Goal: Task Accomplishment & Management: Manage account settings

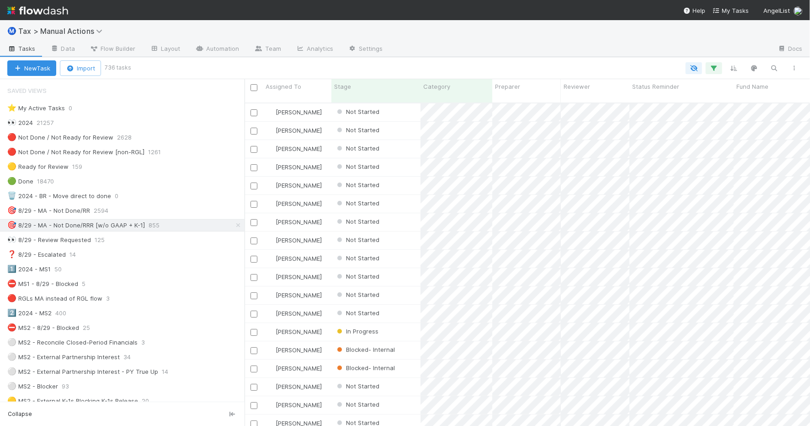
scroll to position [322, 557]
click at [794, 67] on icon "button" at bounding box center [794, 67] width 9 height 5
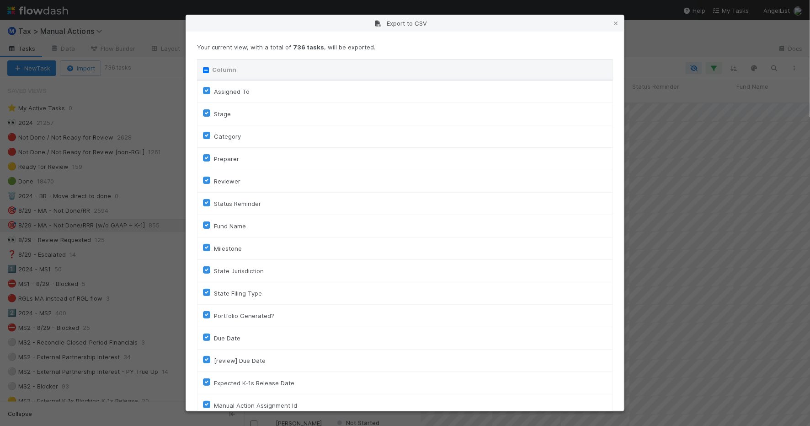
click at [205, 74] on div "Column" at bounding box center [405, 69] width 404 height 9
click at [207, 71] on input "Column" at bounding box center [206, 70] width 6 height 6
checkbox input "true"
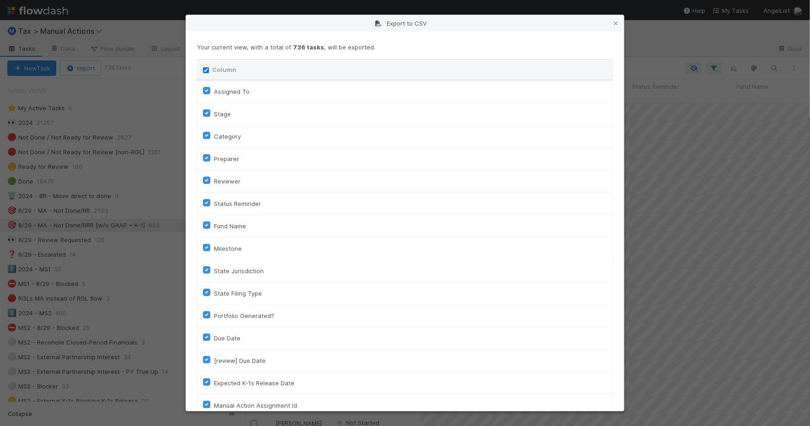
click at [207, 71] on input "Column" at bounding box center [206, 70] width 6 height 6
checkbox input "false"
checkbox To "false"
checkbox input "false"
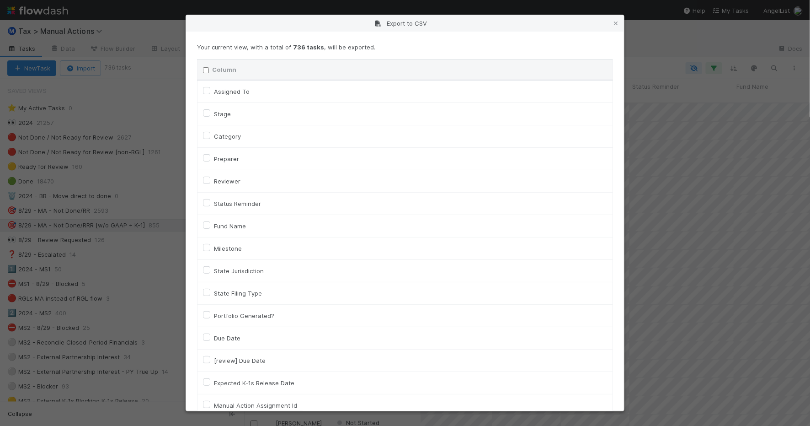
checkbox input "false"
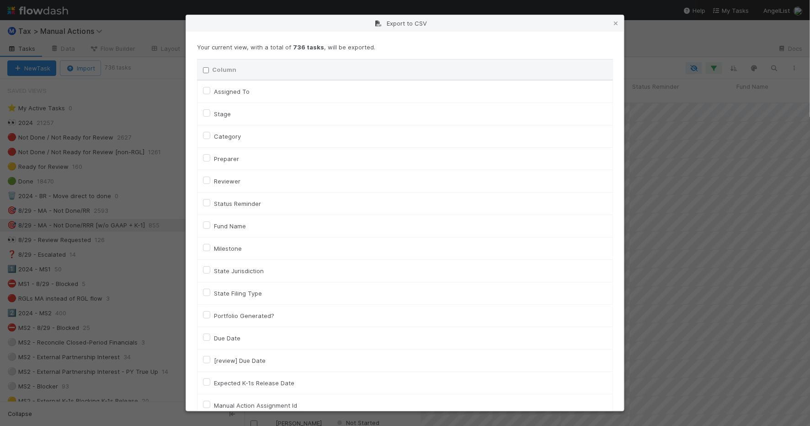
checkbox input "false"
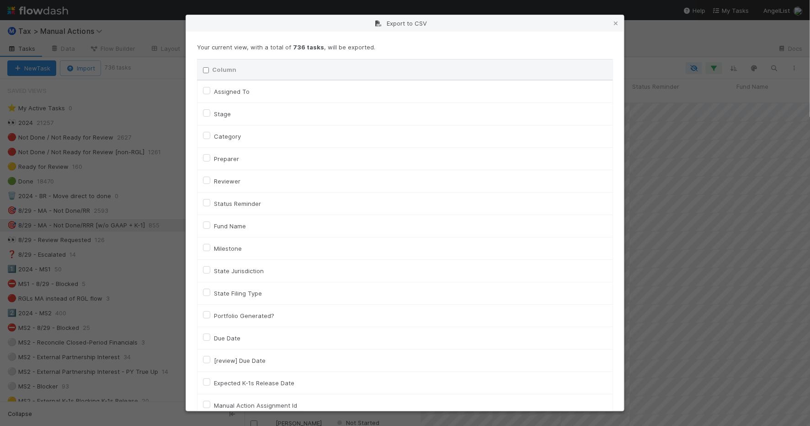
checkbox input "false"
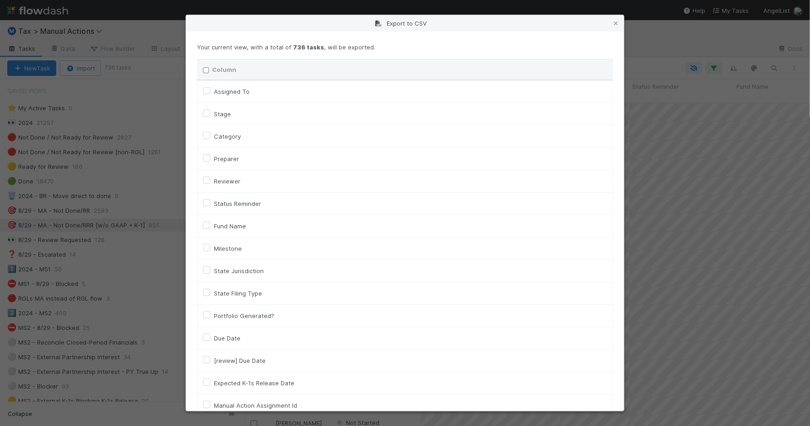
checkbox input "false"
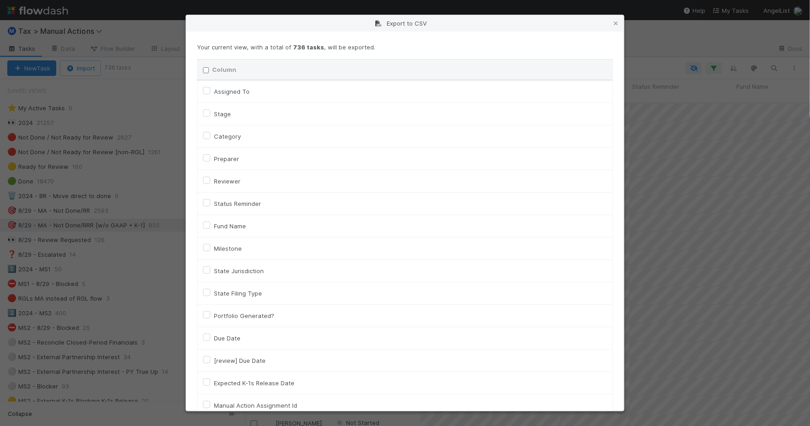
checkbox input "false"
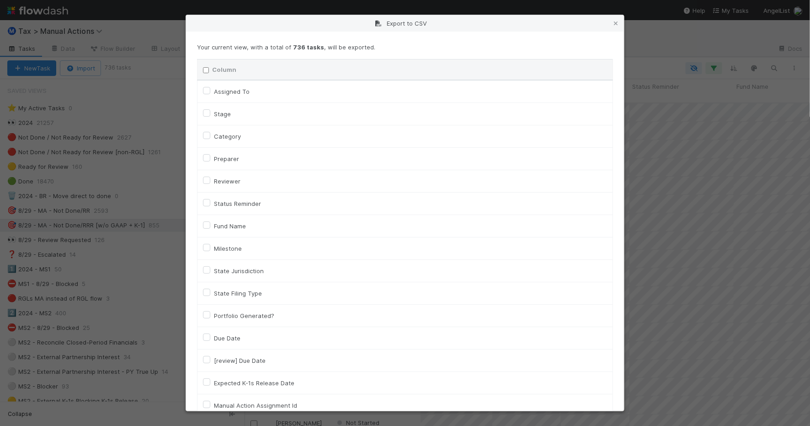
checkbox On "false"
checkbox input "false"
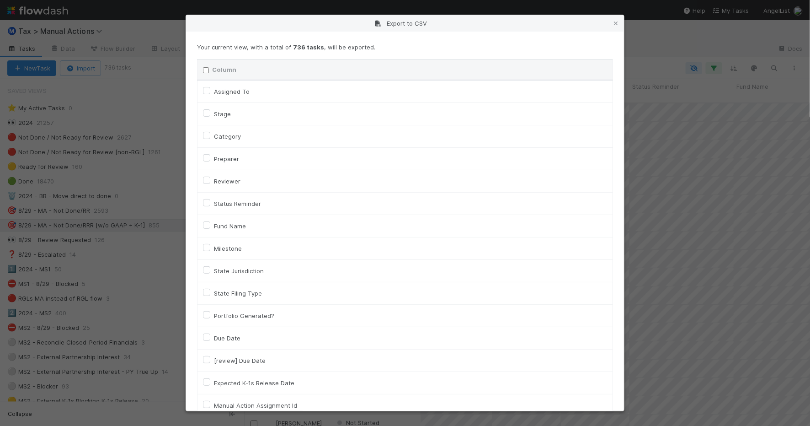
checkbox input "false"
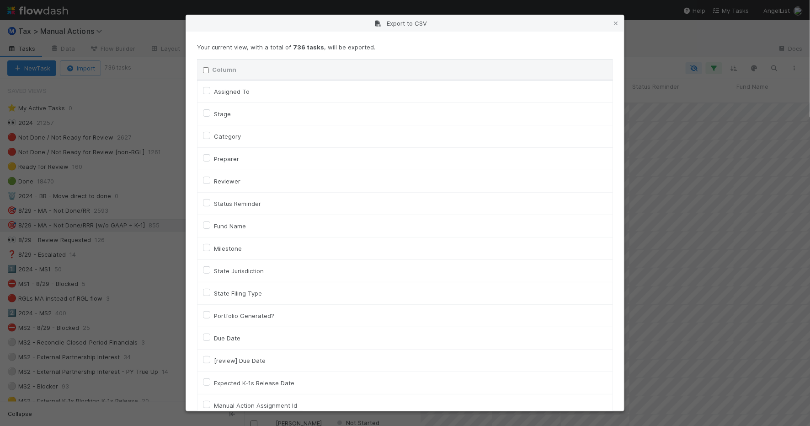
checkbox input "false"
checkbox URL "false"
click at [229, 90] on label "Assigned To" at bounding box center [232, 91] width 36 height 11
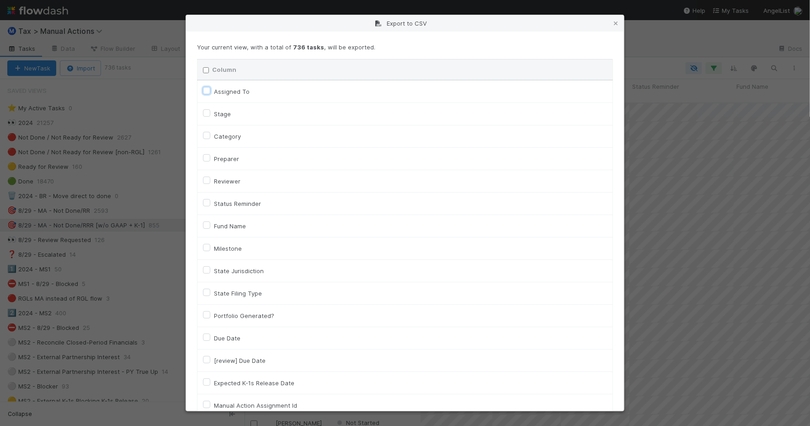
click at [210, 90] on To "Assigned To" at bounding box center [206, 90] width 7 height 8
checkbox To "true"
click at [227, 136] on label "Category" at bounding box center [227, 136] width 27 height 11
click at [210, 136] on input "Category" at bounding box center [206, 135] width 7 height 8
checkbox input "true"
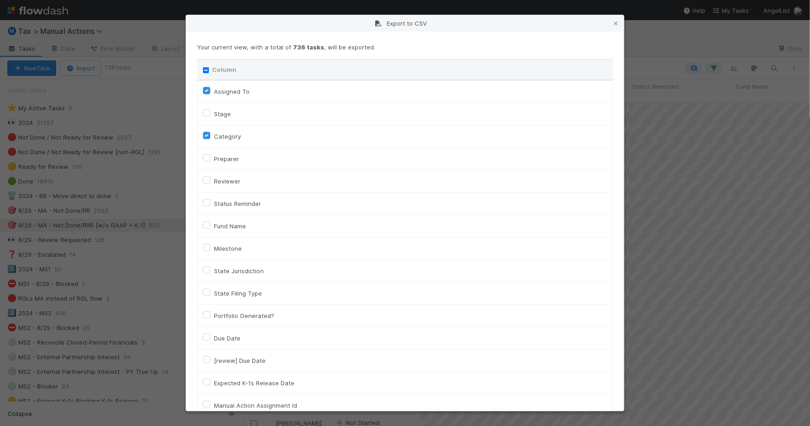
click at [236, 225] on label "Fund Name" at bounding box center [230, 225] width 32 height 11
click at [210, 225] on input "Fund Name" at bounding box center [206, 224] width 7 height 8
checkbox input "true"
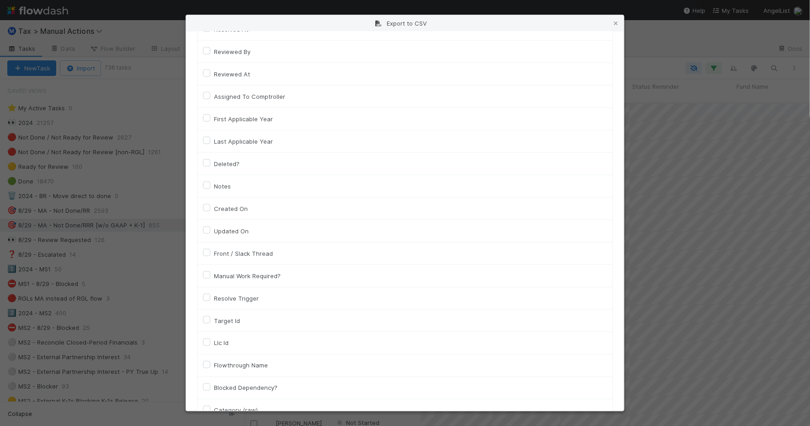
scroll to position [515, 0]
click at [222, 340] on label "Llc Id" at bounding box center [221, 338] width 15 height 11
click at [210, 340] on input "Llc Id" at bounding box center [206, 337] width 7 height 8
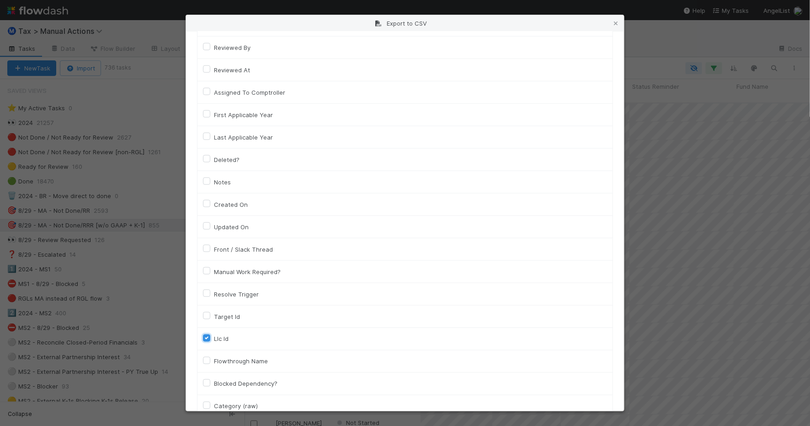
checkbox input "true"
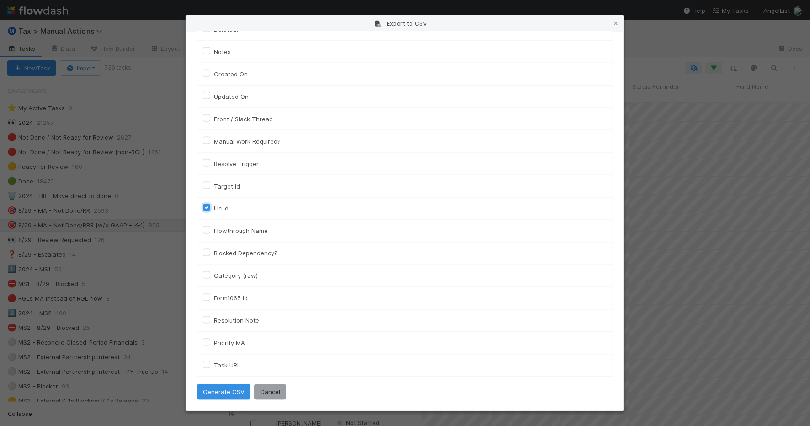
scroll to position [649, 0]
click at [239, 390] on button "Generate CSV" at bounding box center [224, 392] width 54 height 16
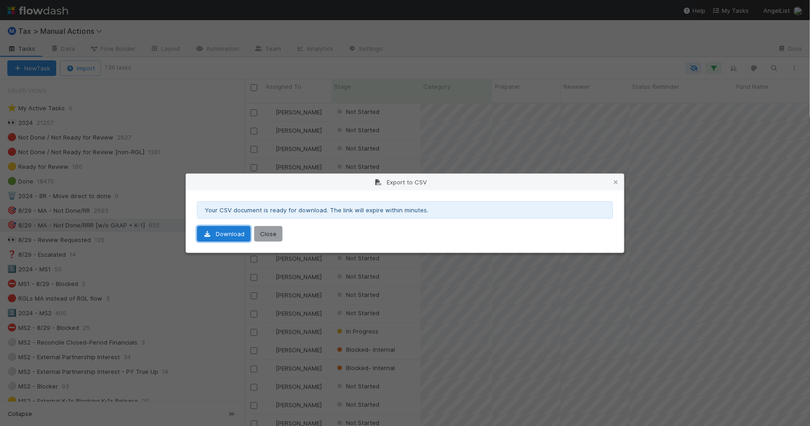
click at [230, 230] on link "Download" at bounding box center [224, 234] width 54 height 16
click at [231, 236] on link "Download" at bounding box center [224, 234] width 54 height 16
click at [621, 181] on div "Export to CSV" at bounding box center [405, 182] width 438 height 16
click at [616, 177] on link at bounding box center [616, 181] width 9 height 9
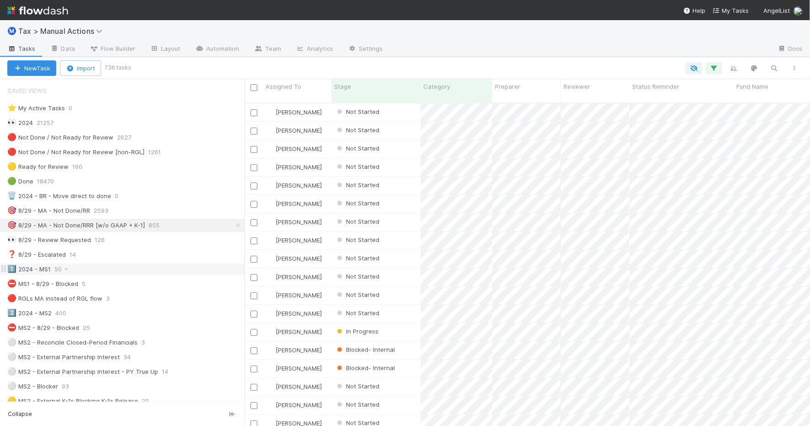
click at [113, 273] on div "1️⃣ 2024 - MS1 50" at bounding box center [125, 268] width 237 height 11
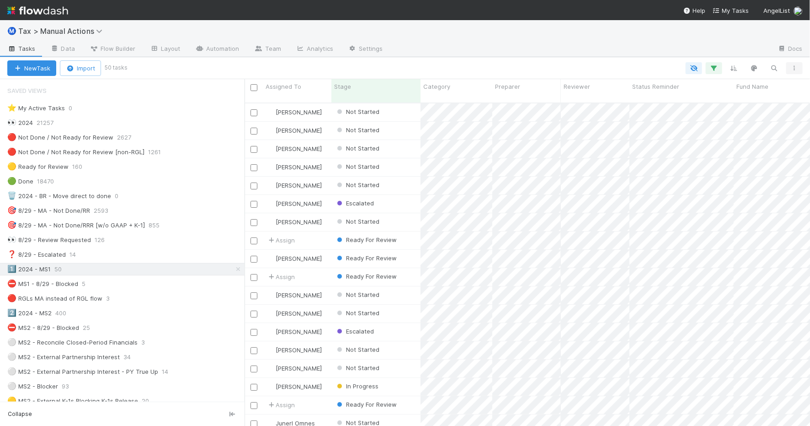
scroll to position [322, 557]
click at [793, 66] on icon "button" at bounding box center [794, 67] width 9 height 5
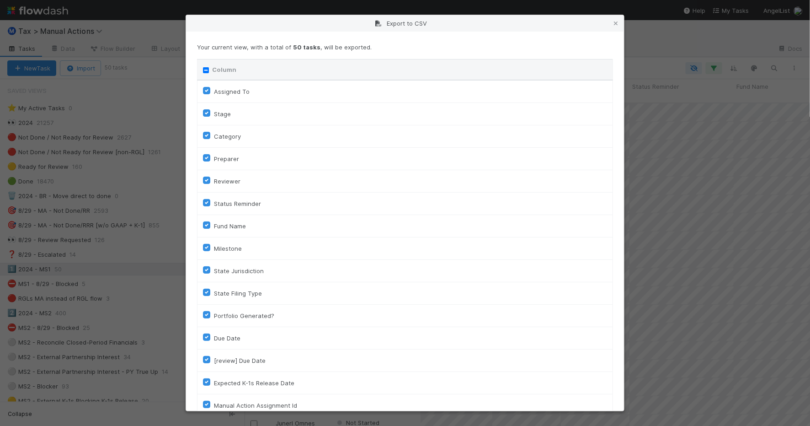
click at [204, 69] on input "Column" at bounding box center [206, 70] width 6 height 6
checkbox input "true"
click at [204, 71] on input "Column" at bounding box center [206, 70] width 6 height 6
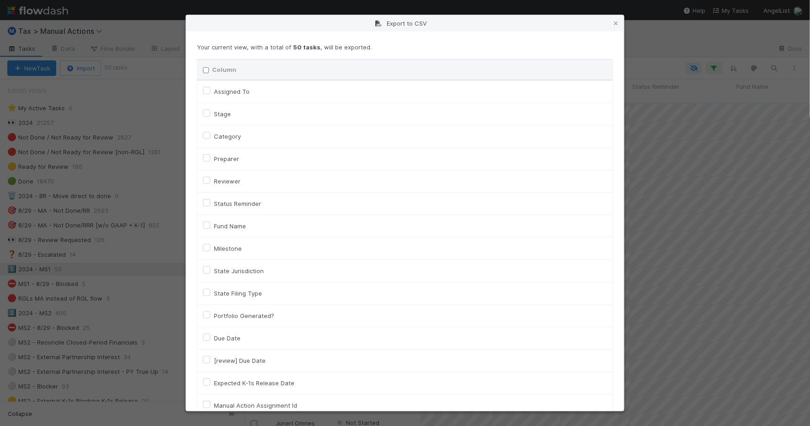
checkbox input "false"
checkbox To "false"
checkbox input "false"
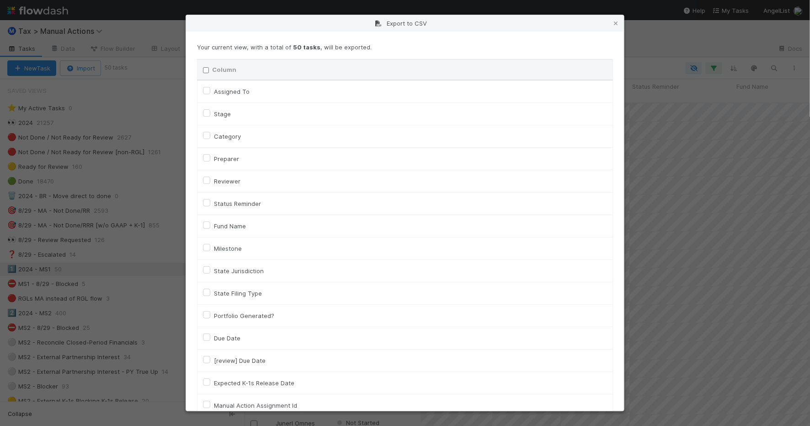
checkbox input "false"
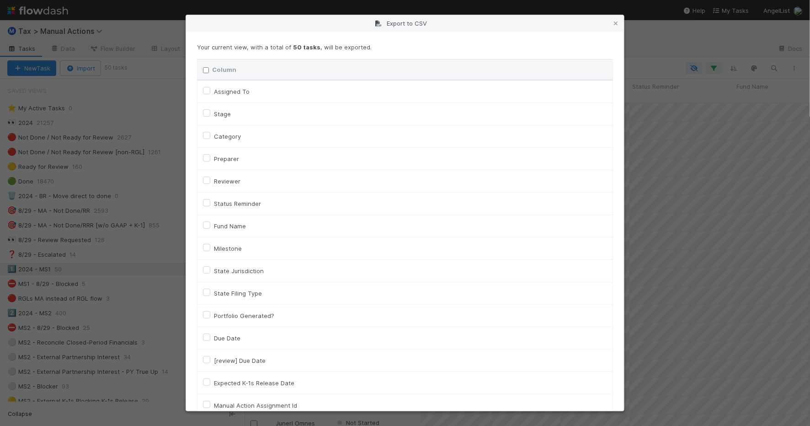
checkbox input "false"
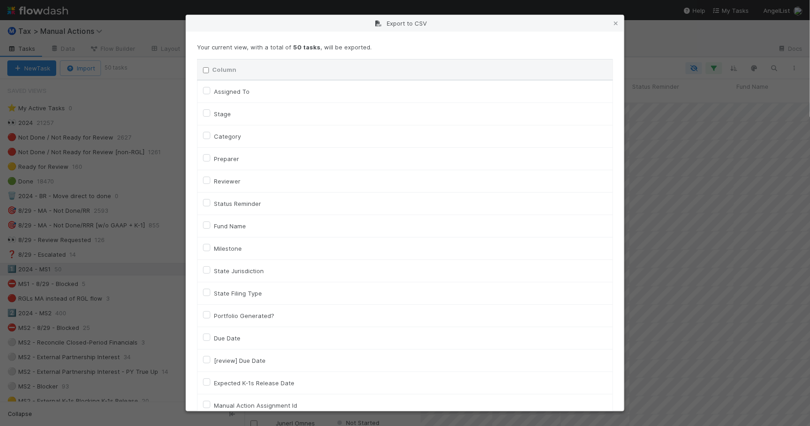
checkbox input "false"
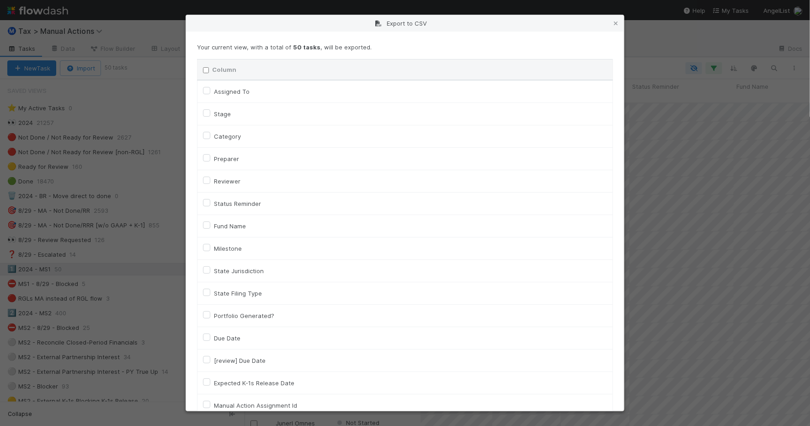
checkbox input "false"
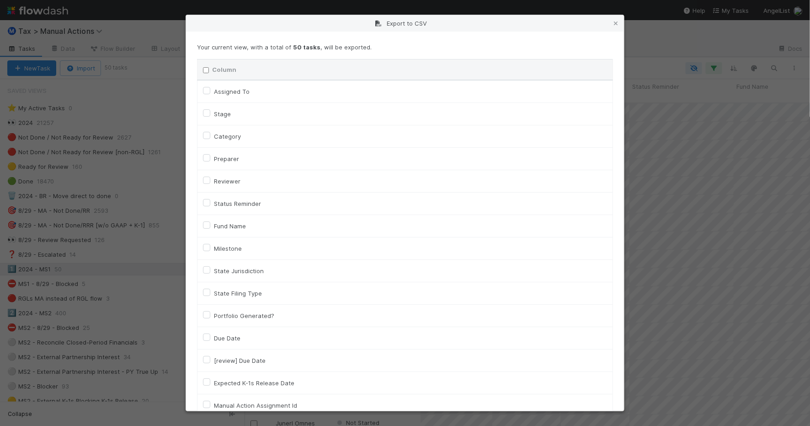
checkbox input "false"
checkbox On "false"
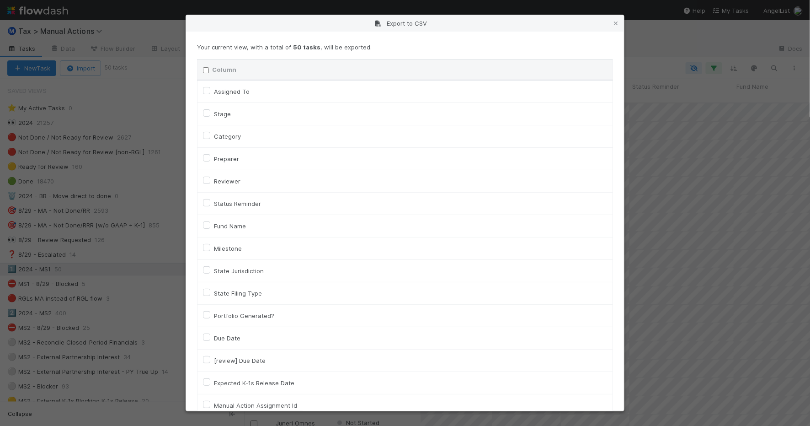
checkbox On "false"
checkbox input "false"
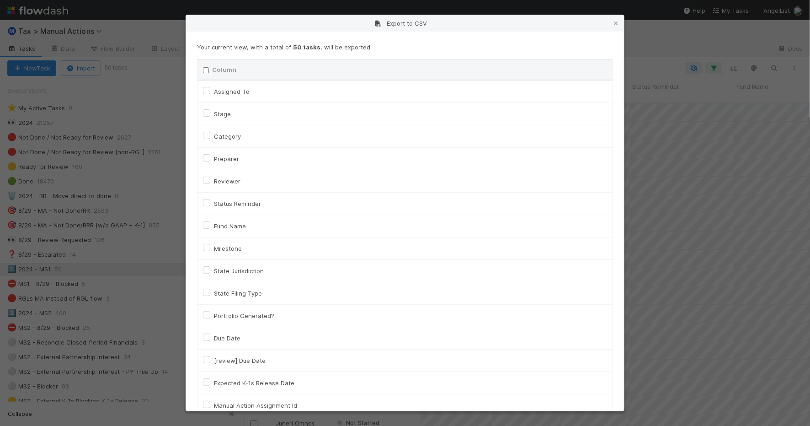
checkbox input "false"
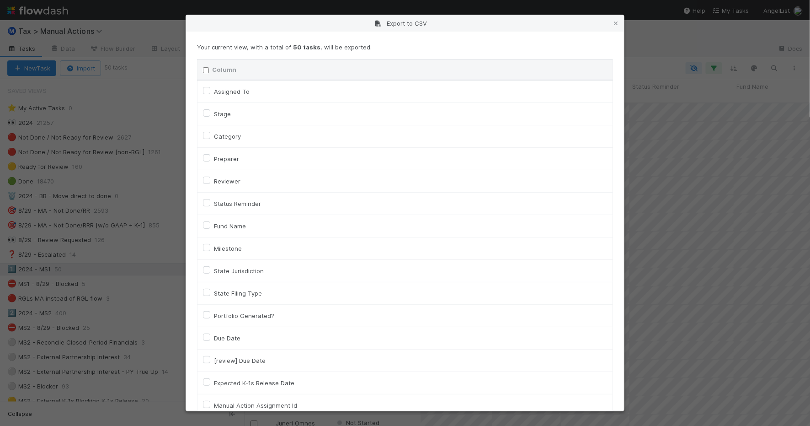
checkbox input "false"
checkbox URL "false"
click at [220, 92] on label "Assigned To" at bounding box center [232, 91] width 36 height 11
click at [210, 92] on To "Assigned To" at bounding box center [206, 90] width 7 height 8
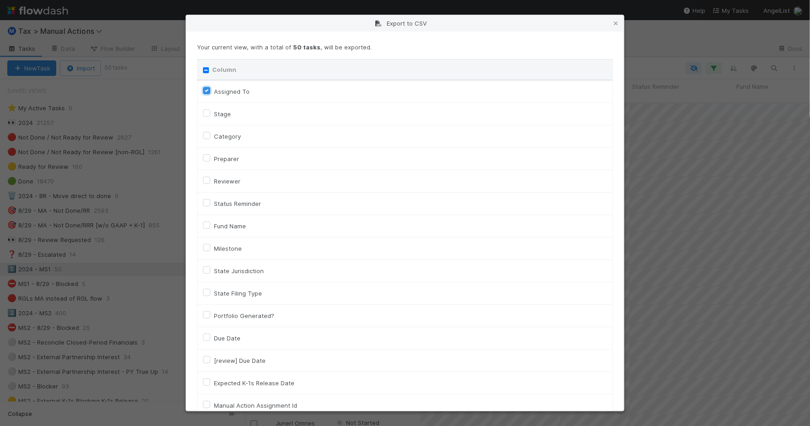
checkbox To "true"
click at [233, 138] on label "Category" at bounding box center [227, 136] width 27 height 11
click at [210, 138] on input "Category" at bounding box center [206, 135] width 7 height 8
checkbox input "true"
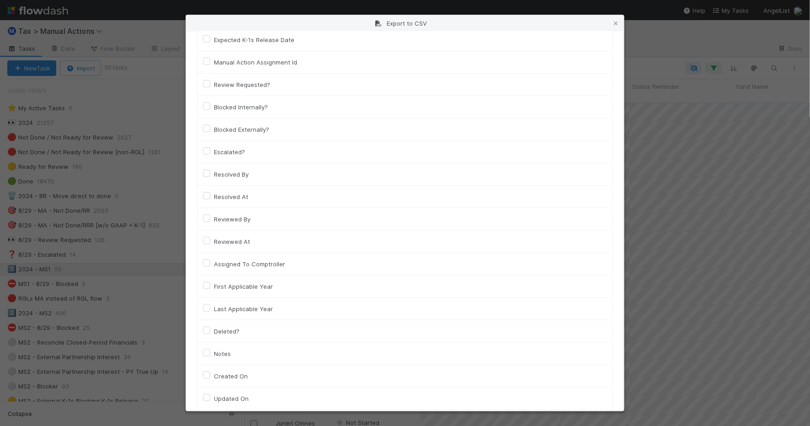
scroll to position [0, 0]
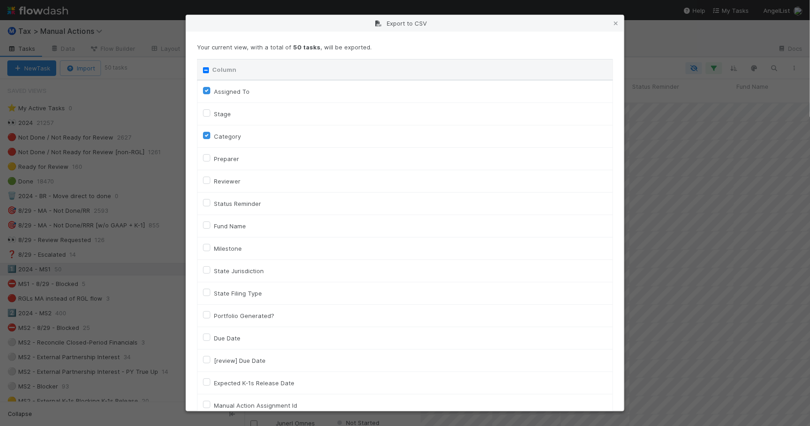
click at [238, 224] on label "Fund Name" at bounding box center [230, 225] width 32 height 11
click at [210, 224] on input "Fund Name" at bounding box center [206, 224] width 7 height 8
checkbox input "true"
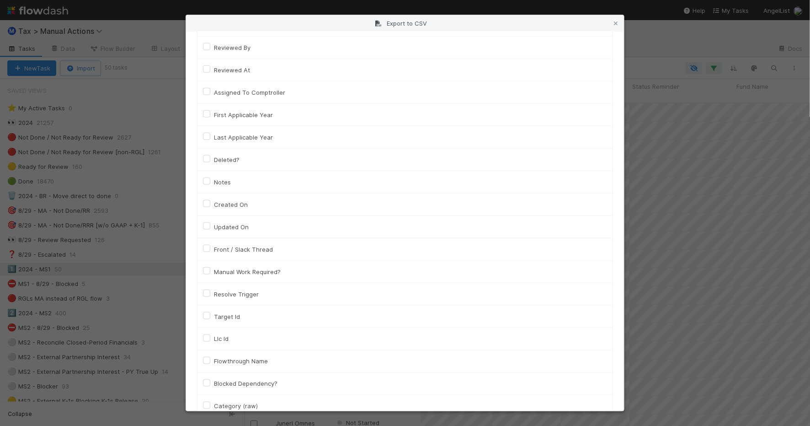
scroll to position [572, 0]
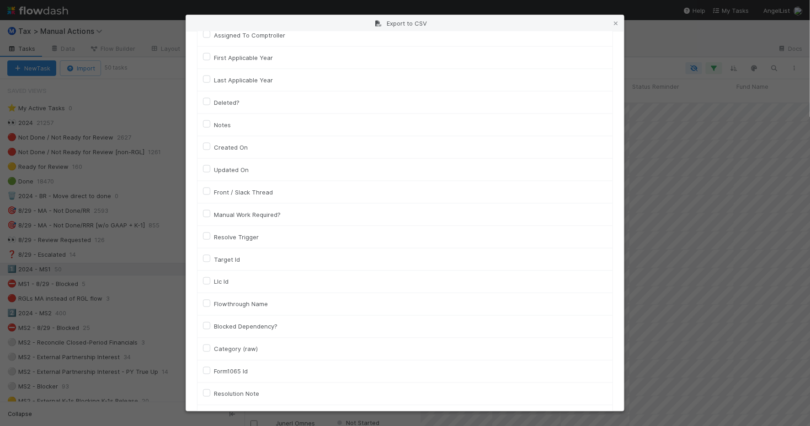
click at [219, 287] on label "Llc Id" at bounding box center [221, 281] width 15 height 11
click at [210, 284] on input "Llc Id" at bounding box center [206, 280] width 7 height 8
checkbox input "true"
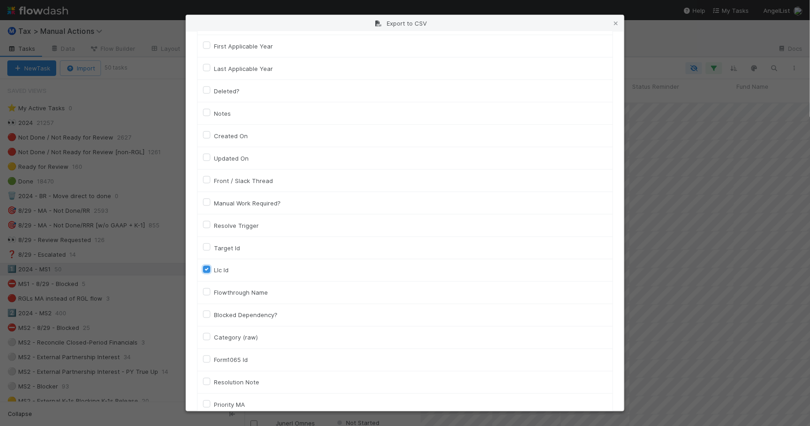
scroll to position [649, 0]
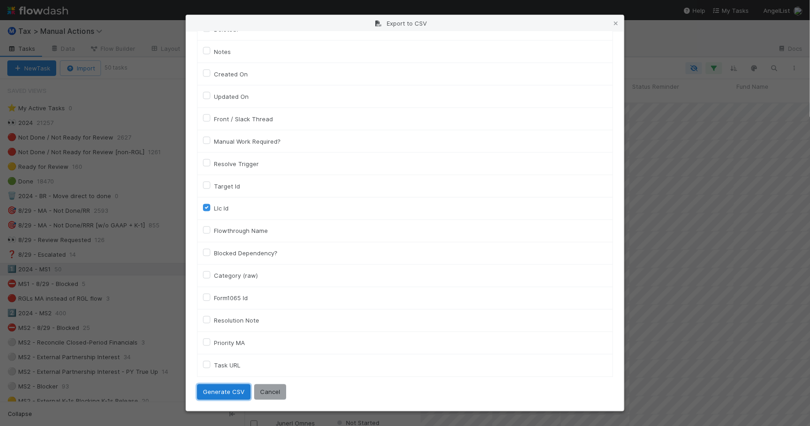
click at [231, 389] on button "Generate CSV" at bounding box center [224, 392] width 54 height 16
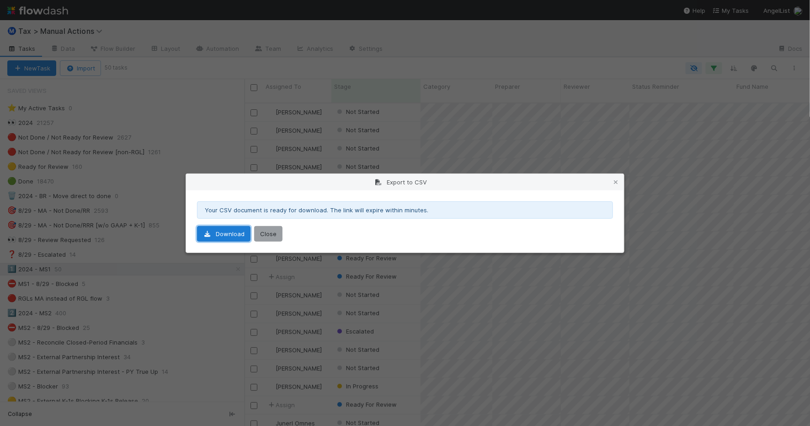
click at [234, 231] on link "Download" at bounding box center [224, 234] width 54 height 16
click at [616, 179] on icon at bounding box center [616, 182] width 9 height 6
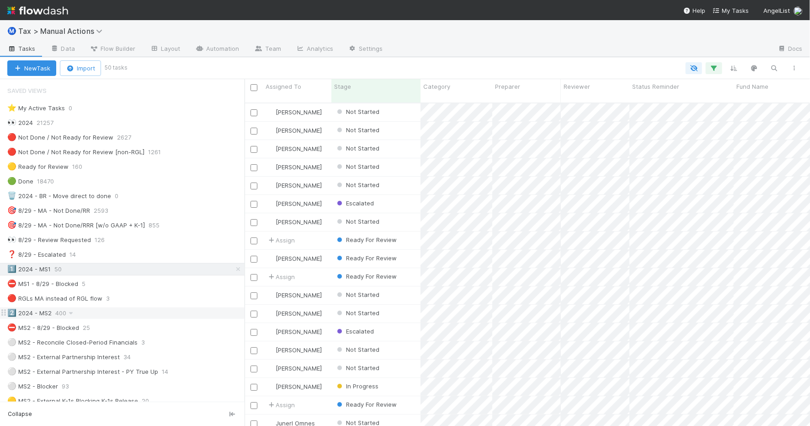
click at [131, 319] on div "2️⃣ 2024 - MS2 400" at bounding box center [125, 312] width 237 height 11
click at [799, 70] on icon "button" at bounding box center [794, 67] width 9 height 5
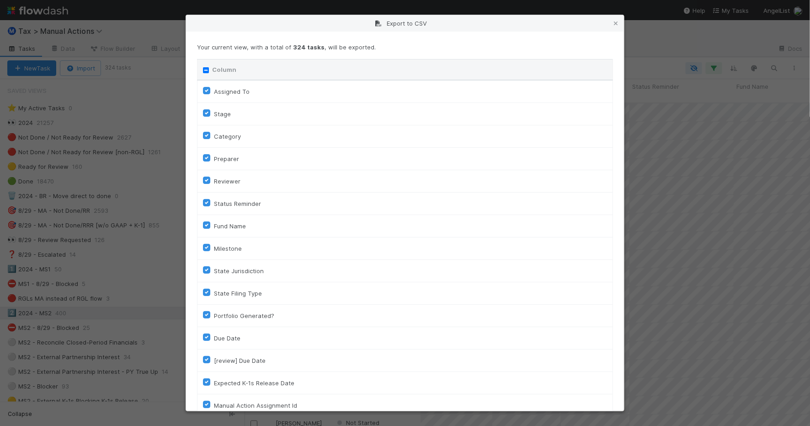
click at [204, 70] on input "Column" at bounding box center [206, 70] width 6 height 6
checkbox input "true"
click at [204, 70] on input "Column" at bounding box center [206, 70] width 6 height 6
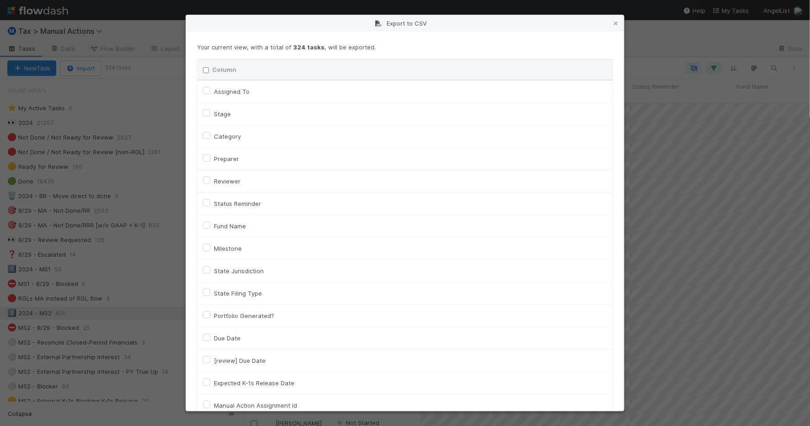
checkbox input "false"
checkbox To "false"
checkbox input "false"
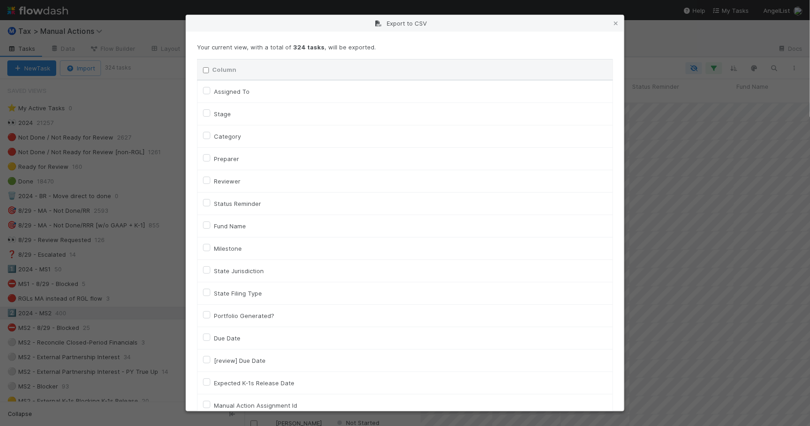
checkbox input "false"
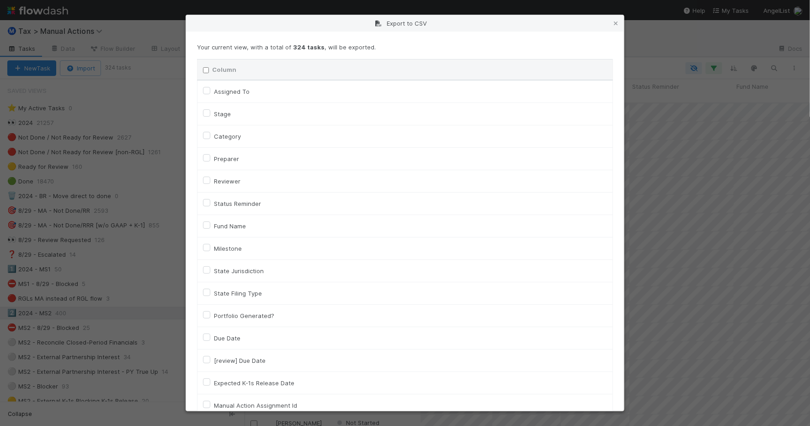
checkbox input "false"
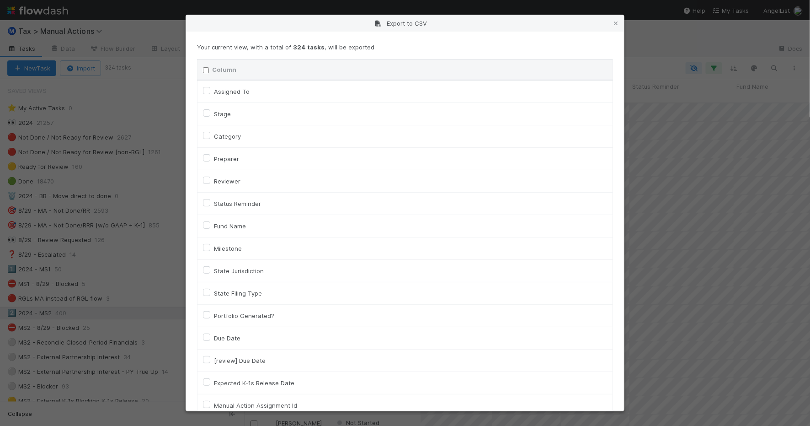
checkbox input "false"
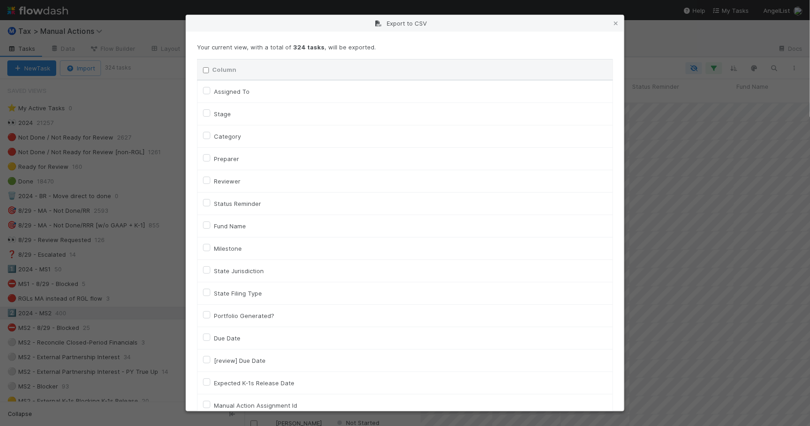
checkbox input "false"
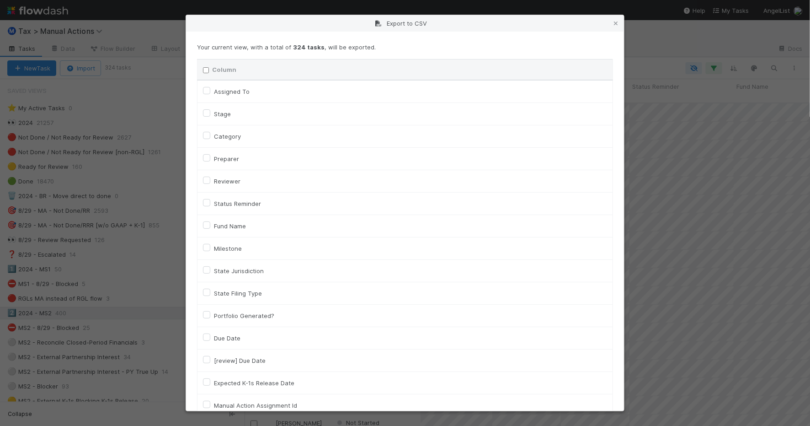
checkbox input "false"
checkbox On "false"
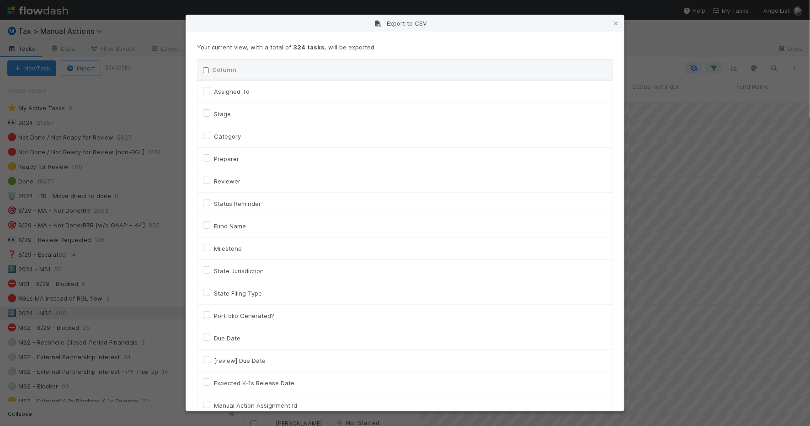
checkbox On "false"
checkbox input "false"
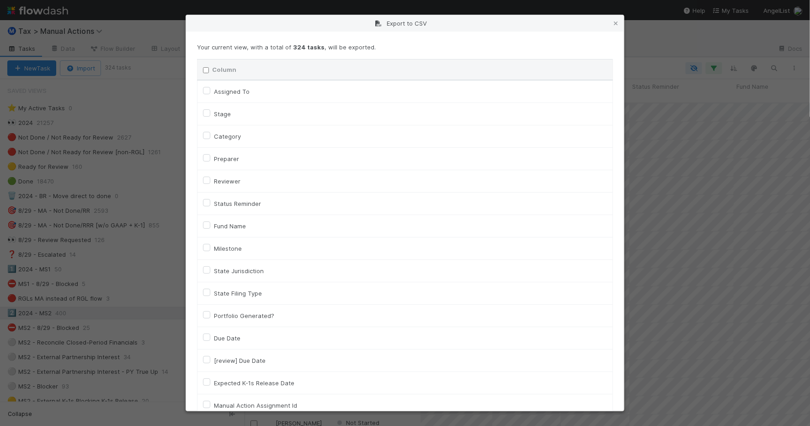
checkbox input "false"
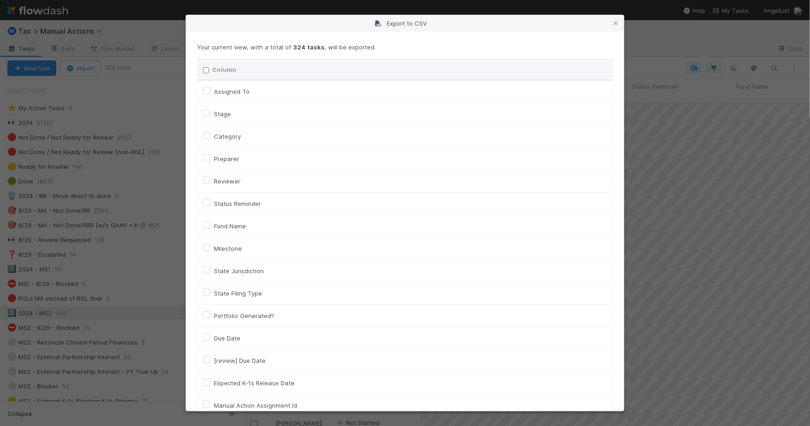
checkbox input "false"
checkbox URL "false"
click at [230, 94] on label "Assigned To" at bounding box center [232, 91] width 36 height 11
click at [210, 94] on To "Assigned To" at bounding box center [206, 90] width 7 height 8
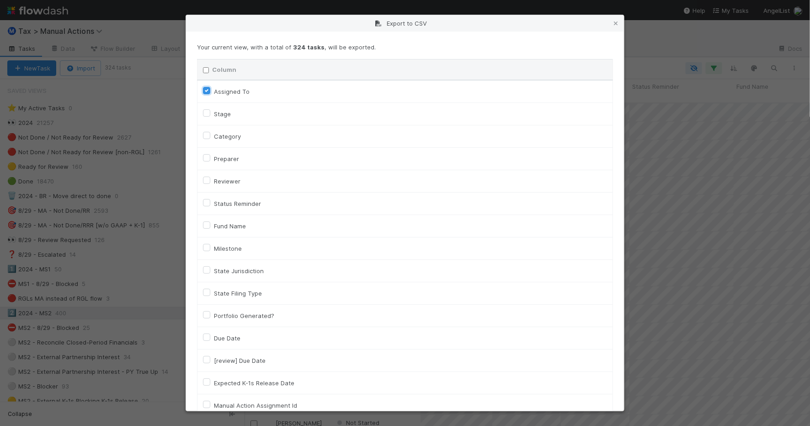
checkbox To "true"
click at [226, 182] on label "Reviewer" at bounding box center [227, 181] width 27 height 11
click at [210, 182] on input "Reviewer" at bounding box center [206, 180] width 7 height 8
click at [226, 183] on label "Reviewer" at bounding box center [227, 181] width 27 height 11
click at [210, 183] on input "Reviewer" at bounding box center [206, 180] width 7 height 8
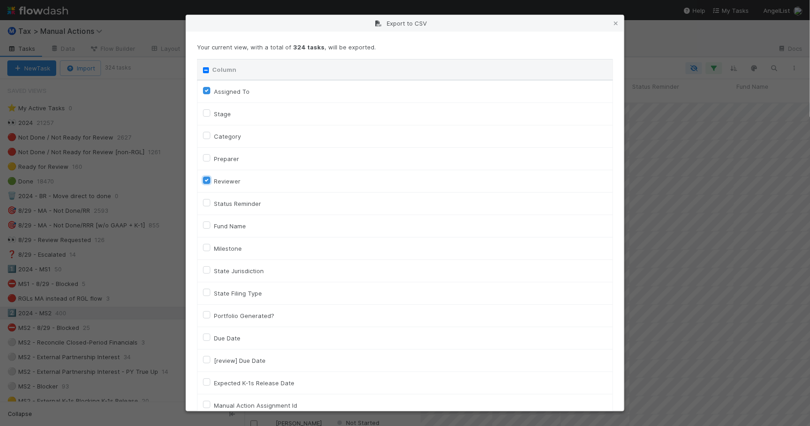
checkbox input "false"
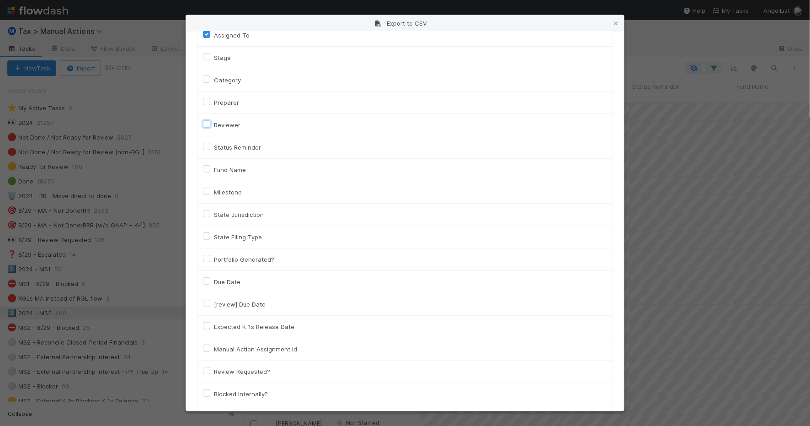
scroll to position [21, 0]
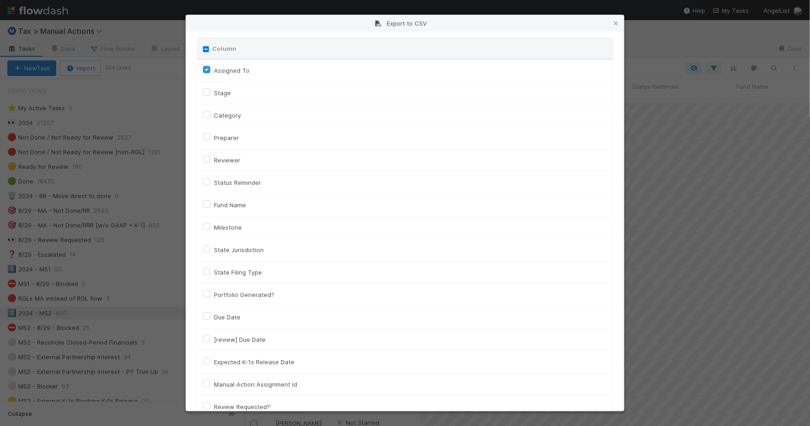
click at [223, 119] on label "Category" at bounding box center [227, 115] width 27 height 11
click at [210, 118] on input "Category" at bounding box center [206, 114] width 7 height 8
checkbox input "true"
click at [236, 206] on label "Fund Name" at bounding box center [230, 204] width 32 height 11
click at [210, 206] on input "Fund Name" at bounding box center [206, 203] width 7 height 8
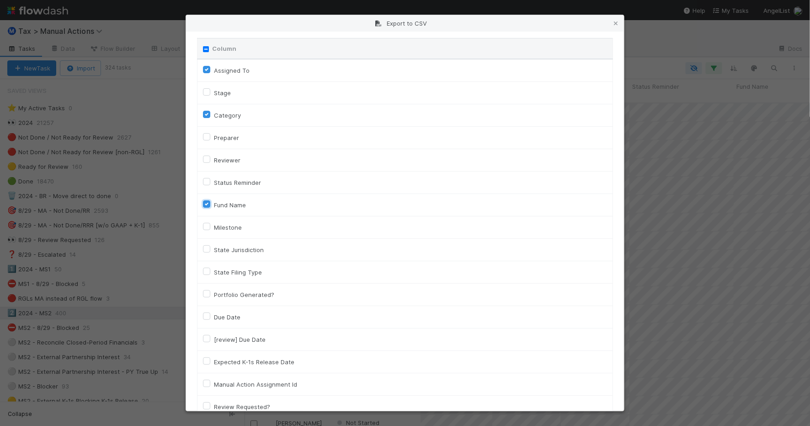
checkbox input "true"
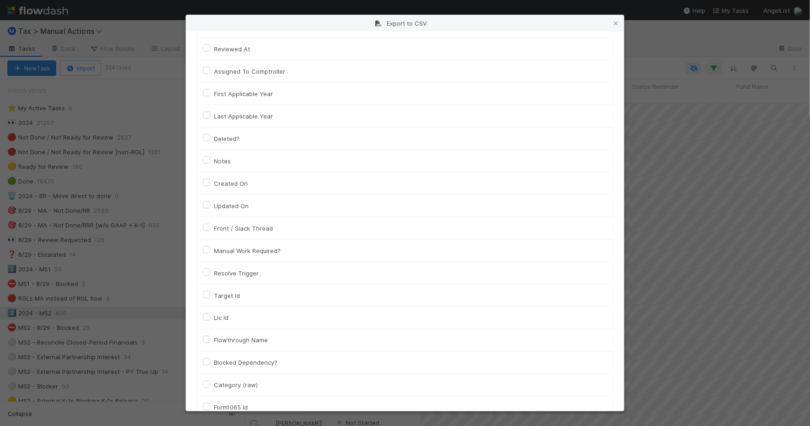
click at [226, 318] on label "Llc Id" at bounding box center [221, 317] width 15 height 11
click at [210, 318] on input "Llc Id" at bounding box center [206, 316] width 7 height 8
checkbox input "true"
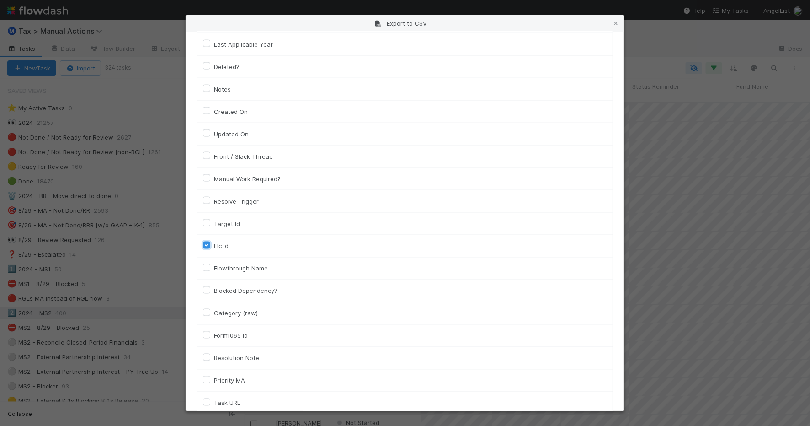
scroll to position [649, 0]
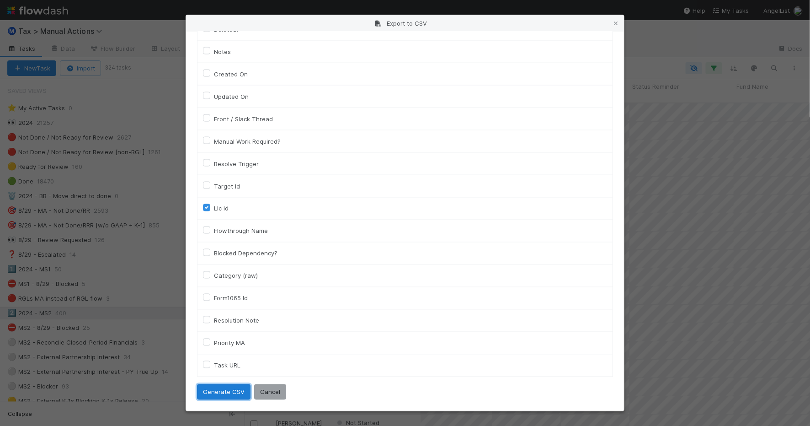
click at [220, 391] on button "Generate CSV" at bounding box center [224, 392] width 54 height 16
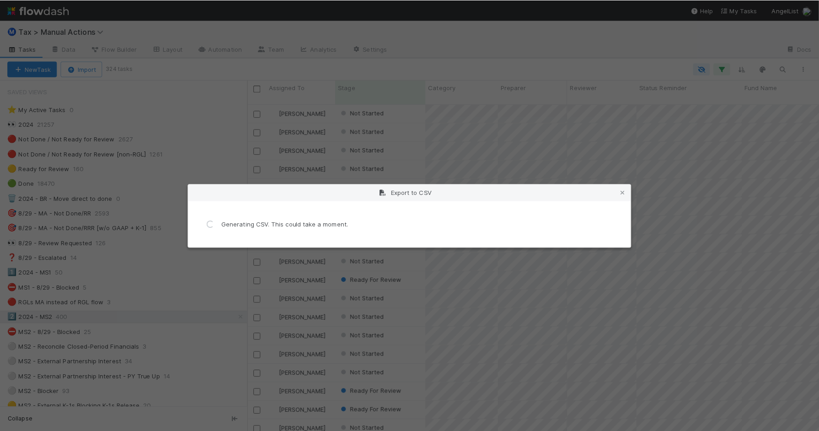
scroll to position [0, 0]
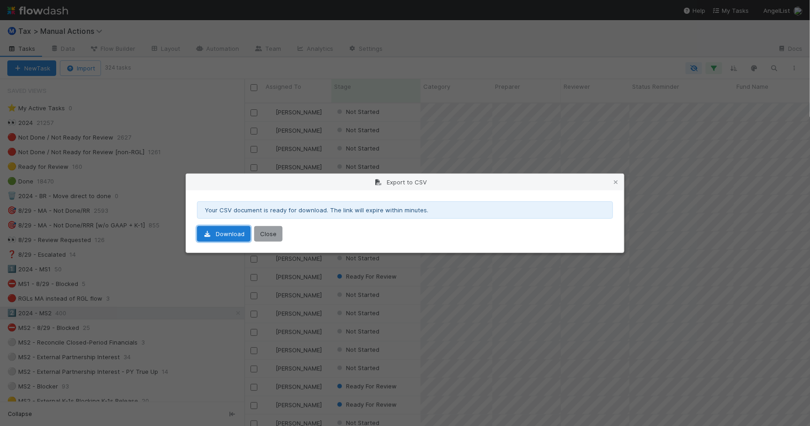
click at [236, 237] on link "Download" at bounding box center [224, 234] width 54 height 16
drag, startPoint x: 615, startPoint y: 177, endPoint x: 52, endPoint y: 84, distance: 571.2
click at [615, 177] on link at bounding box center [616, 181] width 9 height 9
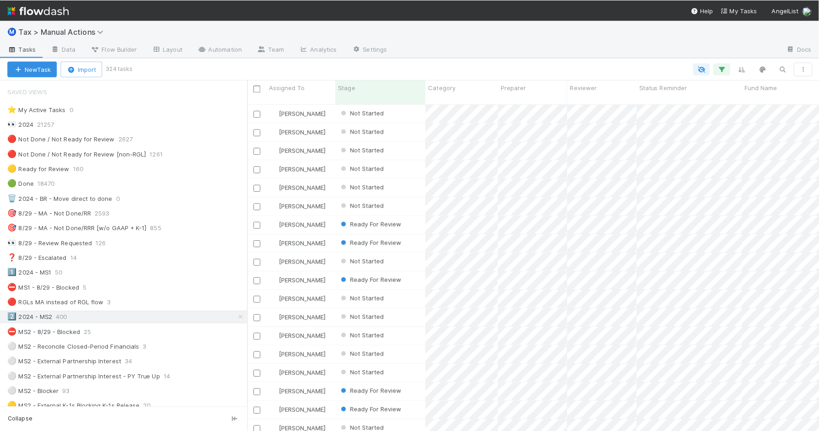
scroll to position [327, 566]
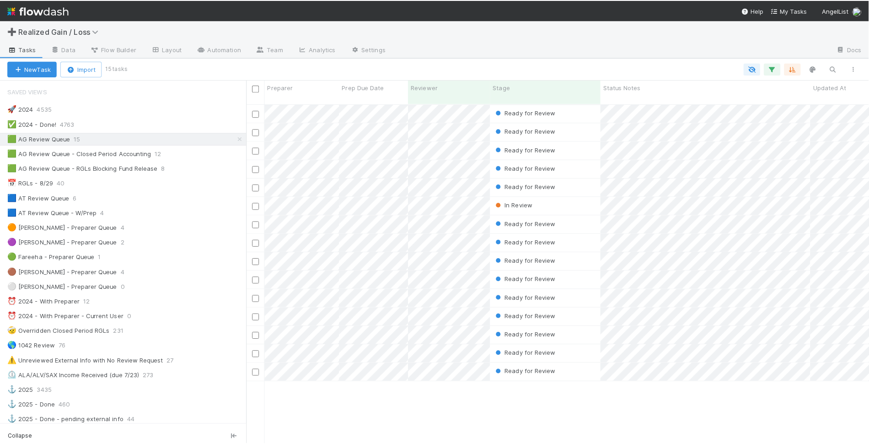
scroll to position [340, 616]
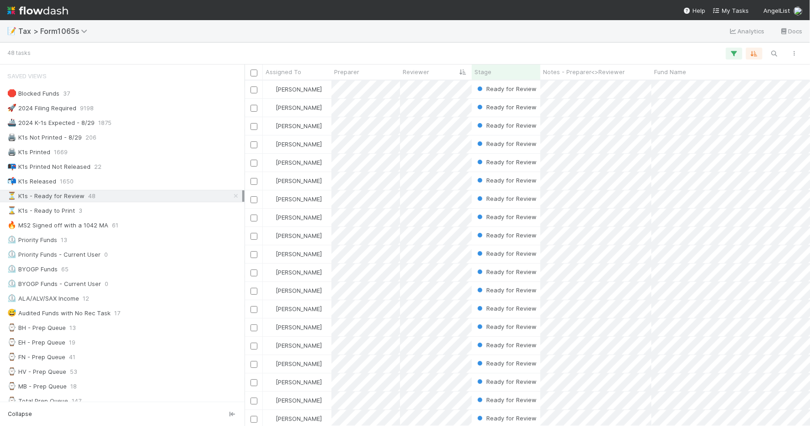
scroll to position [336, 557]
click at [161, 172] on div "📭 K1s Printed Not Released 22" at bounding box center [124, 166] width 235 height 11
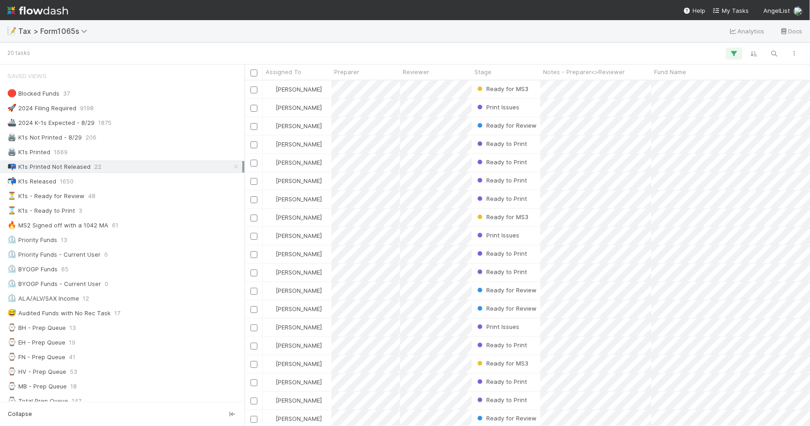
scroll to position [336, 557]
click at [794, 53] on icon "button" at bounding box center [794, 53] width 9 height 5
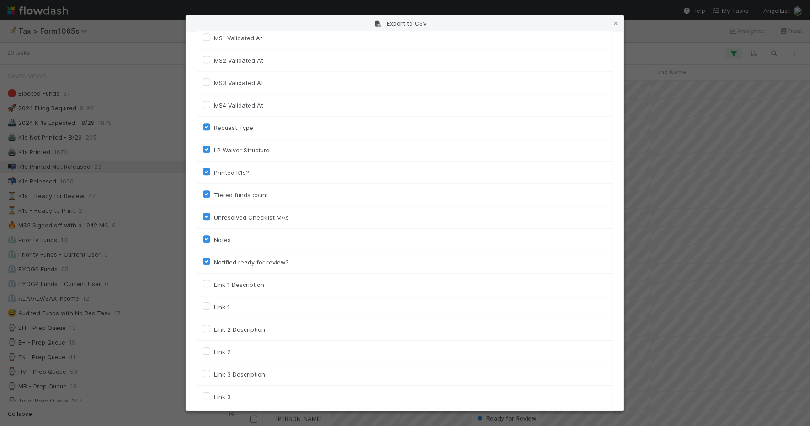
scroll to position [1280, 0]
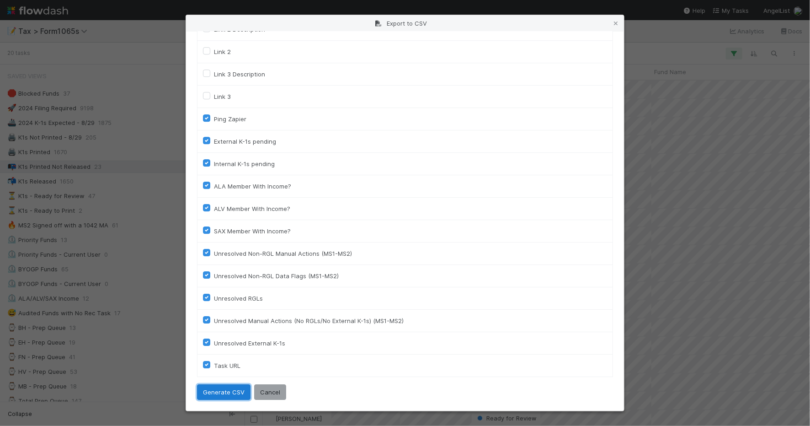
click at [236, 397] on button "Generate CSV" at bounding box center [224, 392] width 54 height 16
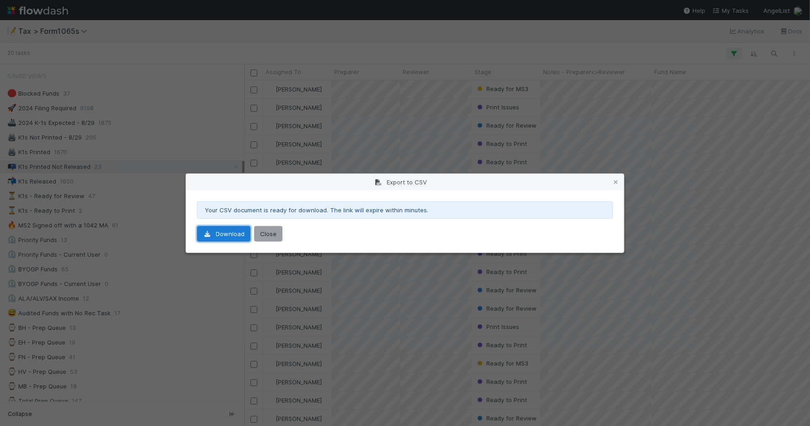
click at [217, 232] on link "Download" at bounding box center [224, 234] width 54 height 16
click at [614, 183] on icon at bounding box center [616, 182] width 9 height 6
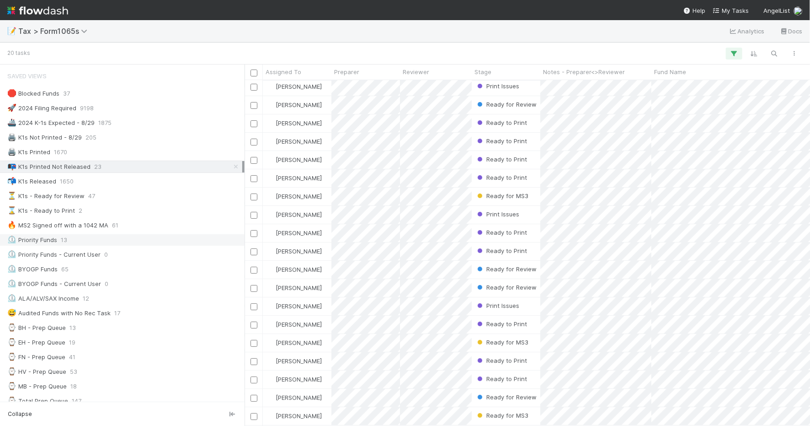
click at [138, 241] on div "⏲️ Priority Funds 13" at bounding box center [124, 239] width 235 height 11
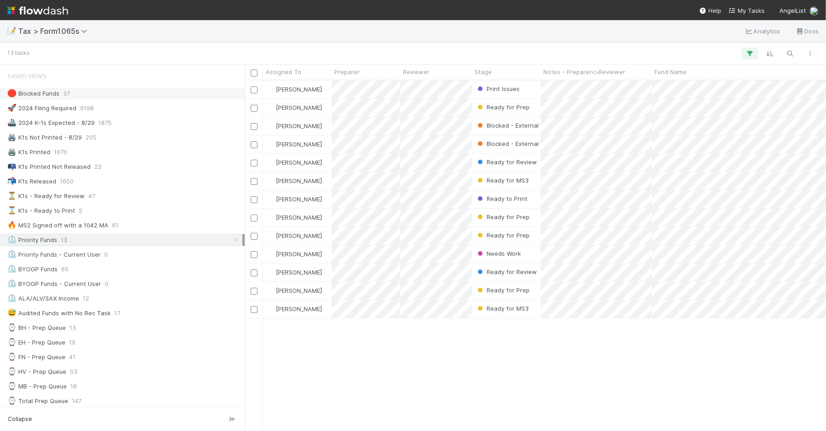
click at [151, 93] on div "🛑 Blocked Funds 37" at bounding box center [124, 93] width 235 height 11
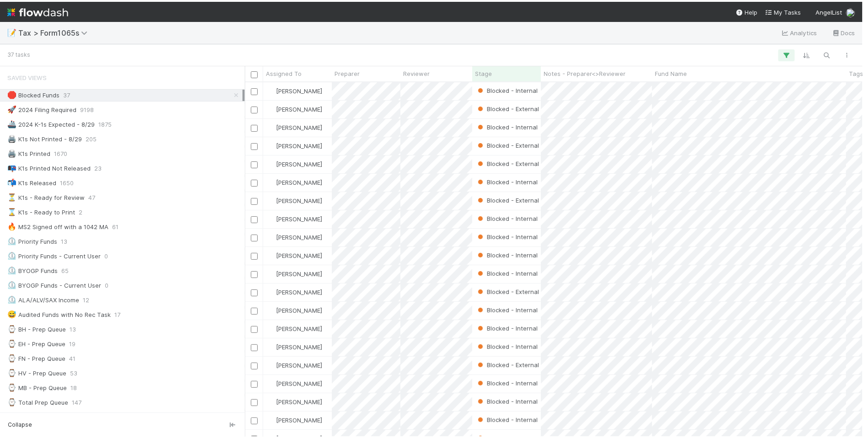
scroll to position [350, 611]
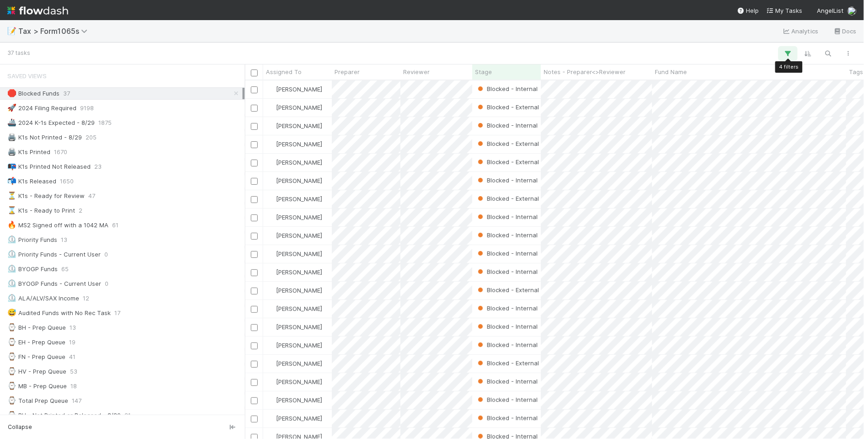
click at [789, 55] on icon "button" at bounding box center [787, 53] width 9 height 8
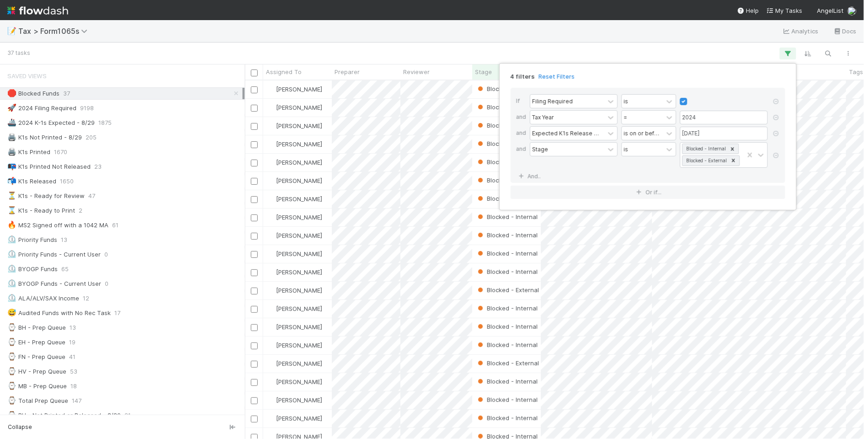
click at [725, 43] on div "4 filters Reset Filters If Filing Required is and Tax Year = 2024 and Expected …" at bounding box center [432, 219] width 864 height 439
click at [810, 53] on icon "button" at bounding box center [847, 53] width 9 height 5
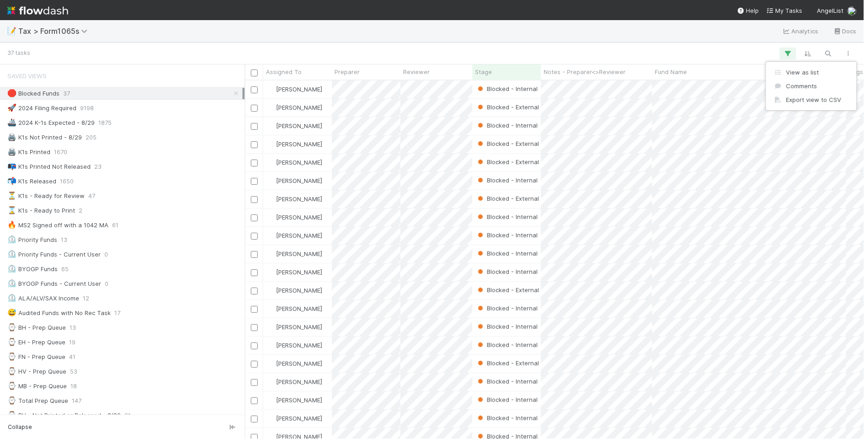
click at [722, 43] on div "View as list Comments Export view to CSV" at bounding box center [432, 219] width 864 height 439
click at [751, 47] on div "View as list Comments Export view to CSV" at bounding box center [432, 219] width 864 height 439
click at [806, 53] on icon "button" at bounding box center [807, 53] width 9 height 8
click at [810, 54] on div "Sort by" at bounding box center [432, 219] width 864 height 439
click at [810, 53] on icon "button" at bounding box center [827, 53] width 9 height 8
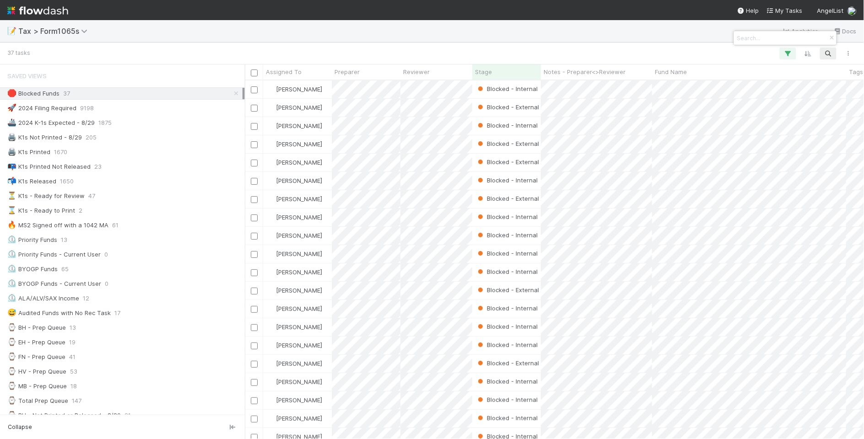
click at [722, 54] on div at bounding box center [432, 219] width 864 height 439
click at [154, 110] on div "🚀 2024 Filing Required 9198" at bounding box center [124, 107] width 235 height 11
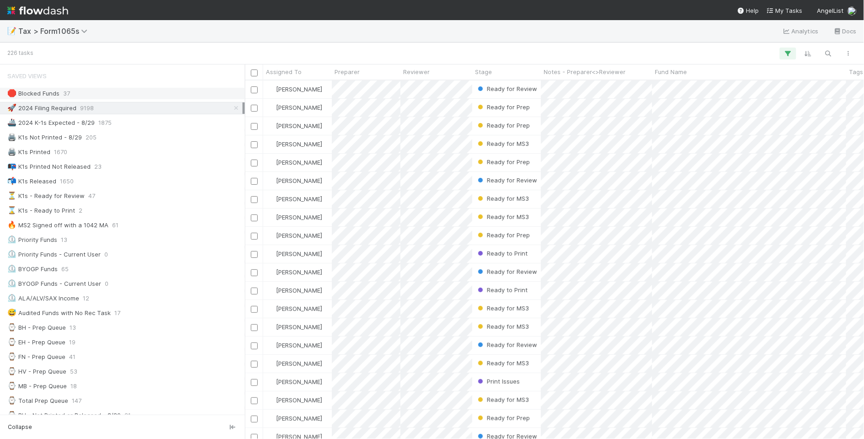
scroll to position [350, 611]
click at [149, 93] on div "🛑 Blocked Funds 37" at bounding box center [124, 93] width 235 height 11
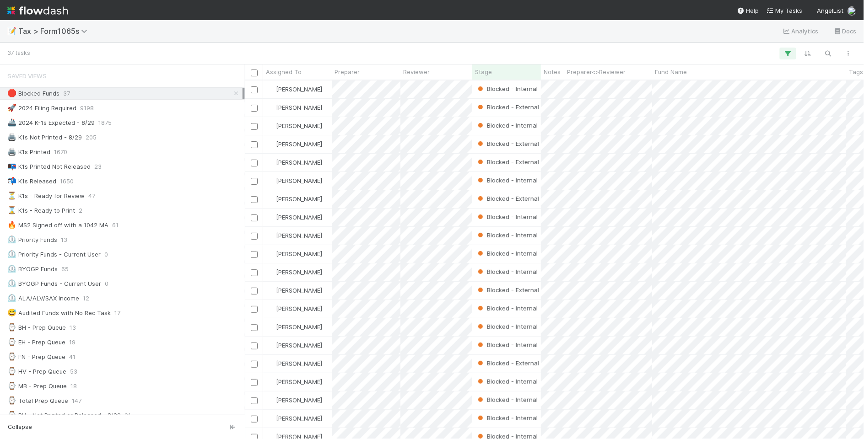
scroll to position [350, 611]
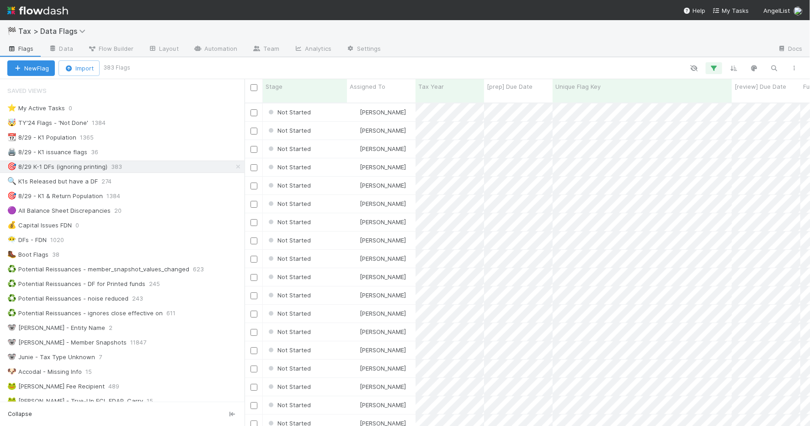
scroll to position [322, 557]
click at [794, 67] on icon "button" at bounding box center [794, 67] width 9 height 5
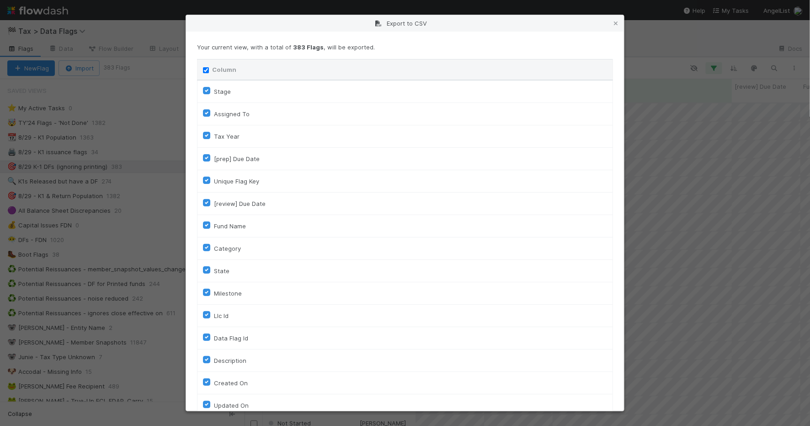
click at [204, 69] on input "Column" at bounding box center [206, 70] width 6 height 6
checkbox input "false"
checkbox To "false"
checkbox input "false"
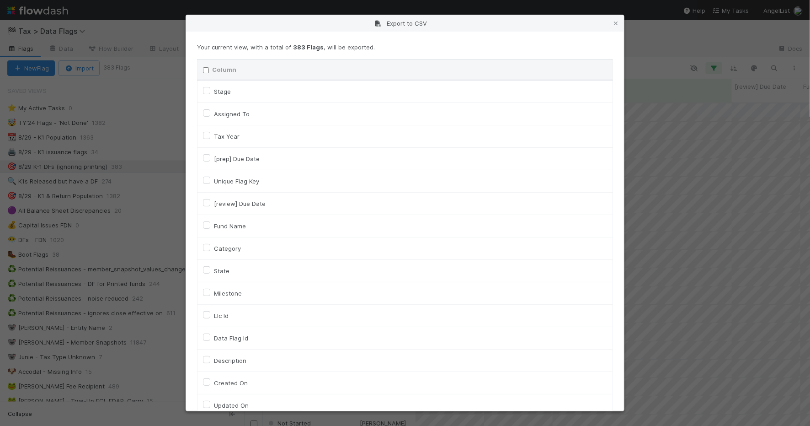
checkbox input "false"
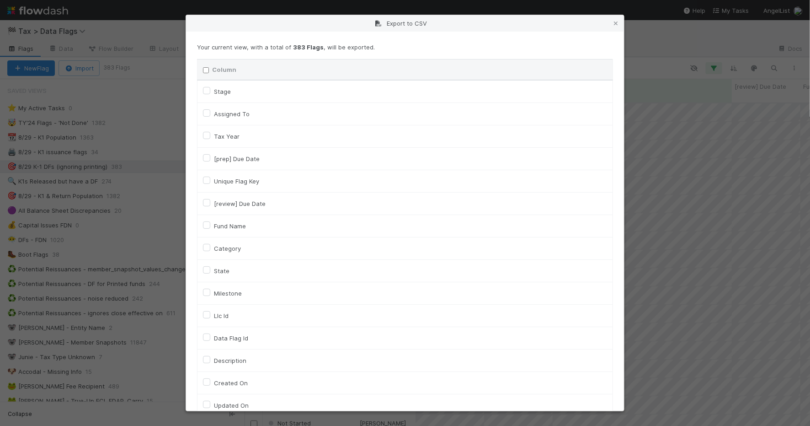
checkbox input "false"
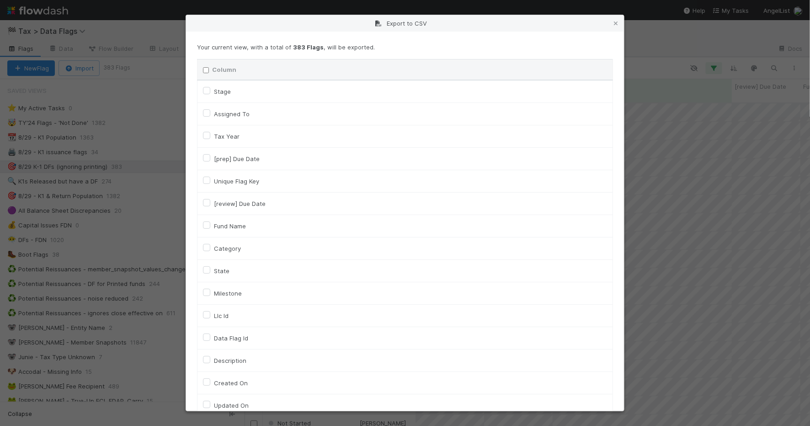
checkbox On "false"
checkbox input "false"
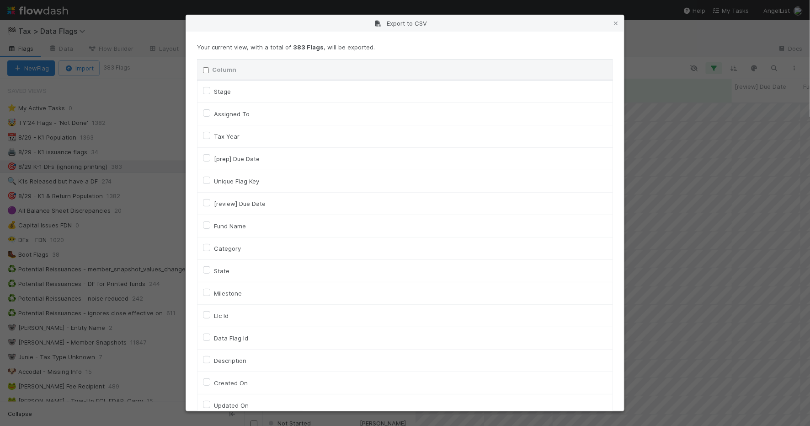
checkbox input "false"
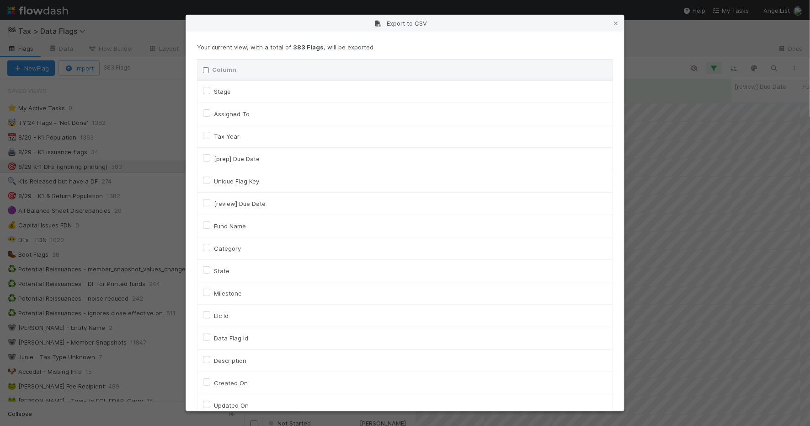
checkbox input "false"
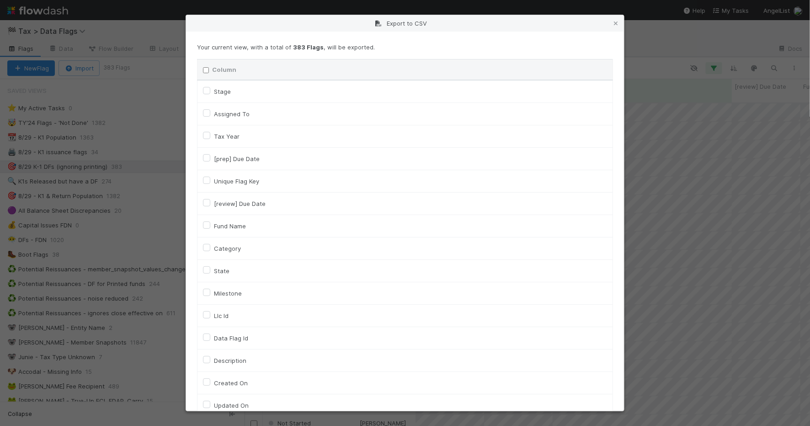
checkbox input "false"
checkbox URL "false"
click at [204, 69] on input "Column" at bounding box center [206, 70] width 6 height 6
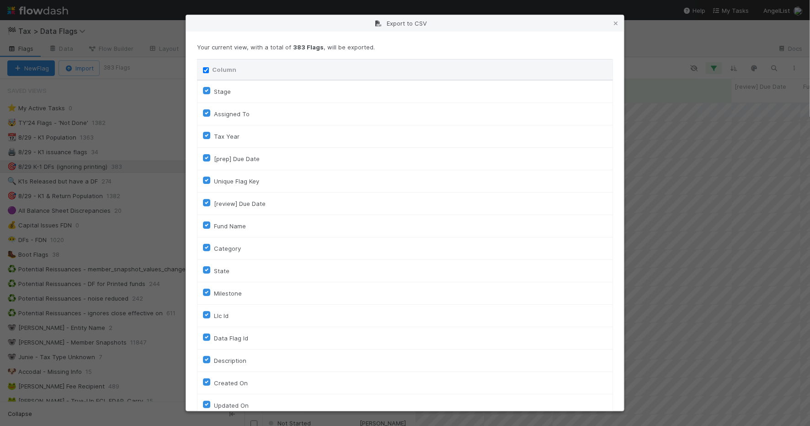
checkbox input "true"
checkbox To "true"
checkbox input "true"
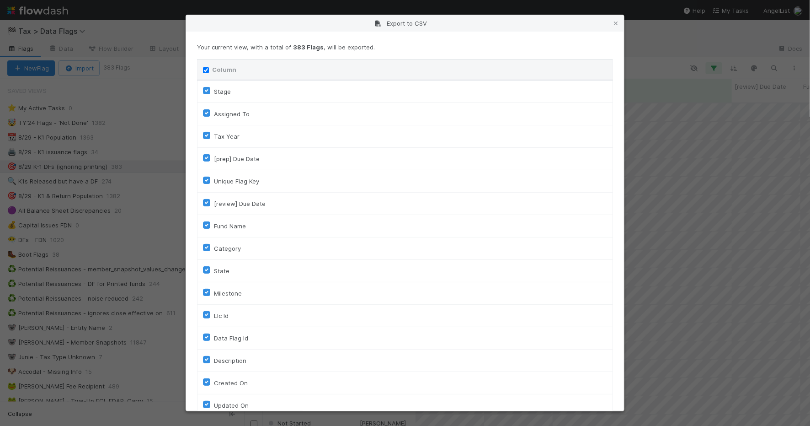
checkbox input "true"
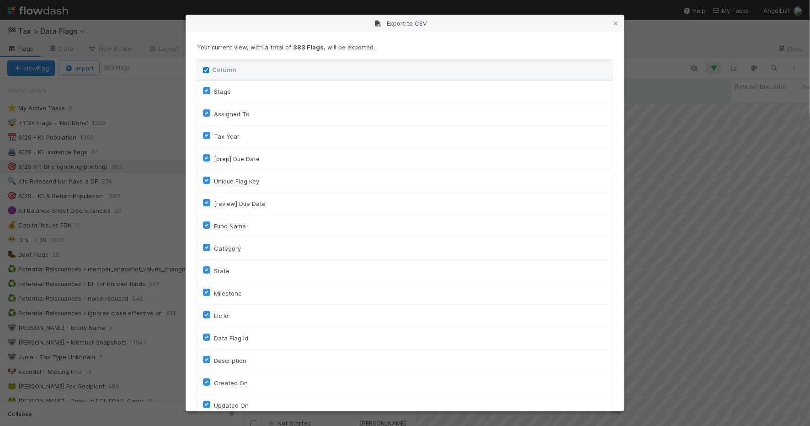
checkbox input "true"
checkbox On "true"
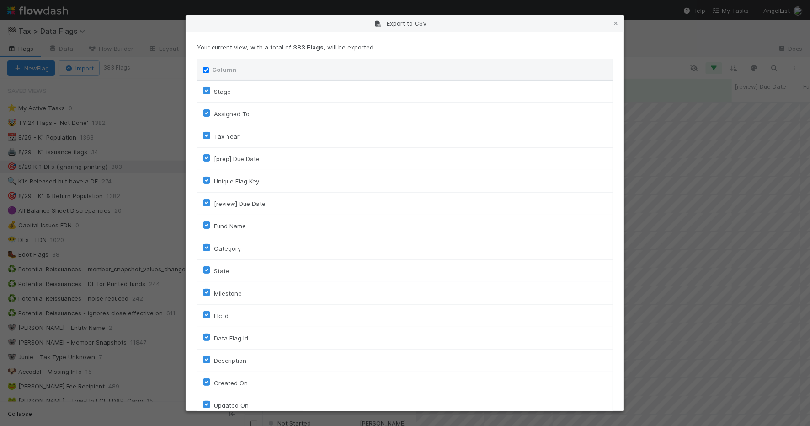
checkbox On "true"
checkbox input "true"
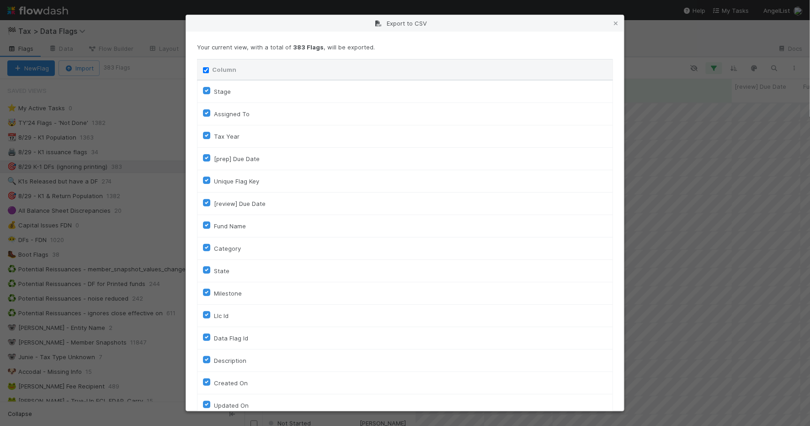
checkbox input "true"
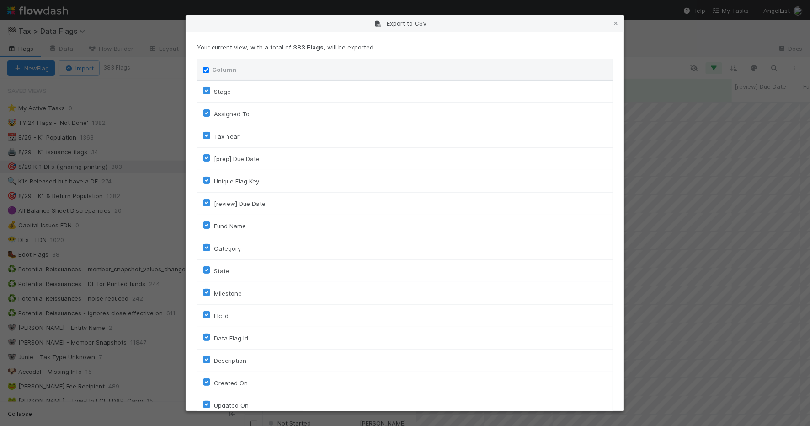
checkbox input "true"
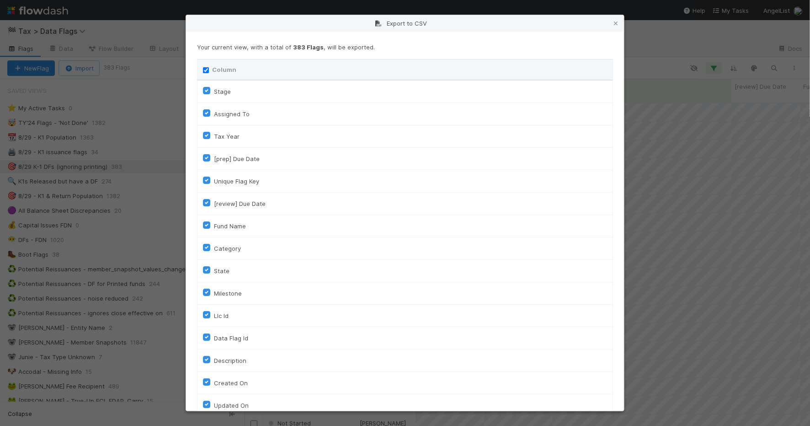
checkbox input "true"
checkbox URL "true"
click at [206, 70] on input "Column" at bounding box center [206, 70] width 6 height 6
checkbox input "false"
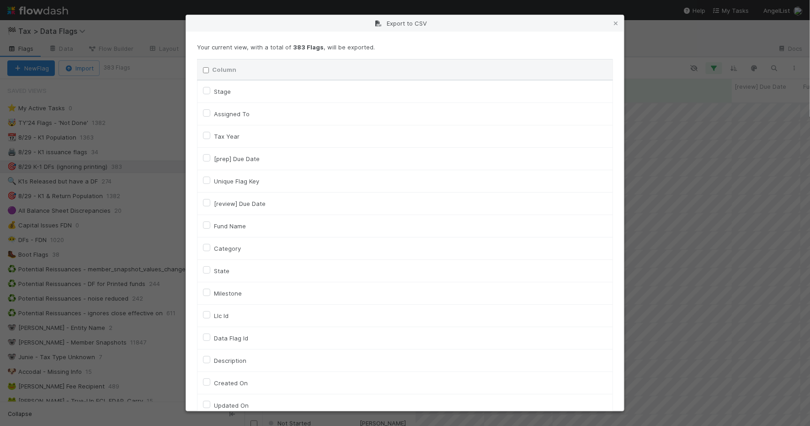
checkbox input "false"
checkbox To "false"
checkbox input "false"
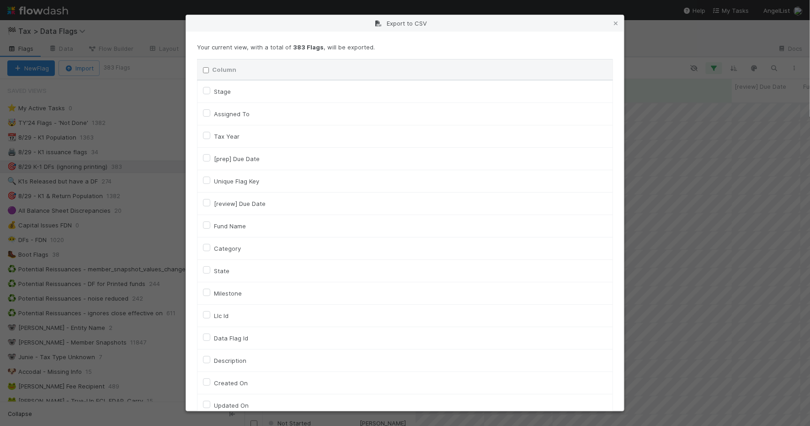
checkbox input "false"
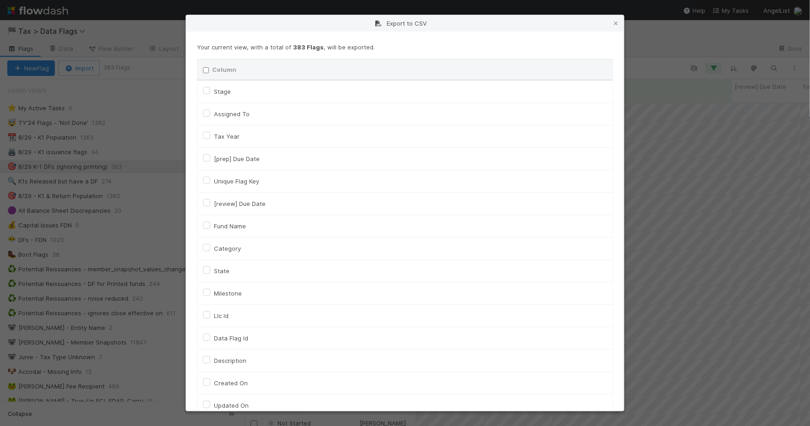
checkbox input "false"
checkbox On "false"
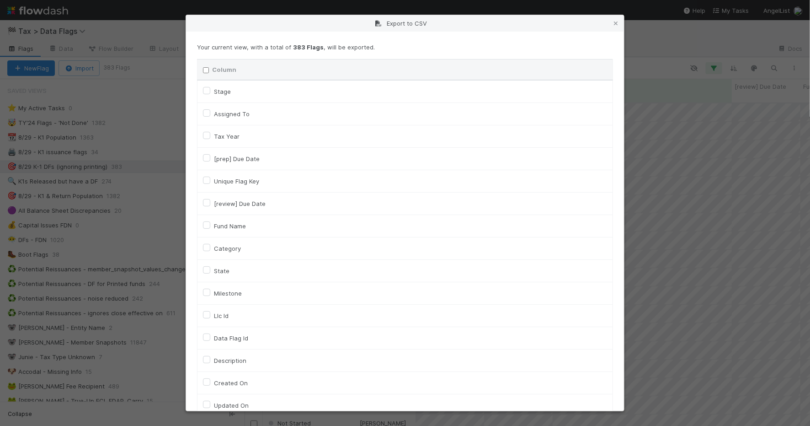
checkbox input "false"
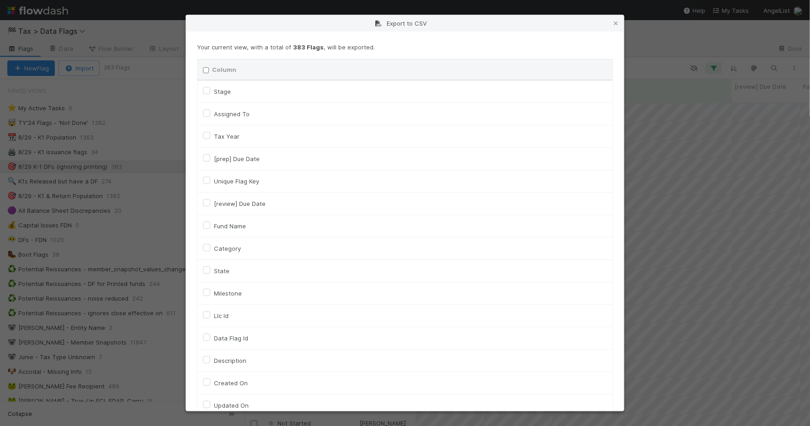
checkbox input "false"
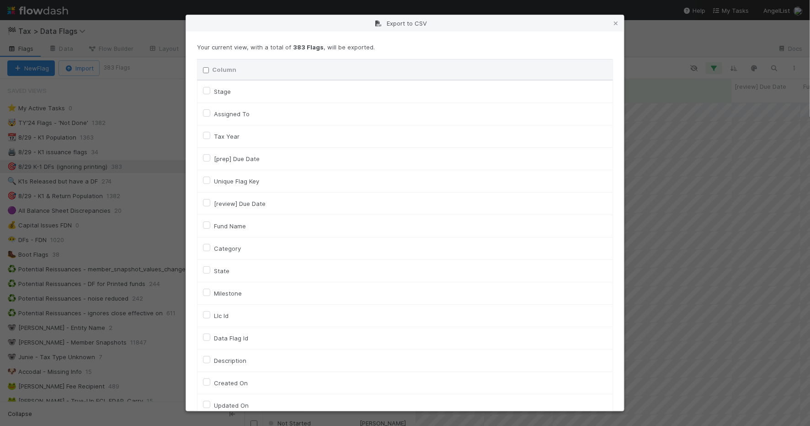
checkbox input "false"
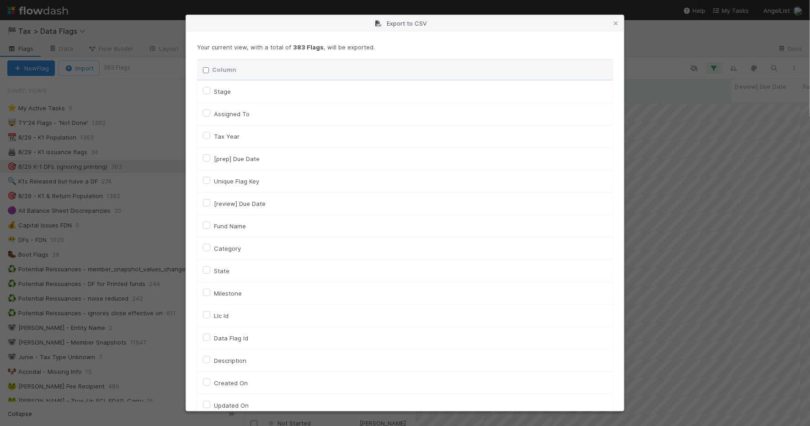
checkbox input "false"
checkbox URL "false"
click at [230, 111] on label "Assigned To" at bounding box center [232, 113] width 36 height 11
click at [210, 111] on To "Assigned To" at bounding box center [206, 112] width 7 height 8
checkbox To "true"
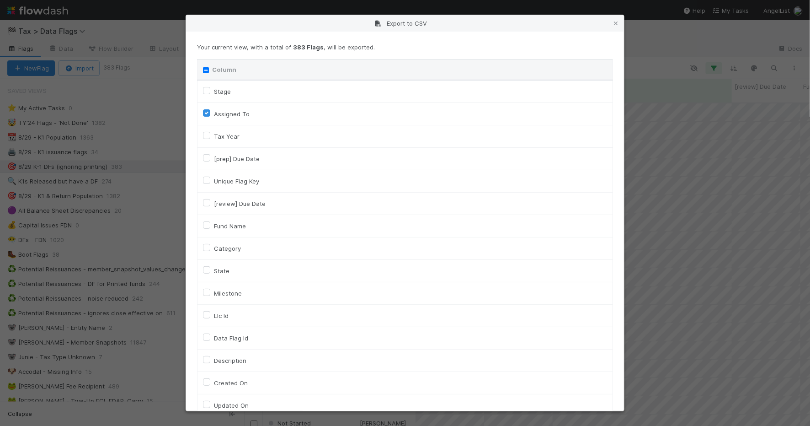
click at [236, 228] on label "Fund Name" at bounding box center [230, 225] width 32 height 11
click at [210, 228] on input "Fund Name" at bounding box center [206, 224] width 7 height 8
checkbox input "true"
click at [230, 248] on label "Category" at bounding box center [227, 248] width 27 height 11
click at [210, 248] on input "Category" at bounding box center [206, 247] width 7 height 8
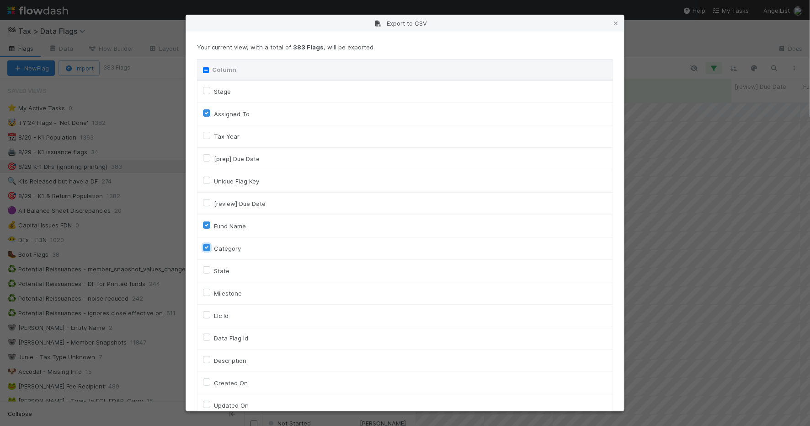
checkbox input "true"
click at [220, 316] on label "Llc Id" at bounding box center [221, 315] width 15 height 11
click at [210, 316] on input "Llc Id" at bounding box center [206, 314] width 7 height 8
checkbox input "true"
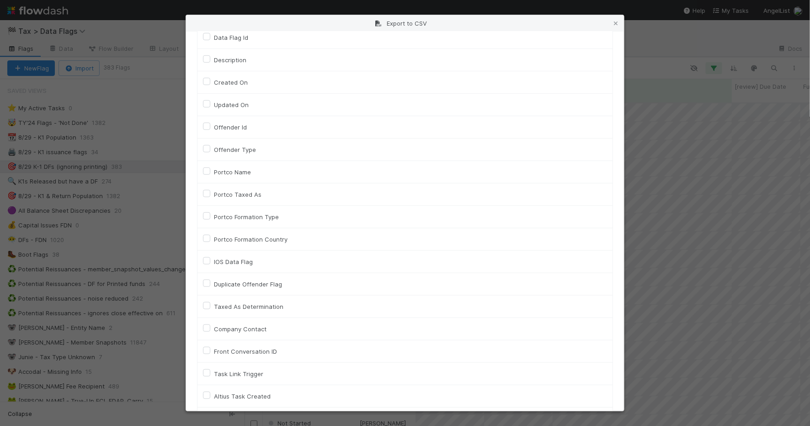
scroll to position [424, 0]
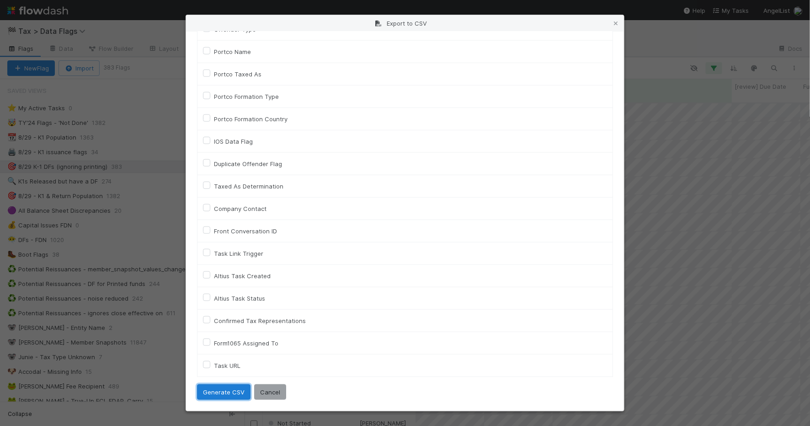
click at [216, 394] on button "Generate CSV" at bounding box center [224, 392] width 54 height 16
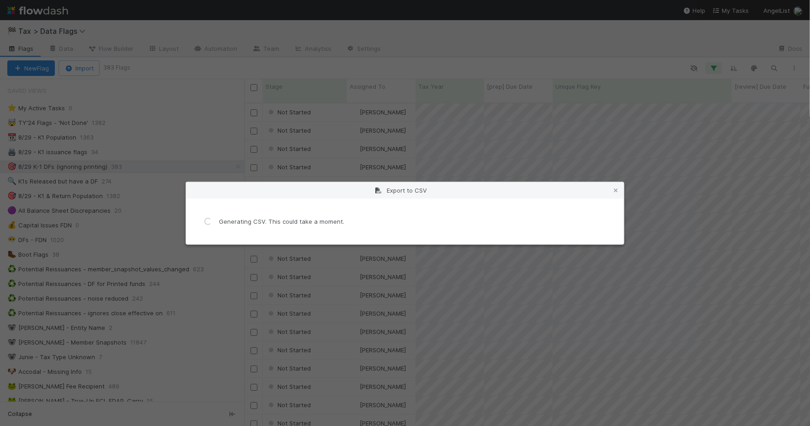
scroll to position [0, 0]
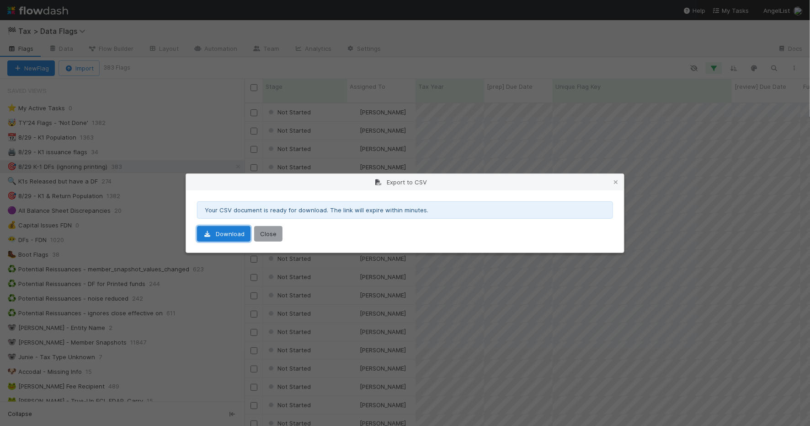
click at [238, 236] on link "Download" at bounding box center [224, 234] width 54 height 16
click at [620, 181] on icon at bounding box center [616, 182] width 9 height 6
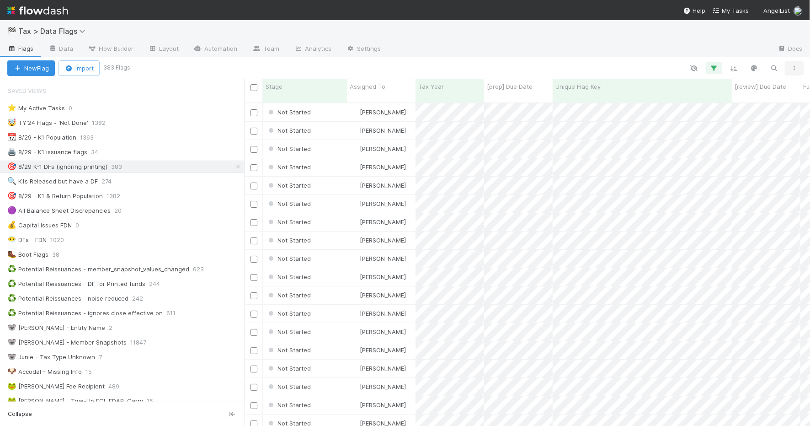
click at [796, 70] on icon "button" at bounding box center [794, 67] width 9 height 5
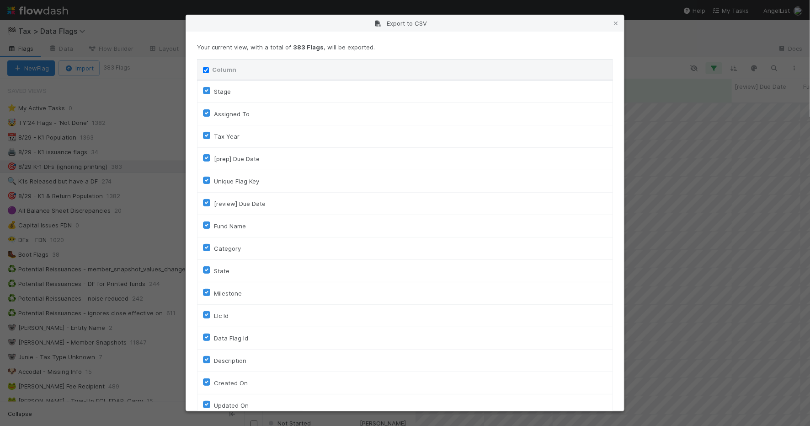
click at [204, 71] on input "Column" at bounding box center [206, 70] width 6 height 6
checkbox input "false"
checkbox To "false"
checkbox input "false"
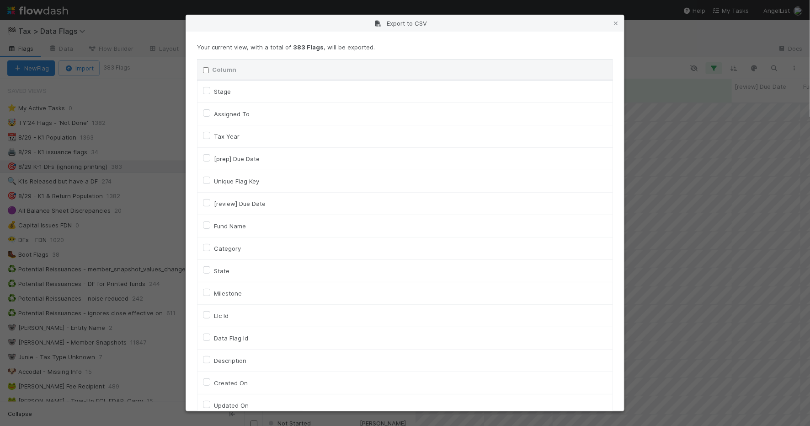
checkbox input "false"
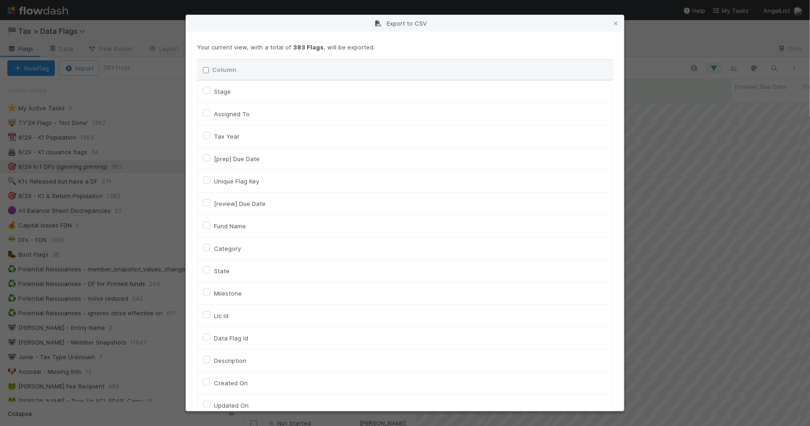
checkbox input "false"
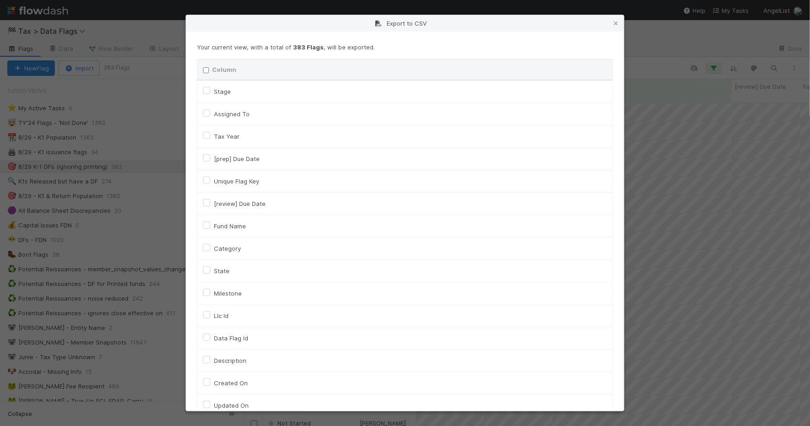
checkbox On "false"
checkbox input "false"
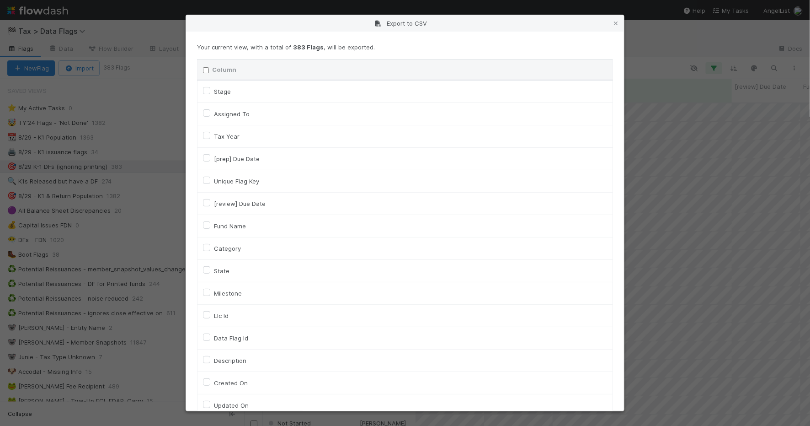
checkbox input "false"
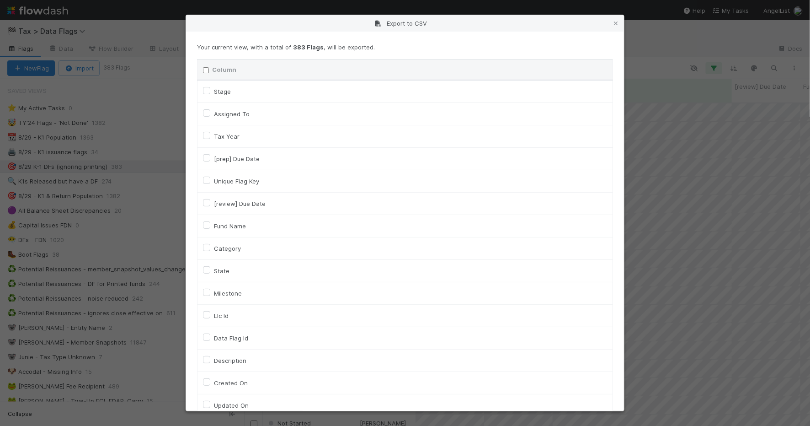
checkbox input "false"
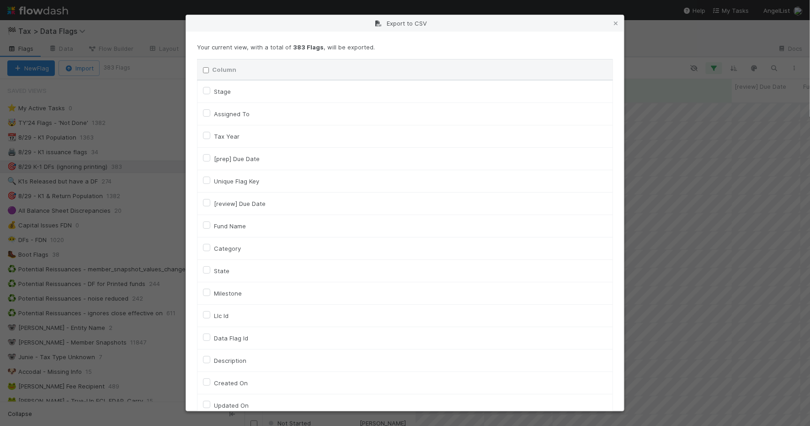
checkbox input "false"
checkbox URL "false"
click at [227, 109] on label "Assigned To" at bounding box center [232, 113] width 36 height 11
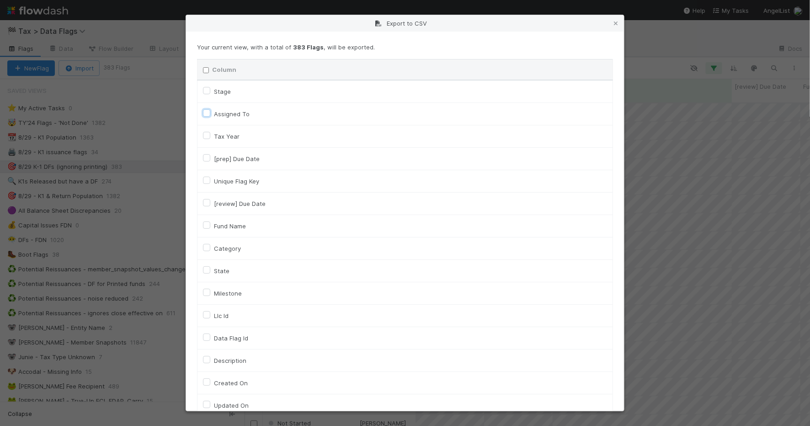
click at [210, 109] on To "Assigned To" at bounding box center [206, 112] width 7 height 8
checkbox To "true"
click at [235, 179] on label "Unique Flag Key" at bounding box center [236, 181] width 45 height 11
click at [210, 179] on input "Unique Flag Key" at bounding box center [206, 180] width 7 height 8
checkbox input "true"
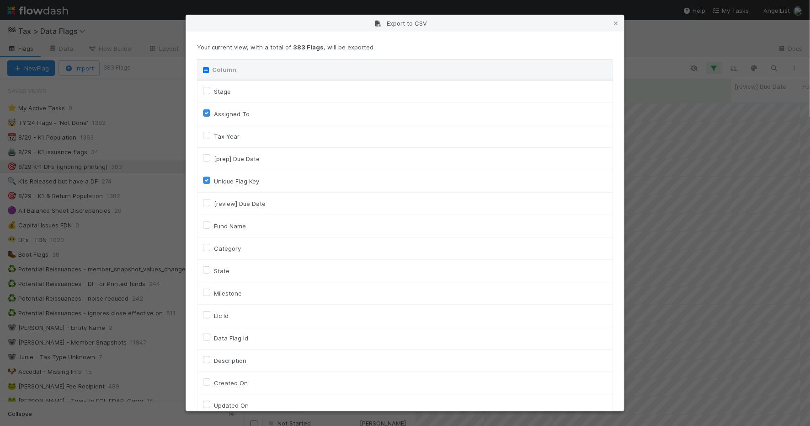
click at [236, 224] on label "Fund Name" at bounding box center [230, 225] width 32 height 11
click at [210, 224] on input "Fund Name" at bounding box center [206, 224] width 7 height 8
checkbox input "true"
click at [227, 246] on label "Category" at bounding box center [227, 248] width 27 height 11
click at [210, 246] on input "Category" at bounding box center [206, 247] width 7 height 8
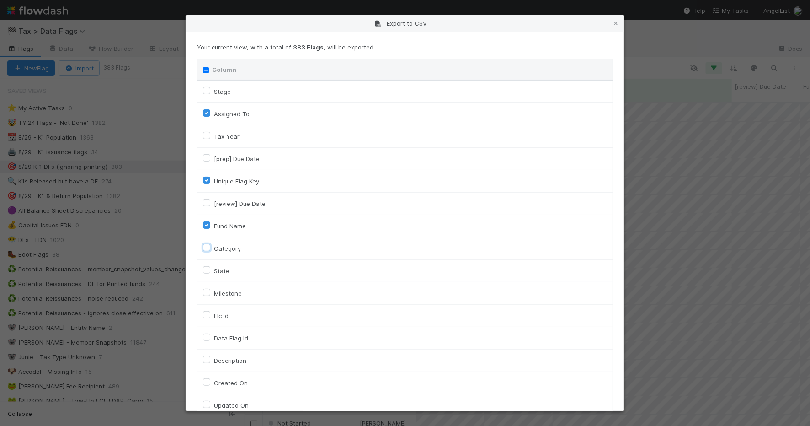
checkbox input "true"
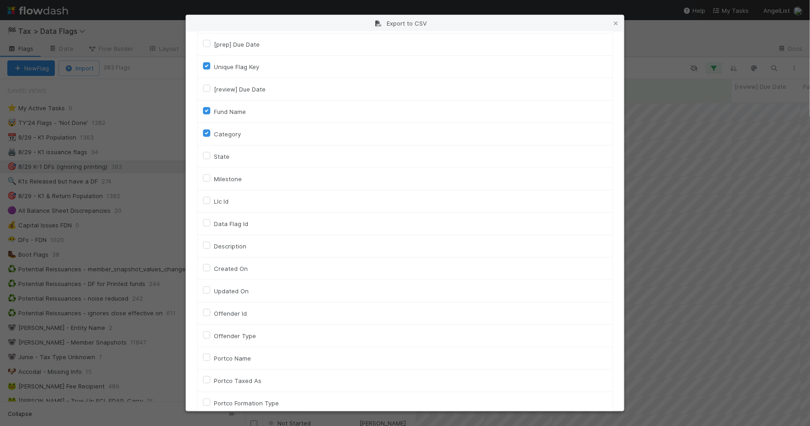
click at [218, 201] on label "Llc Id" at bounding box center [221, 201] width 15 height 11
click at [210, 201] on input "Llc Id" at bounding box center [206, 200] width 7 height 8
checkbox input "true"
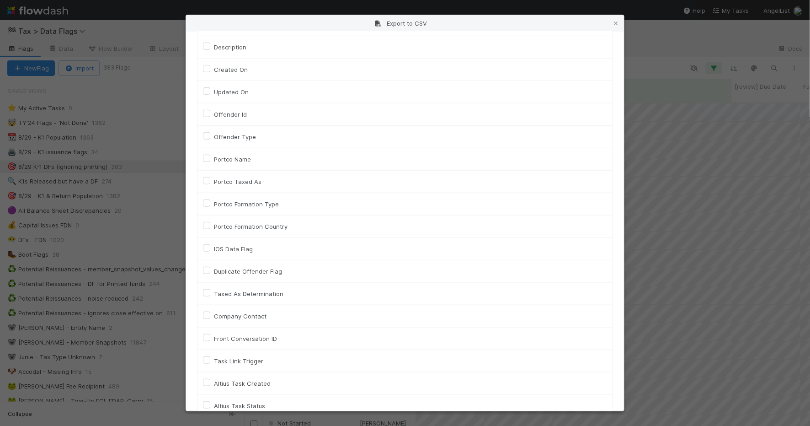
scroll to position [424, 0]
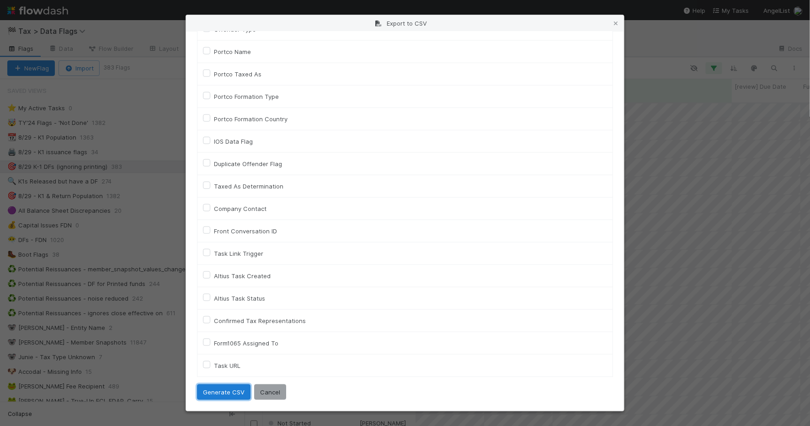
click at [231, 394] on button "Generate CSV" at bounding box center [224, 392] width 54 height 16
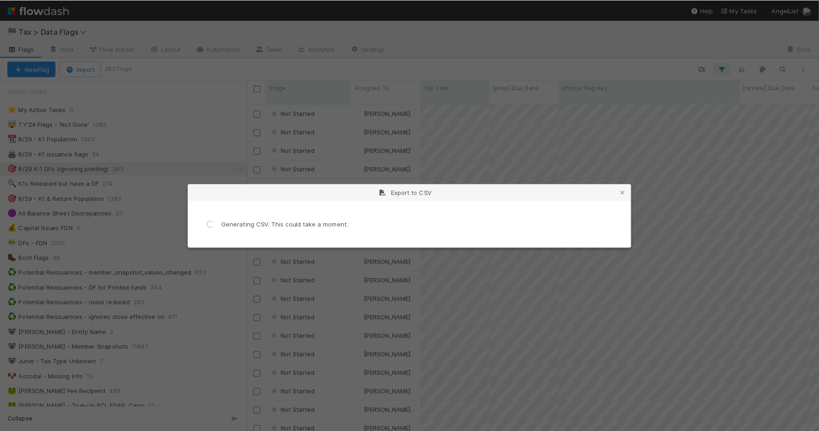
scroll to position [0, 0]
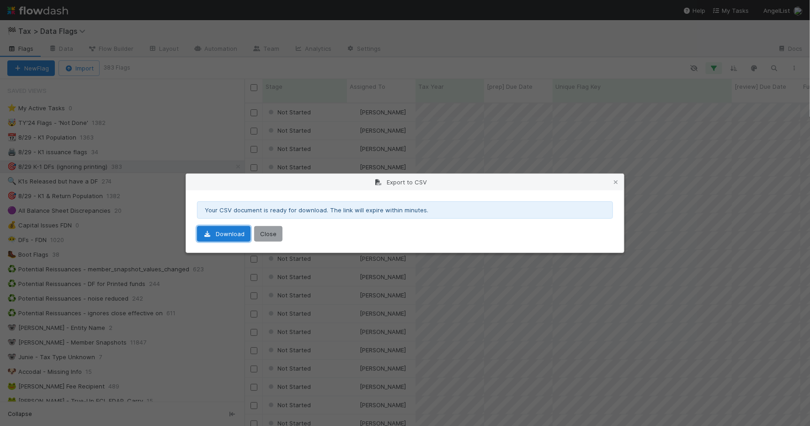
click at [237, 239] on link "Download" at bounding box center [224, 234] width 54 height 16
click at [618, 181] on icon at bounding box center [616, 182] width 9 height 6
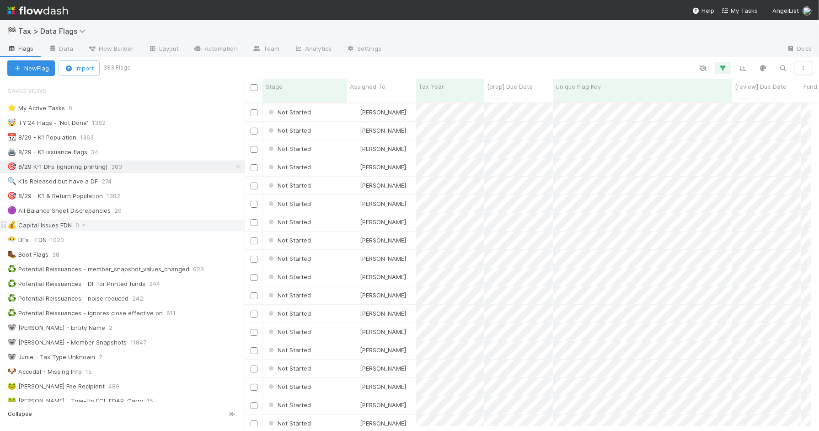
scroll to position [327, 566]
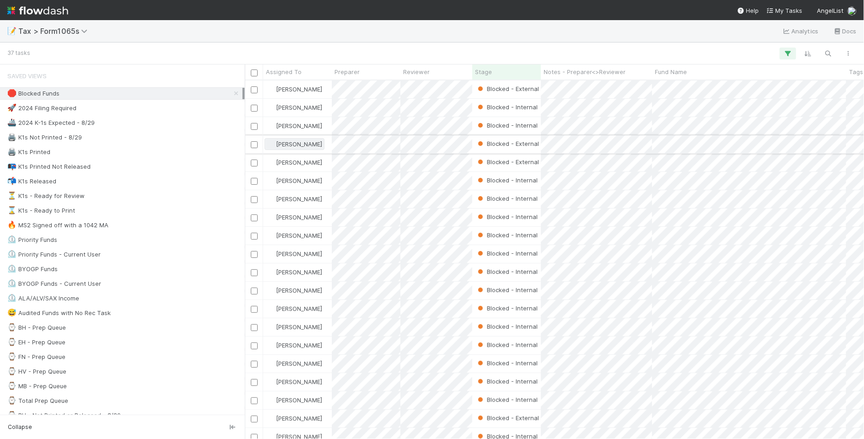
scroll to position [350, 611]
click at [689, 45] on div "37 tasks" at bounding box center [432, 54] width 864 height 22
click at [714, 34] on div "📝 Tax > Form1065s Analytics Docs" at bounding box center [432, 31] width 864 height 22
click at [792, 10] on span "My Tasks" at bounding box center [784, 10] width 36 height 7
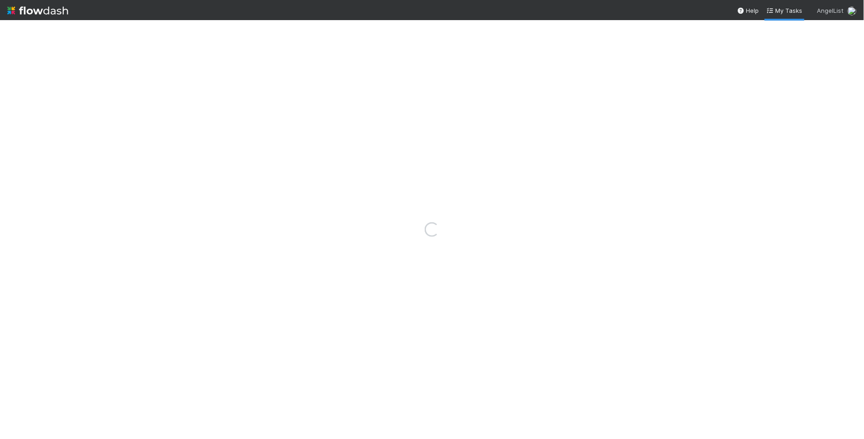
click at [838, 11] on span "AngelList" at bounding box center [830, 10] width 27 height 7
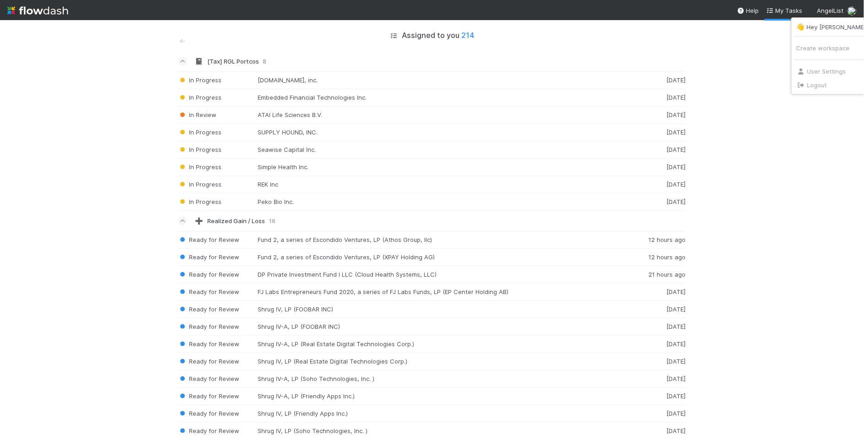
click at [698, 23] on div "👋 Hey [PERSON_NAME] Create workspace User Settings Logout" at bounding box center [432, 219] width 864 height 439
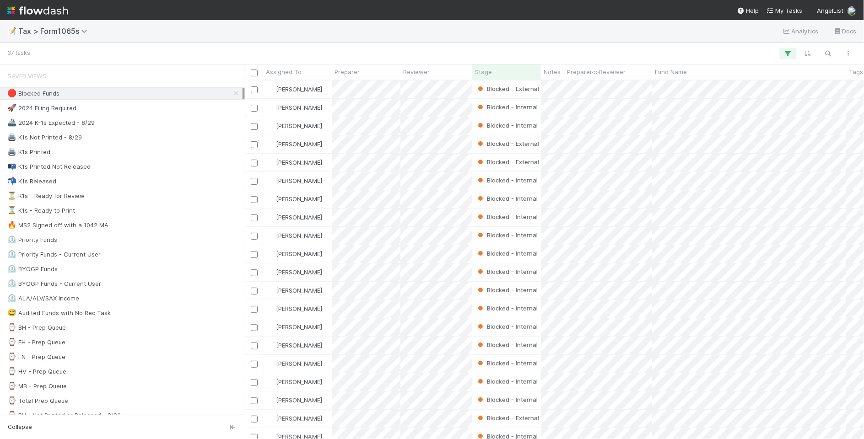
scroll to position [350, 611]
click at [288, 36] on div "📝 Tax > Form1065s Analytics Docs" at bounding box center [432, 31] width 864 height 22
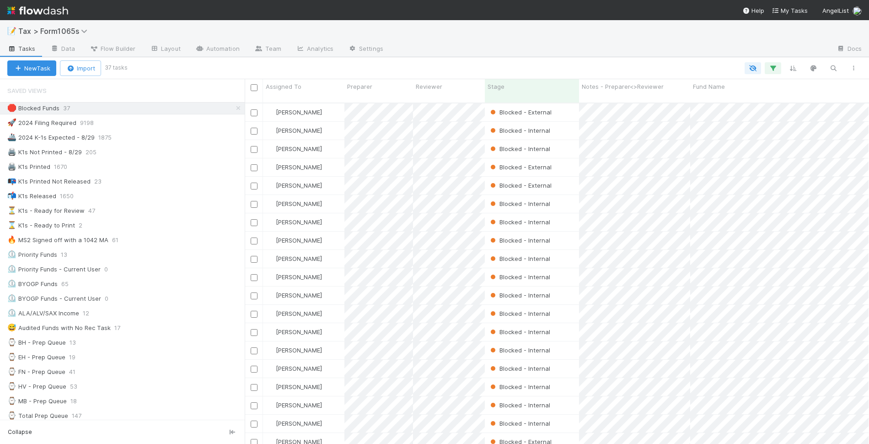
scroll to position [340, 616]
click at [749, 69] on icon "button" at bounding box center [752, 68] width 9 height 8
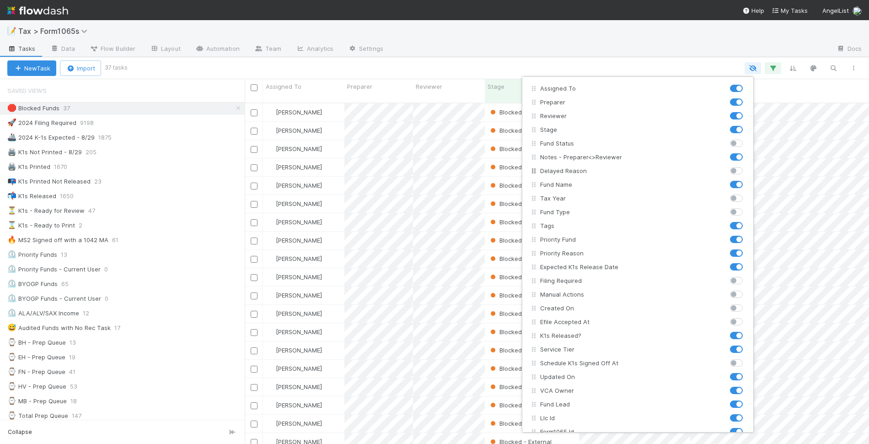
click at [746, 166] on label at bounding box center [746, 166] width 0 height 0
click at [733, 172] on input "checkbox" at bounding box center [733, 170] width 7 height 8
checkbox input "true"
click at [645, 52] on div "Assigned To Preparer Reviewer Stage Fund Status Notes - Preparer<>Reviewer Dela…" at bounding box center [434, 222] width 869 height 444
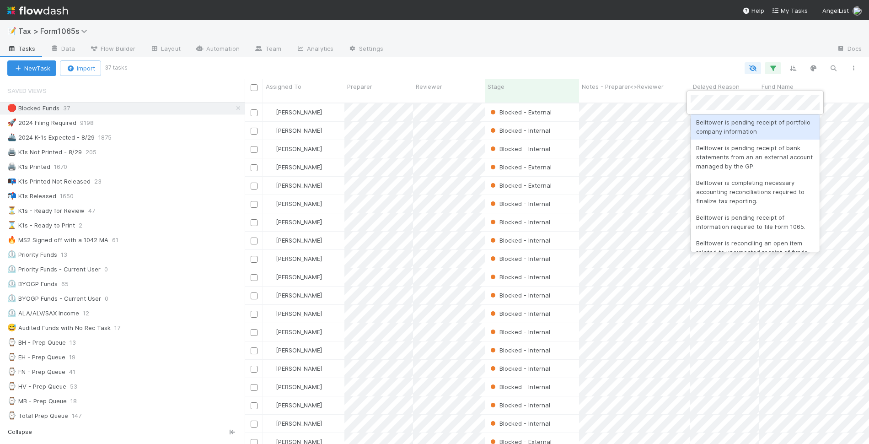
scroll to position [0, 0]
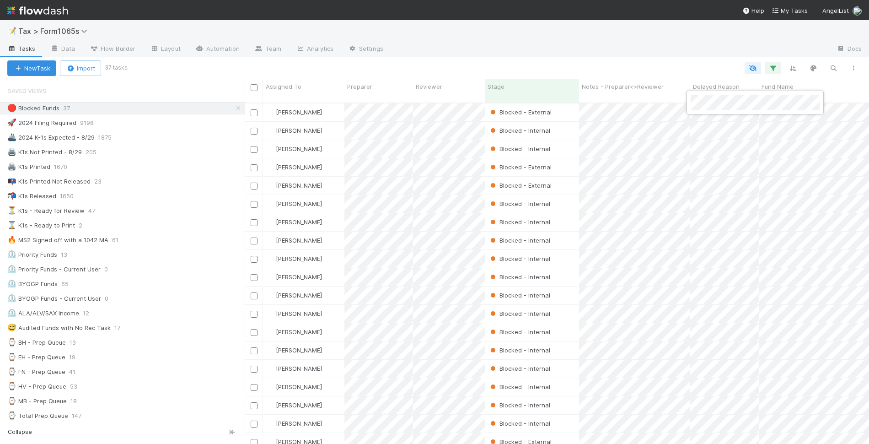
click at [681, 53] on div at bounding box center [434, 222] width 869 height 444
click at [643, 50] on div at bounding box center [434, 222] width 869 height 444
click at [451, 102] on div at bounding box center [434, 222] width 869 height 444
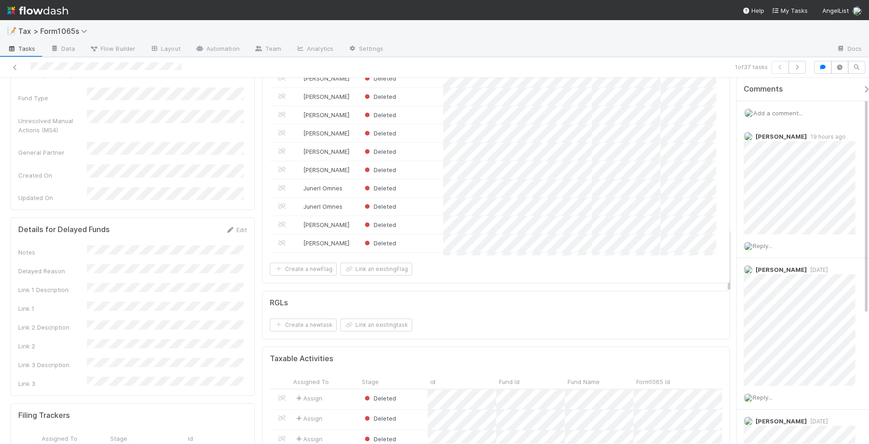
scroll to position [800, 0]
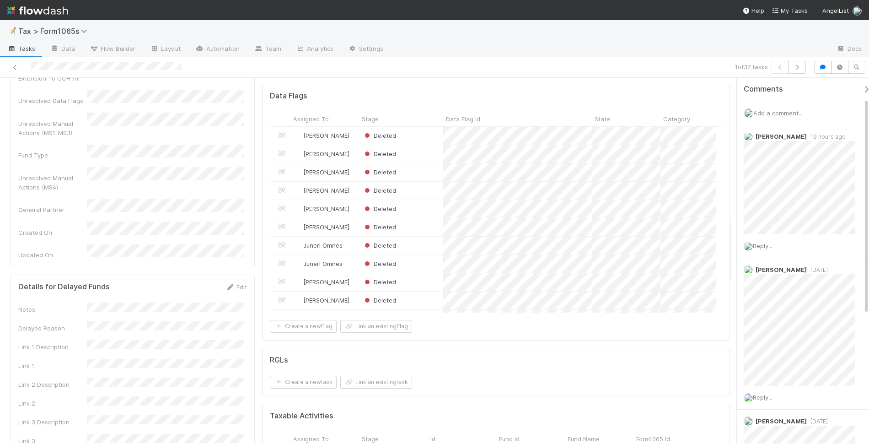
click at [130, 26] on div "📝 Tax > Form1065s" at bounding box center [434, 31] width 869 height 22
click at [13, 69] on icon at bounding box center [15, 67] width 9 height 6
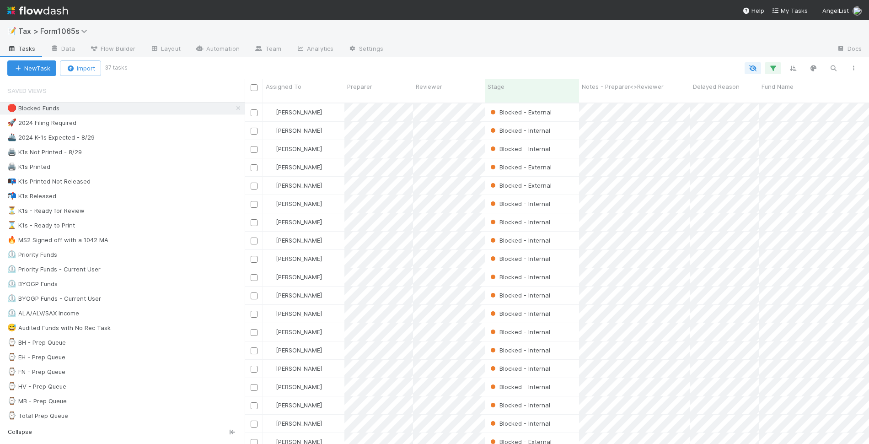
scroll to position [340, 616]
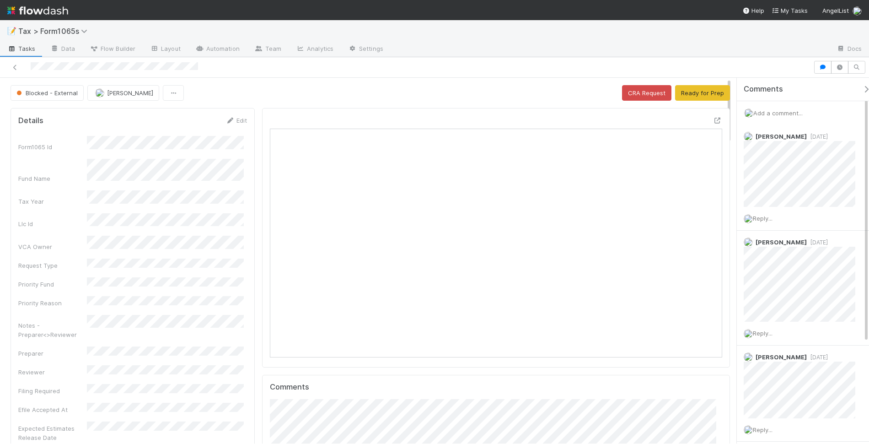
scroll to position [177, 438]
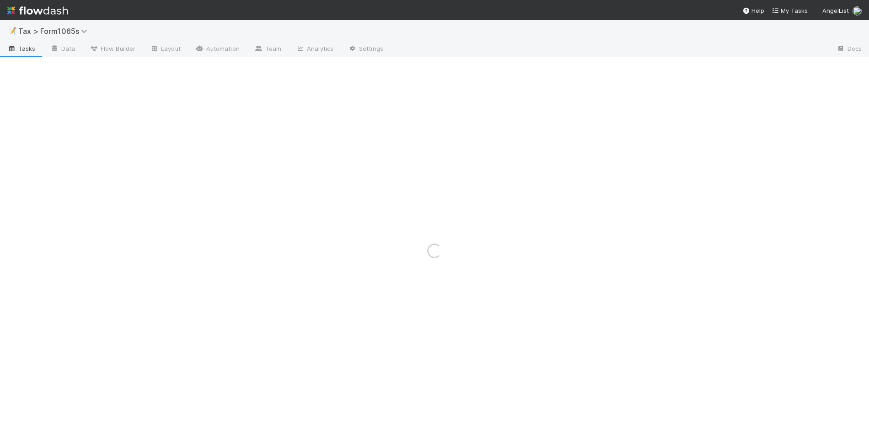
click at [57, 12] on img at bounding box center [37, 11] width 61 height 16
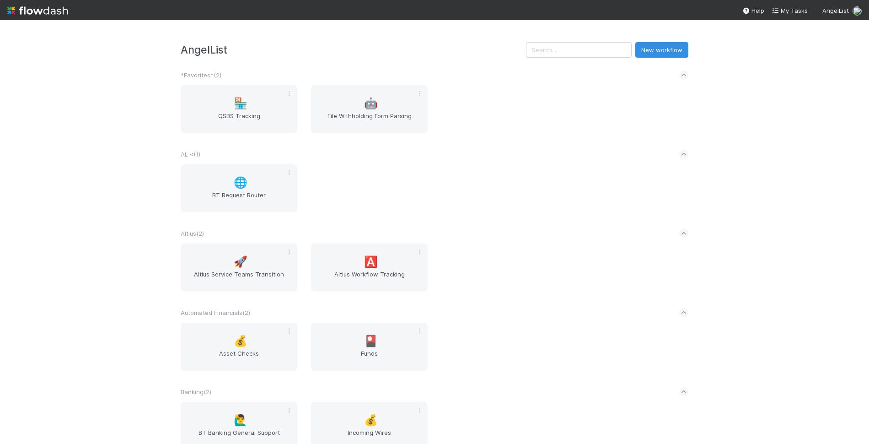
click at [55, 12] on img at bounding box center [37, 11] width 61 height 16
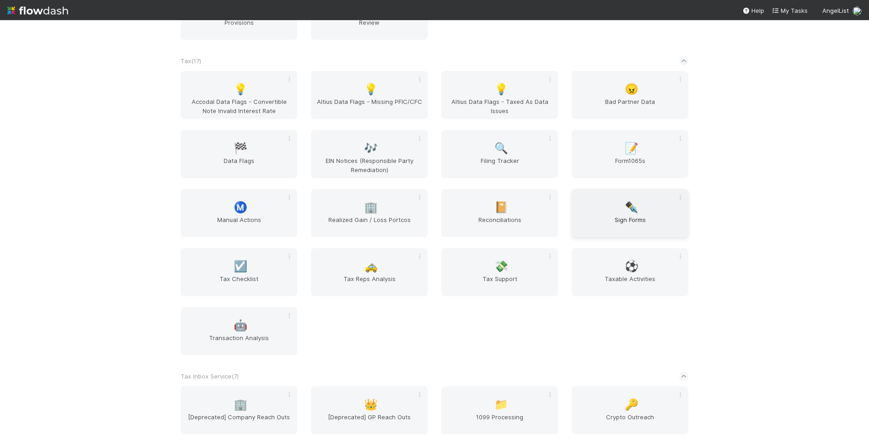
click at [593, 231] on span "Sign Forms" at bounding box center [629, 224] width 109 height 18
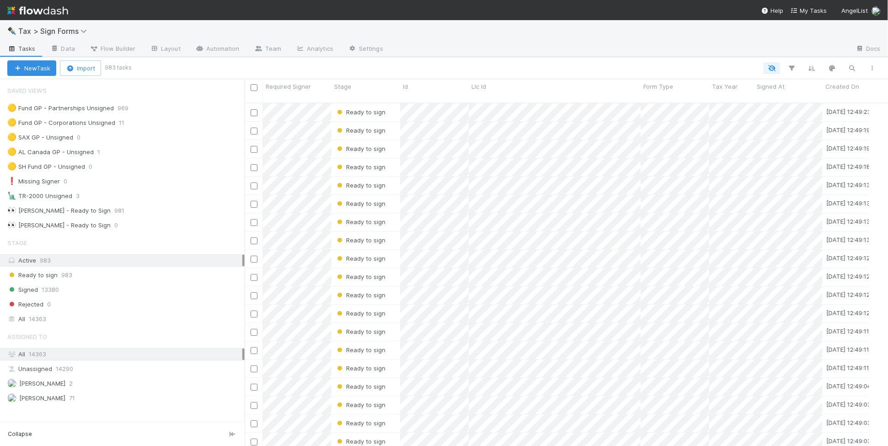
scroll to position [342, 635]
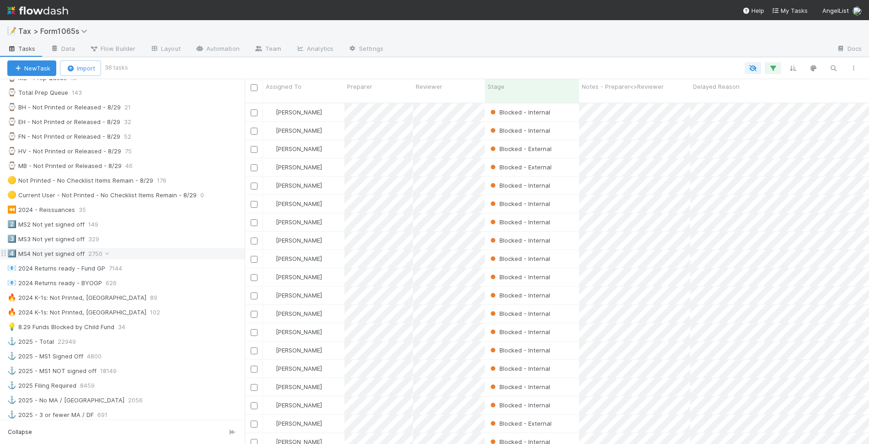
scroll to position [343, 0]
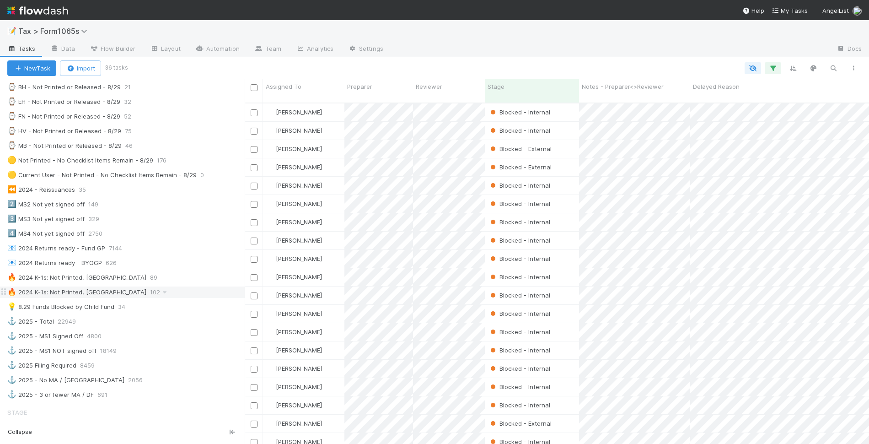
click at [193, 298] on div "🔥 2024 K-1s: Not Printed, No States 102" at bounding box center [125, 291] width 237 height 11
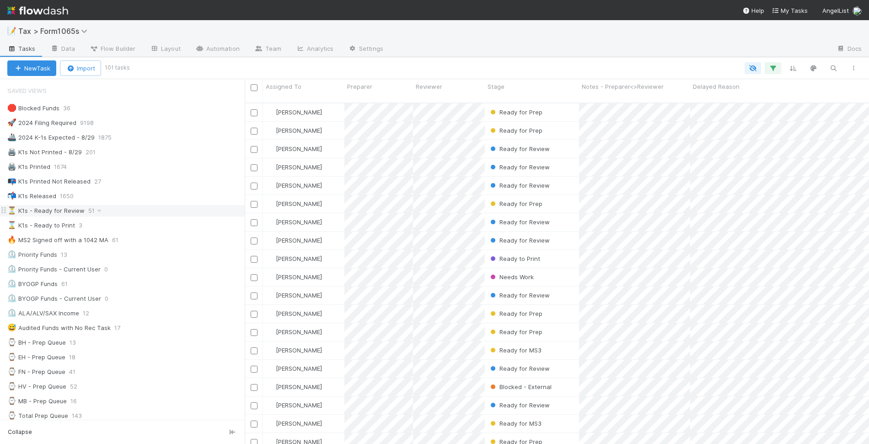
click at [165, 210] on div "⏳ K1s - Ready for Review 51" at bounding box center [125, 210] width 237 height 11
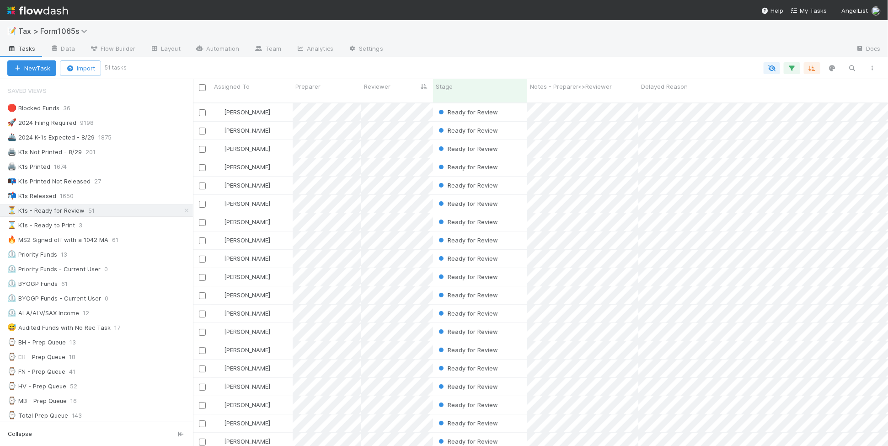
scroll to position [342, 686]
drag, startPoint x: 245, startPoint y: 243, endPoint x: 193, endPoint y: 243, distance: 51.7
click at [193, 243] on div "Saved Views 🛑 Blocked Funds 36 🚀 2024 Filing Required 9198 🚢 2024 K-1s Expected…" at bounding box center [96, 262] width 193 height 367
click at [117, 255] on div "⏲️ Priority Funds 13" at bounding box center [100, 254] width 186 height 11
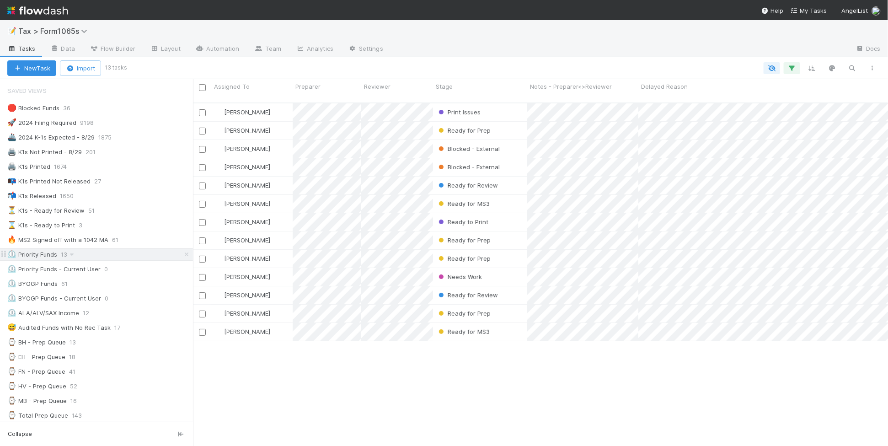
scroll to position [342, 687]
click at [146, 185] on div "📭 K1s Printed Not Released 27" at bounding box center [100, 181] width 186 height 11
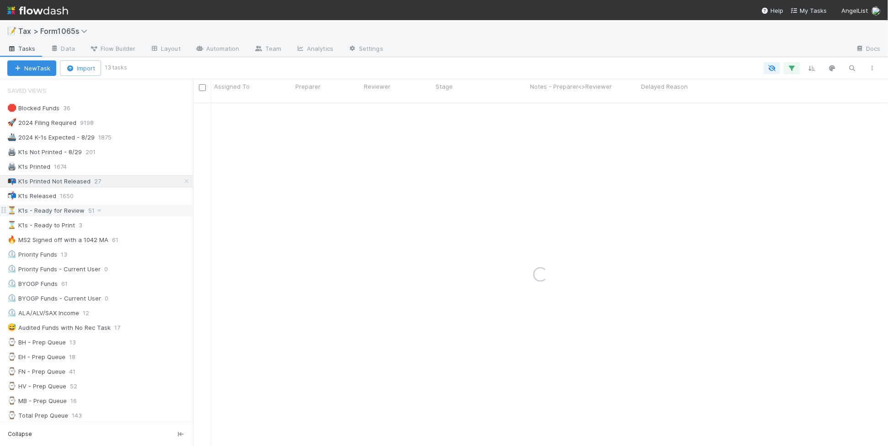
click at [129, 213] on div "⏳ K1s - Ready for Review 51" at bounding box center [100, 210] width 186 height 11
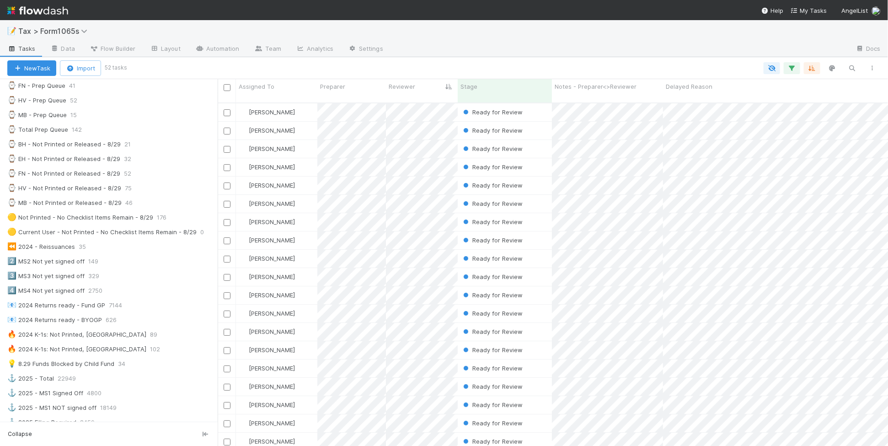
scroll to position [342, 664]
drag, startPoint x: 193, startPoint y: 271, endPoint x: 215, endPoint y: 274, distance: 22.2
click at [215, 274] on div at bounding box center [215, 262] width 0 height 367
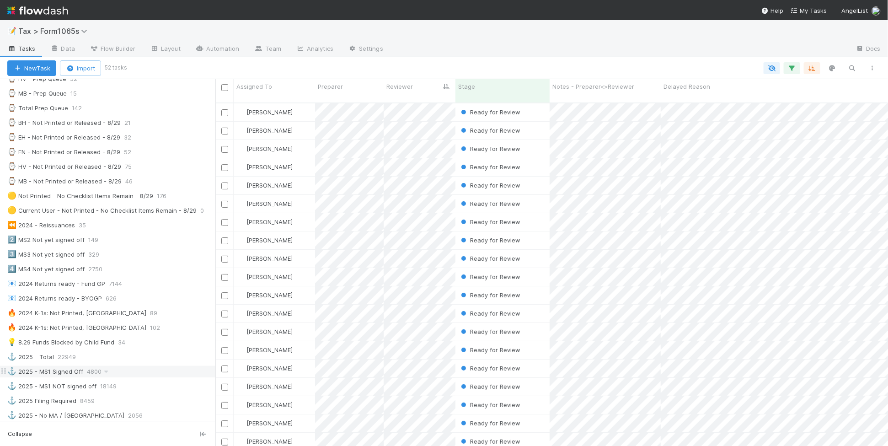
scroll to position [286, 0]
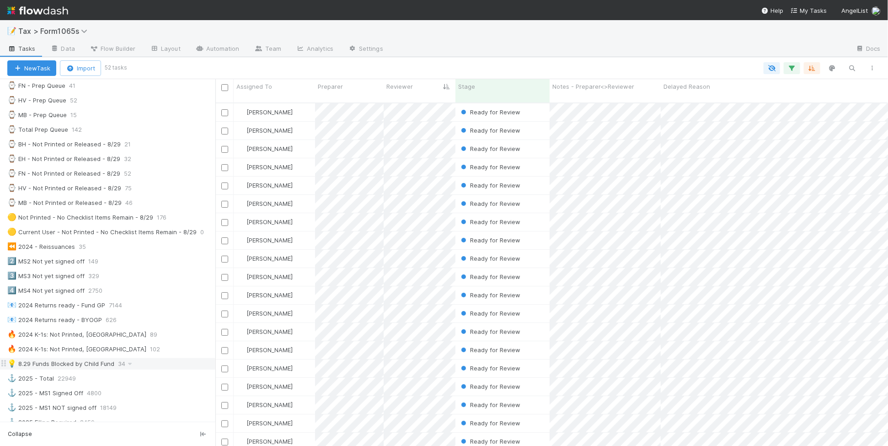
click at [156, 367] on div "💡 8.29 Funds Blocked by Child Fund 34" at bounding box center [111, 363] width 208 height 11
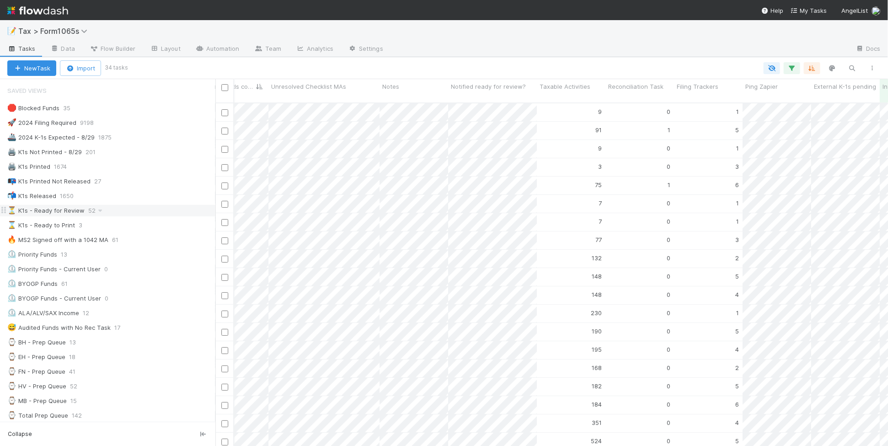
click at [141, 215] on div "⏳ K1s - Ready for Review 52" at bounding box center [111, 210] width 208 height 11
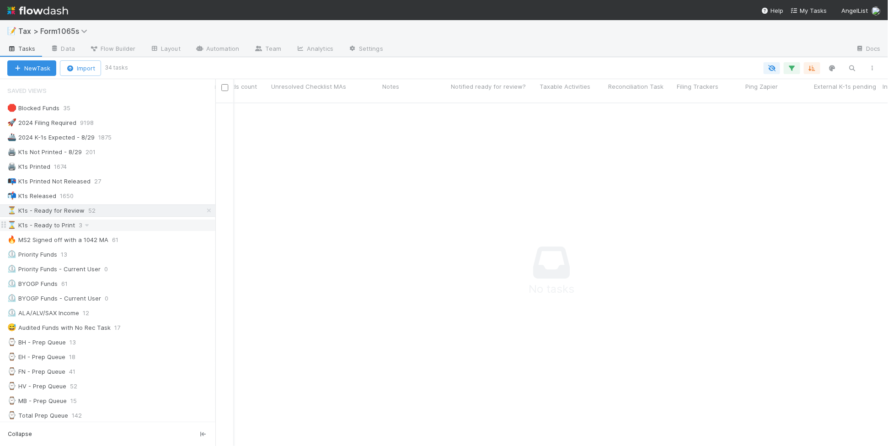
click at [140, 225] on div "⌛ K1s - Ready to Print 3" at bounding box center [111, 225] width 208 height 11
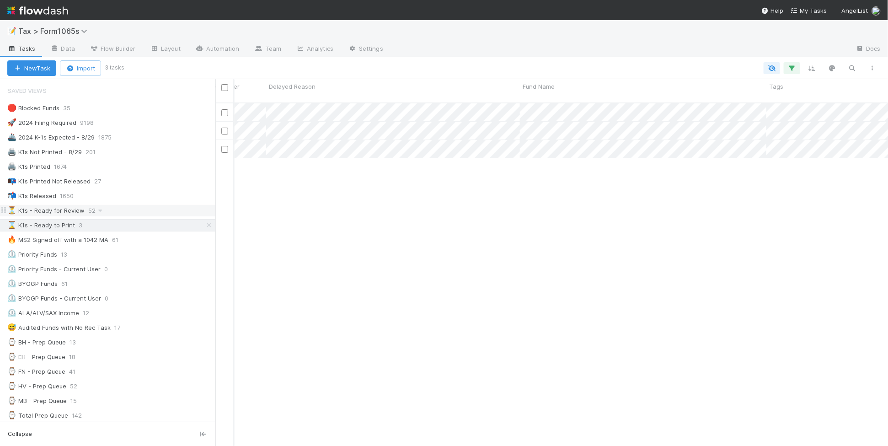
click at [161, 209] on div "⏳ K1s - Ready for Review 52" at bounding box center [111, 210] width 208 height 11
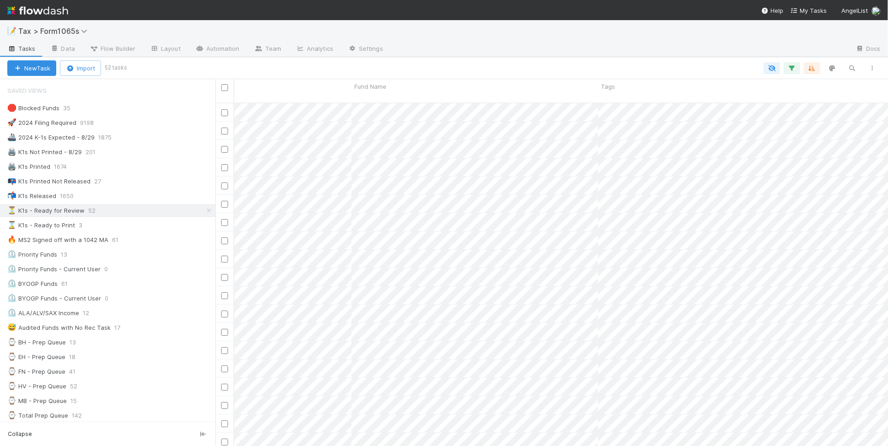
scroll to position [0, 563]
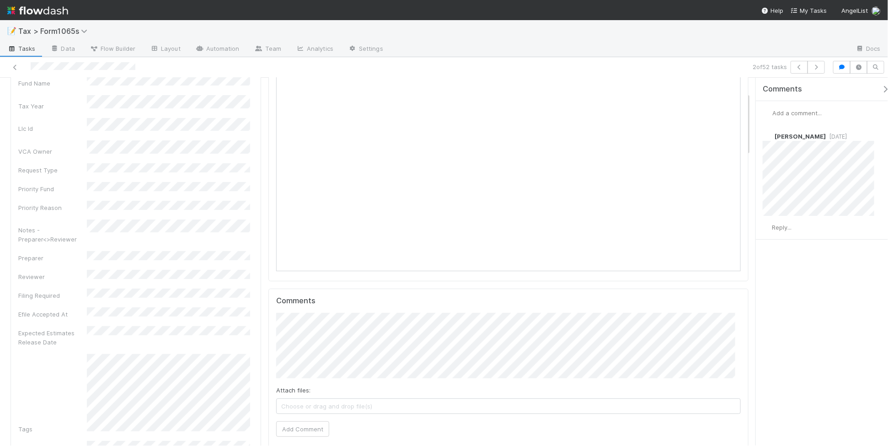
scroll to position [114, 0]
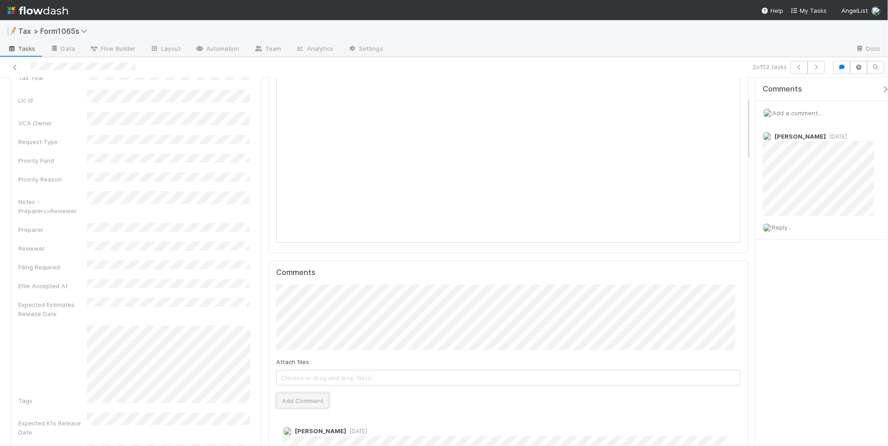
click at [305, 403] on button "Add Comment" at bounding box center [302, 401] width 53 height 16
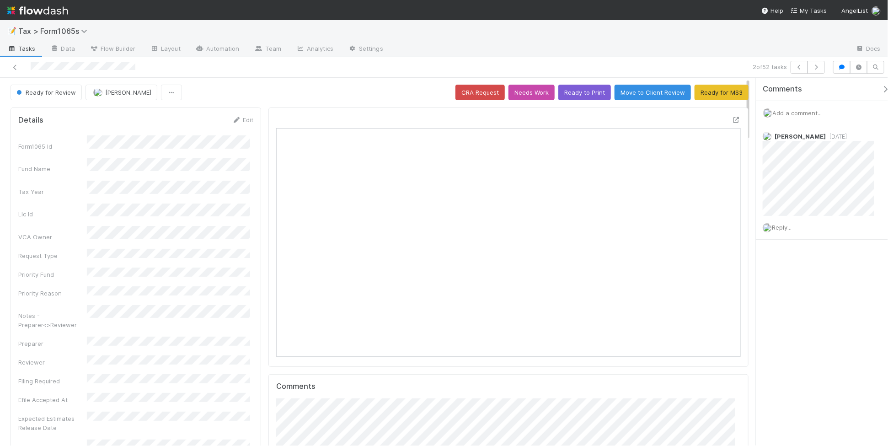
scroll to position [0, 0]
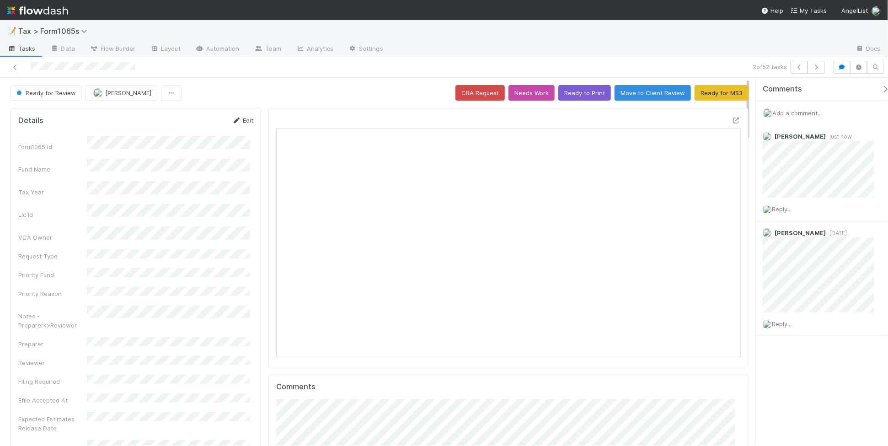
click at [243, 121] on link "Edit" at bounding box center [242, 120] width 21 height 7
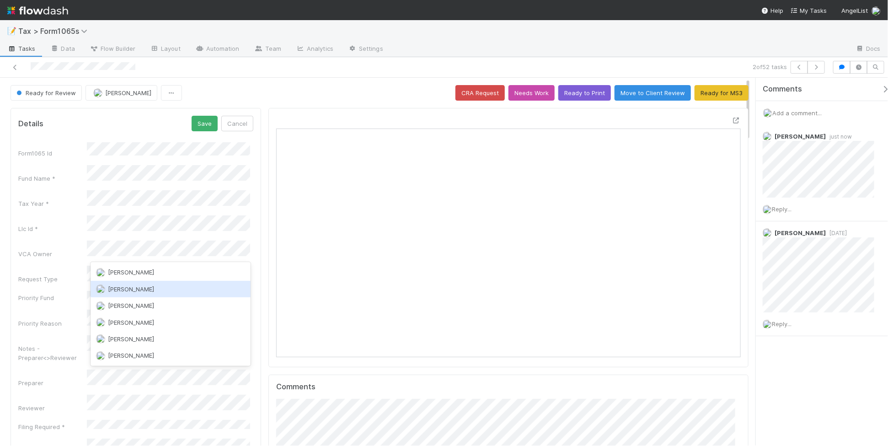
click at [165, 290] on div "[PERSON_NAME]" at bounding box center [171, 289] width 160 height 16
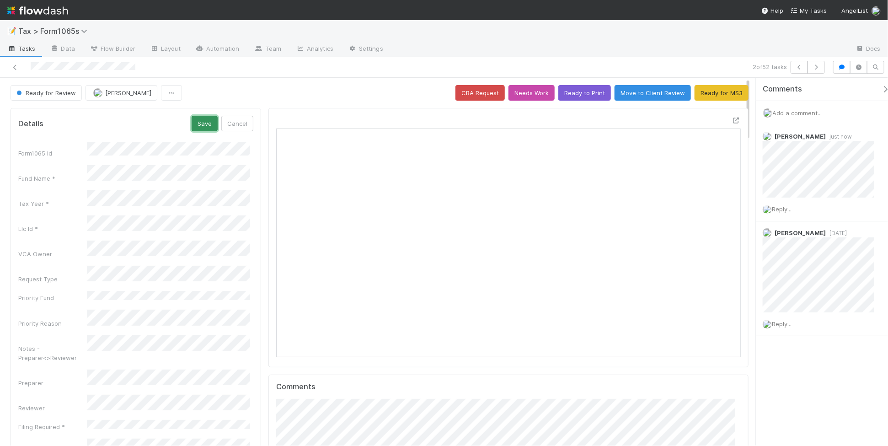
click at [197, 122] on button "Save" at bounding box center [205, 124] width 26 height 16
click at [817, 67] on icon "button" at bounding box center [816, 66] width 9 height 5
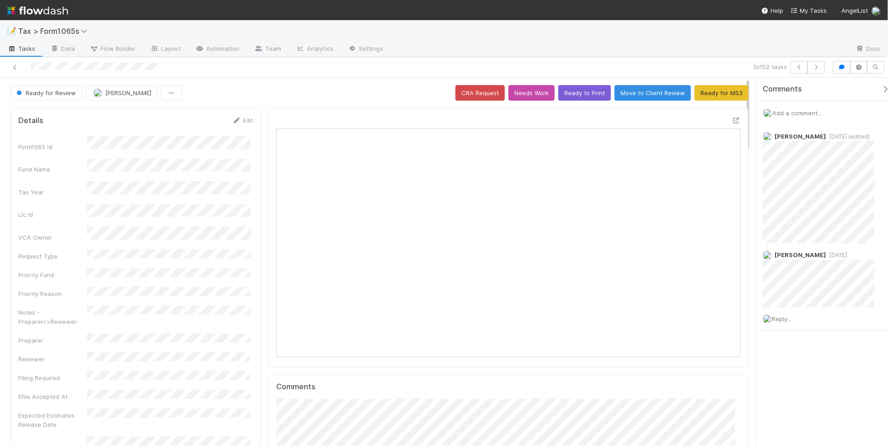
scroll to position [8, 8]
click at [302, 88] on div "Ready for Review Fareeha Naim CRA Request Needs Work Ready to Print Move to Cli…" at bounding box center [380, 93] width 738 height 16
click at [815, 70] on icon "button" at bounding box center [816, 66] width 9 height 5
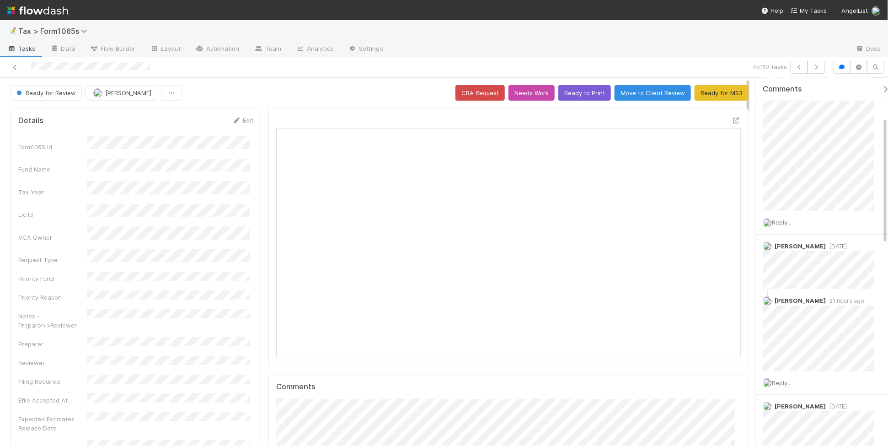
scroll to position [114, 0]
click at [819, 68] on icon "button" at bounding box center [816, 66] width 9 height 5
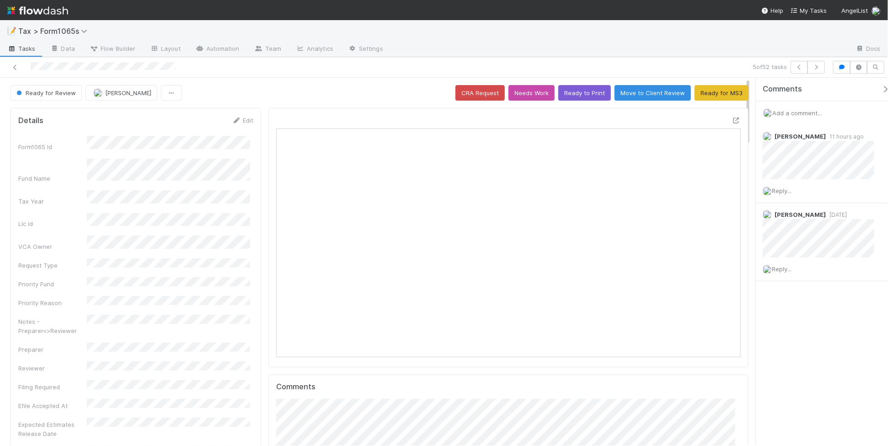
scroll to position [177, 450]
click at [14, 69] on icon at bounding box center [15, 67] width 9 height 6
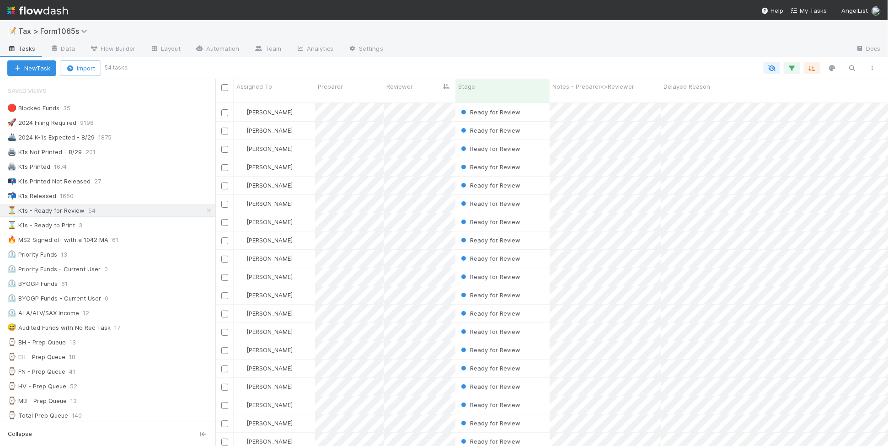
scroll to position [9, 9]
click at [223, 51] on link "Automation" at bounding box center [217, 49] width 59 height 15
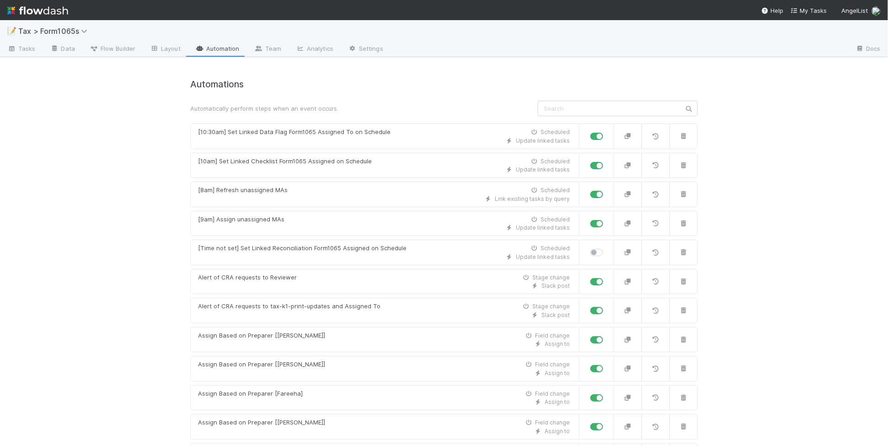
click at [109, 49] on span "Flow Builder" at bounding box center [113, 48] width 46 height 9
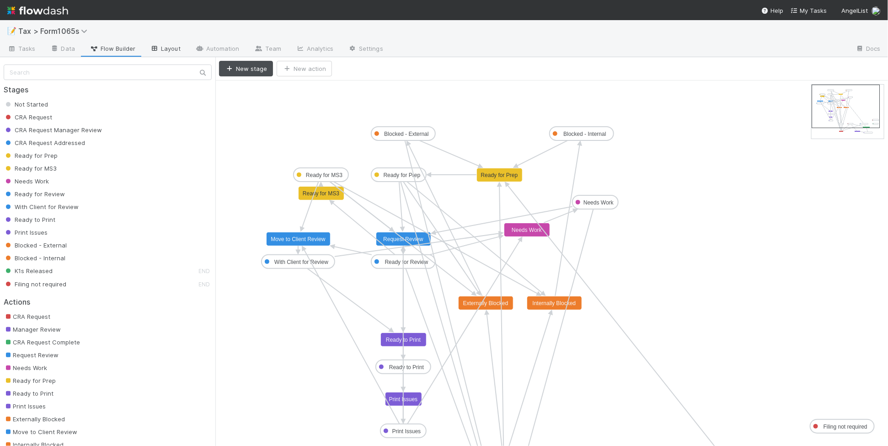
click at [177, 48] on link "Layout" at bounding box center [165, 49] width 45 height 15
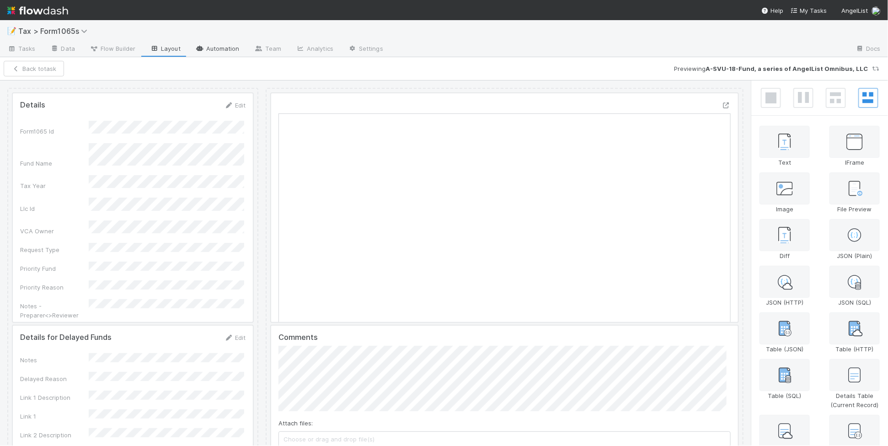
scroll to position [177, 215]
click at [217, 51] on link "Automation" at bounding box center [217, 49] width 59 height 15
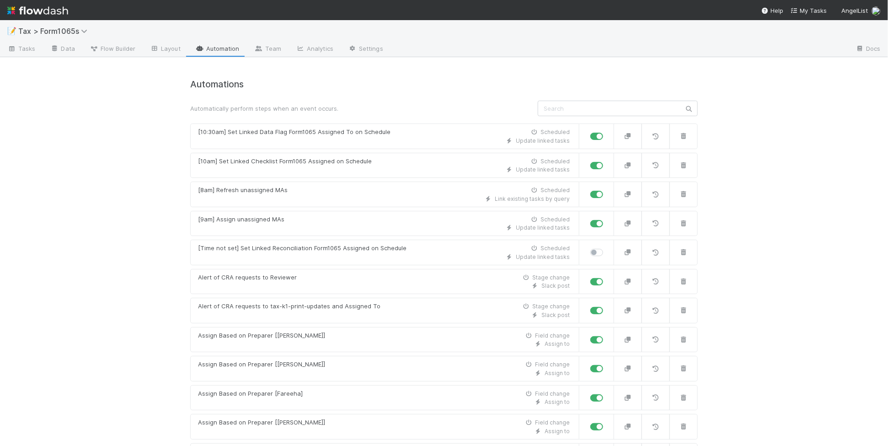
click at [273, 49] on link "Team" at bounding box center [268, 49] width 42 height 15
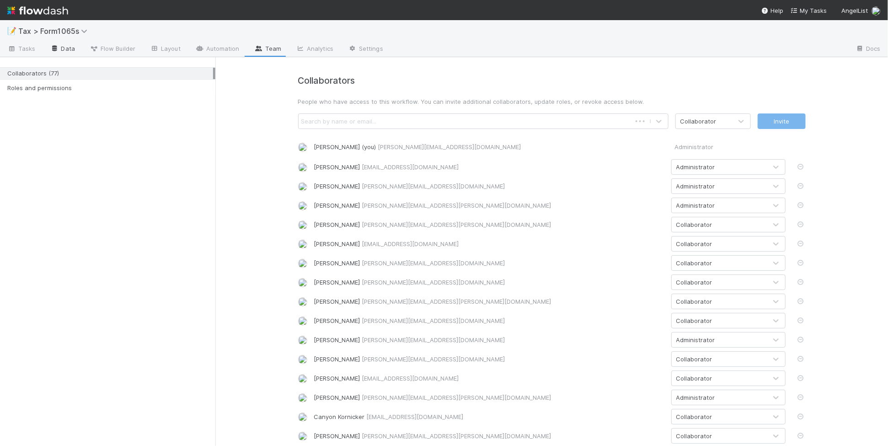
click at [56, 52] on link "Data" at bounding box center [62, 49] width 39 height 15
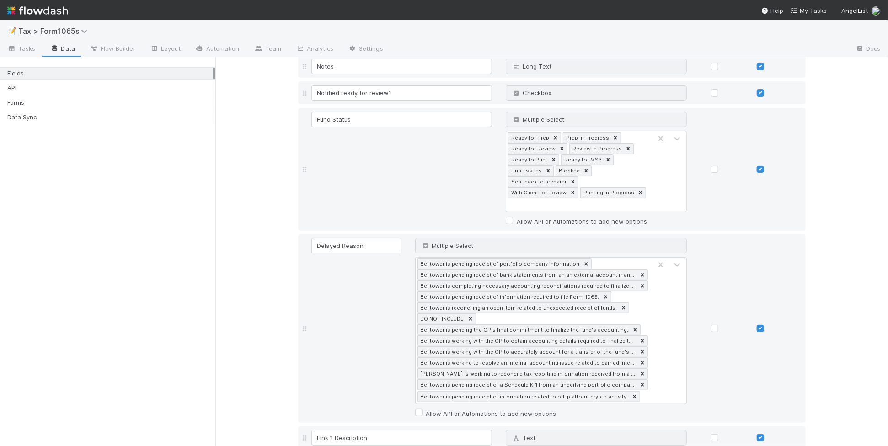
scroll to position [1887, 0]
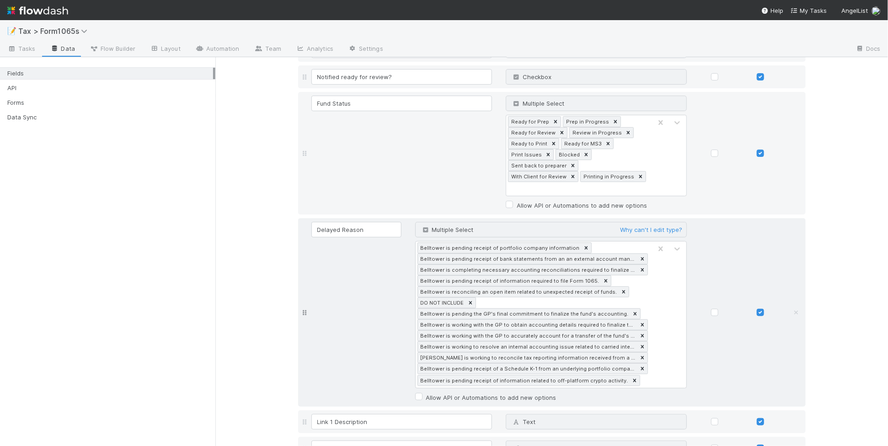
click at [673, 346] on div "Belltower is pending receipt of portfolio company information Belltower is pend…" at bounding box center [551, 314] width 272 height 147
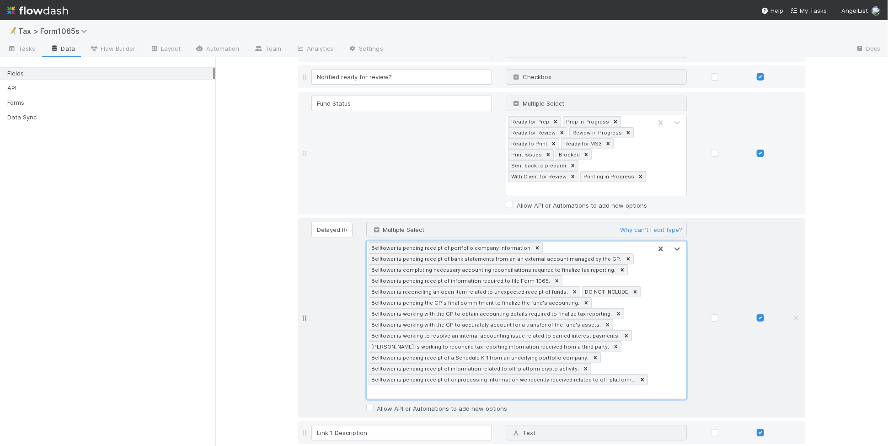
click at [417, 361] on div "Belltower is pending receipt of portfolio company information Belltower is pend…" at bounding box center [509, 319] width 285 height 157
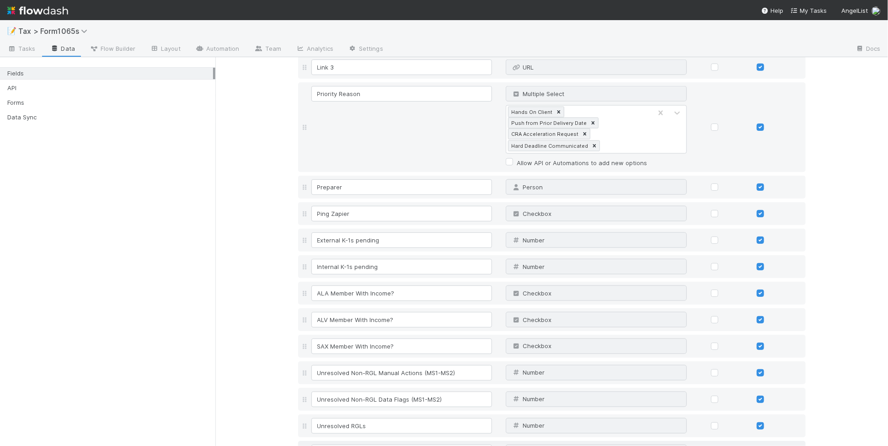
scroll to position [2458, 0]
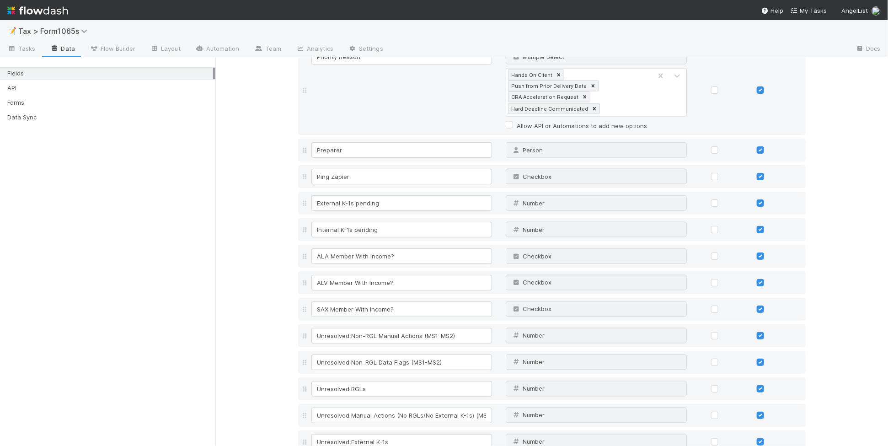
scroll to position [2483, 0]
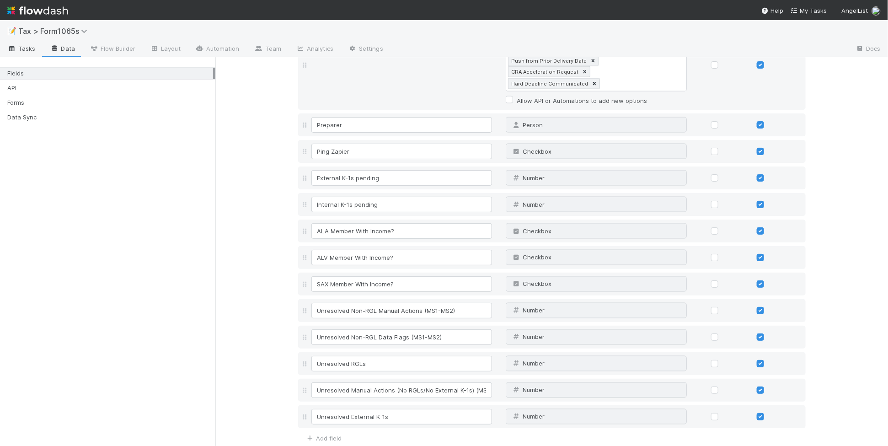
click at [27, 52] on span "Tasks" at bounding box center [21, 48] width 28 height 9
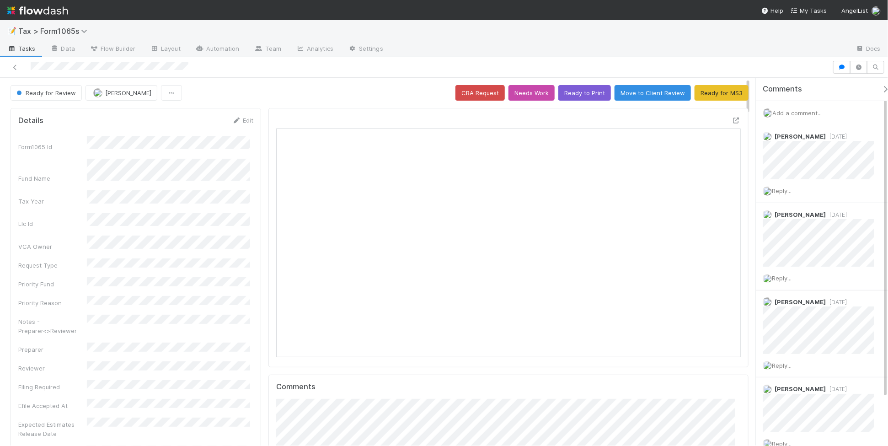
scroll to position [177, 450]
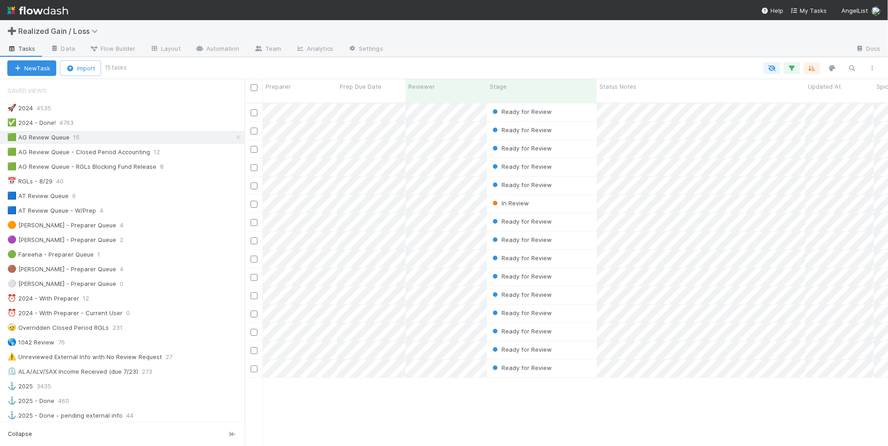
scroll to position [342, 635]
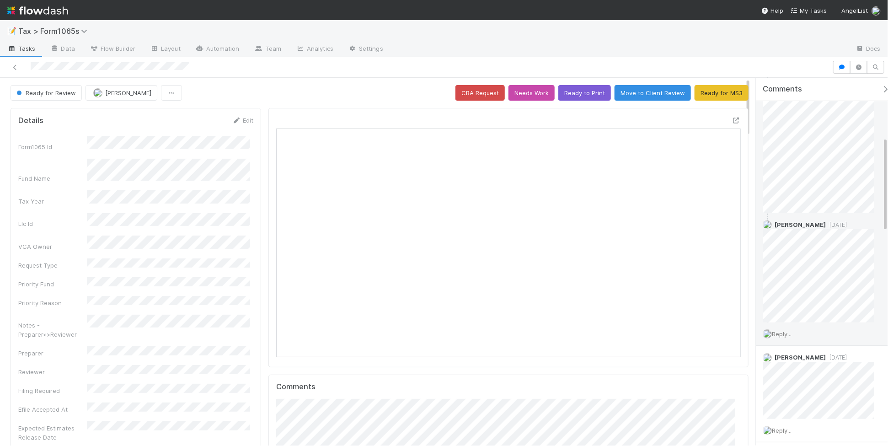
scroll to position [229, 0]
click at [13, 68] on icon at bounding box center [15, 67] width 9 height 6
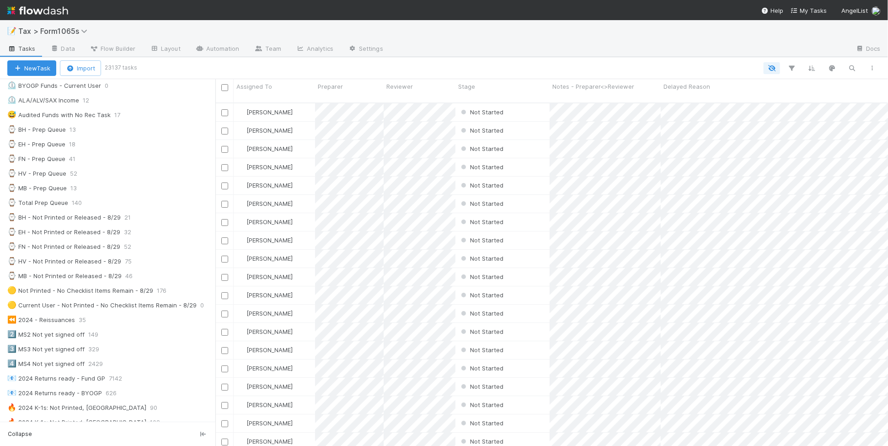
scroll to position [286, 0]
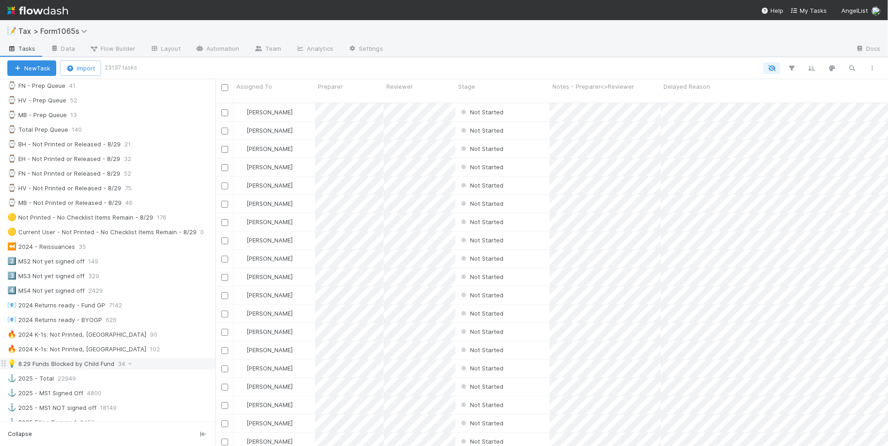
click at [142, 370] on div "💡 8.29 Funds Blocked by Child Fund 34" at bounding box center [111, 363] width 208 height 11
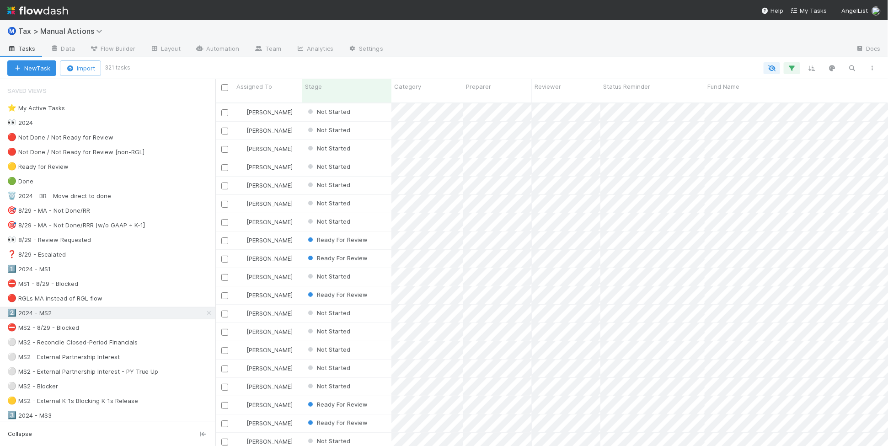
scroll to position [342, 664]
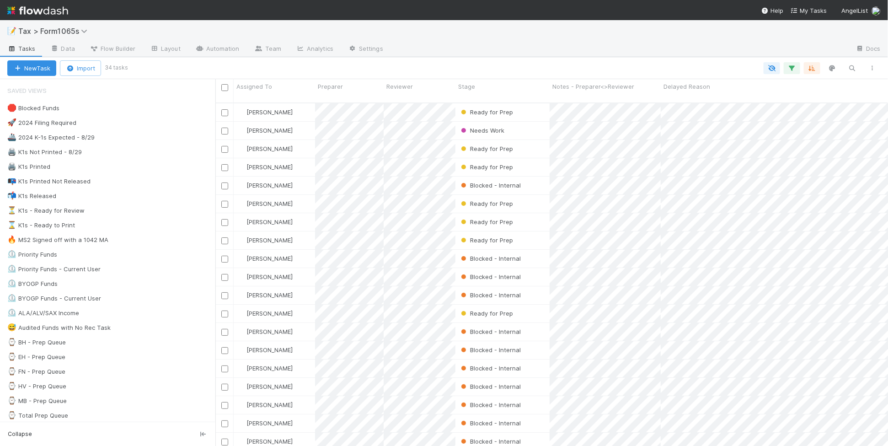
scroll to position [342, 664]
click at [145, 214] on div "⏳ K1s - Ready for Review 55" at bounding box center [111, 210] width 208 height 11
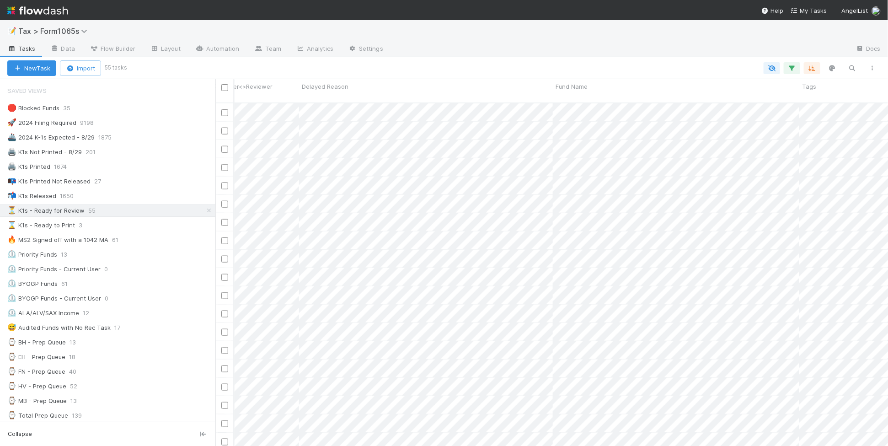
scroll to position [515, 362]
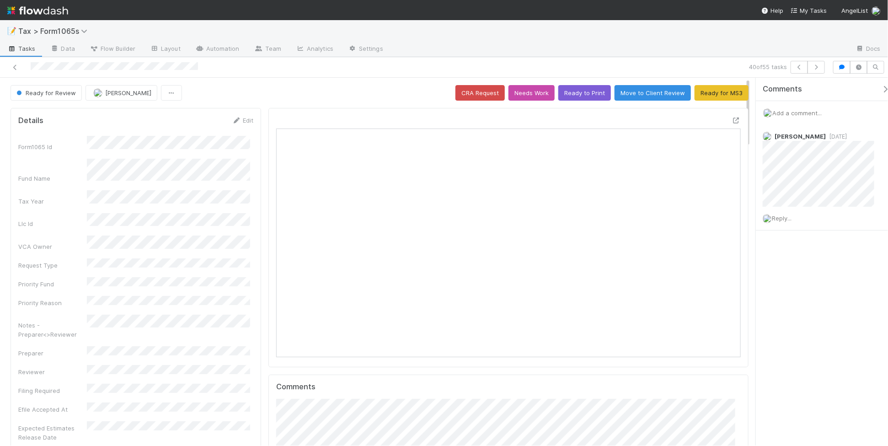
scroll to position [177, 450]
click at [577, 95] on button "Ready to Print" at bounding box center [584, 93] width 53 height 16
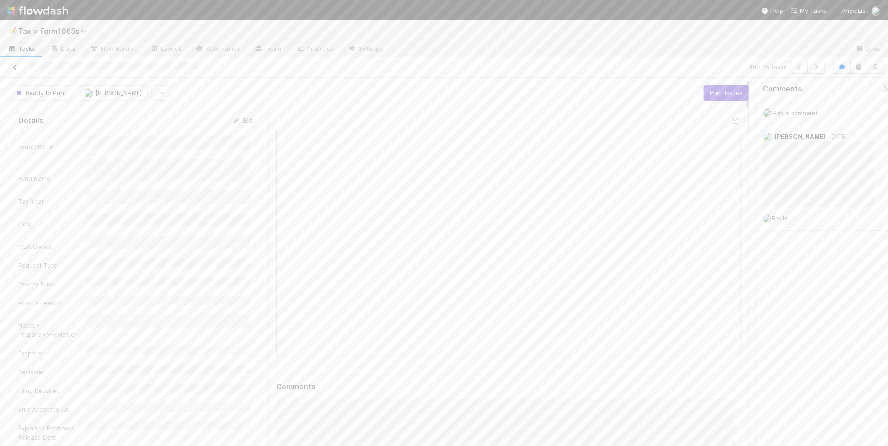
click at [13, 65] on icon at bounding box center [15, 67] width 9 height 6
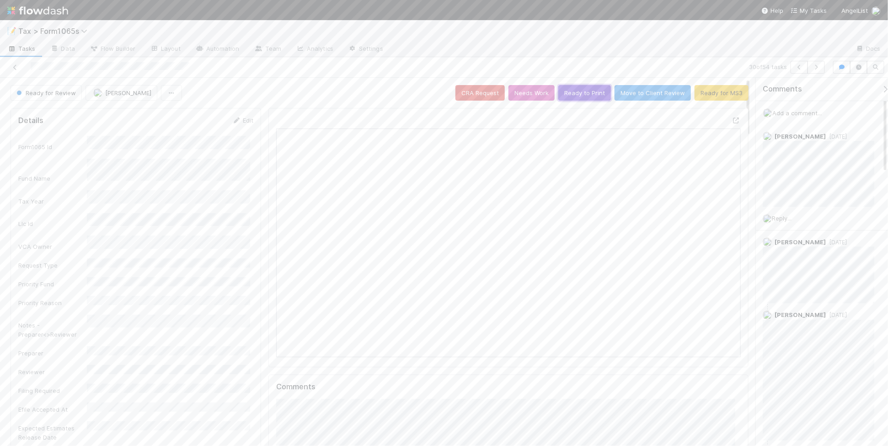
click at [572, 94] on button "Ready to Print" at bounding box center [584, 93] width 53 height 16
click at [14, 70] on icon at bounding box center [15, 67] width 9 height 6
click at [577, 93] on button "Ready to Print" at bounding box center [584, 93] width 53 height 16
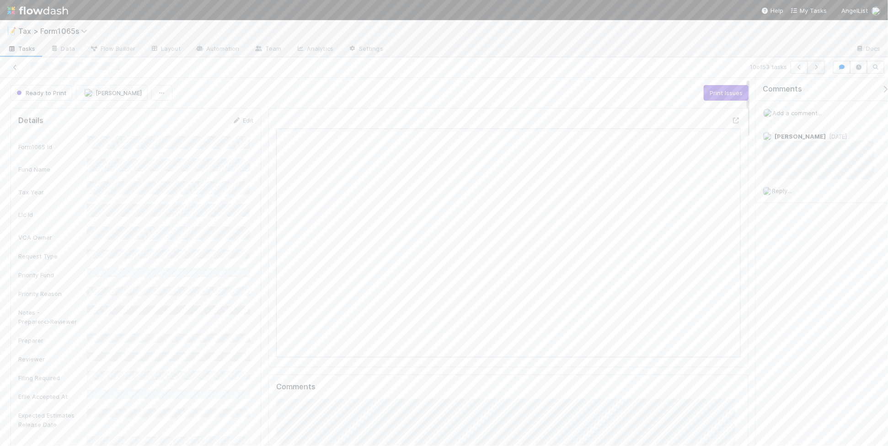
click at [815, 70] on icon "button" at bounding box center [816, 66] width 9 height 5
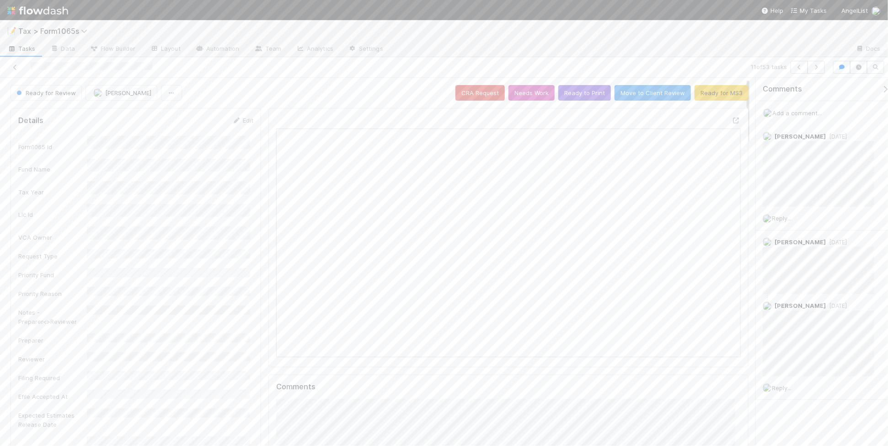
scroll to position [177, 450]
click at [16, 67] on icon at bounding box center [15, 67] width 9 height 6
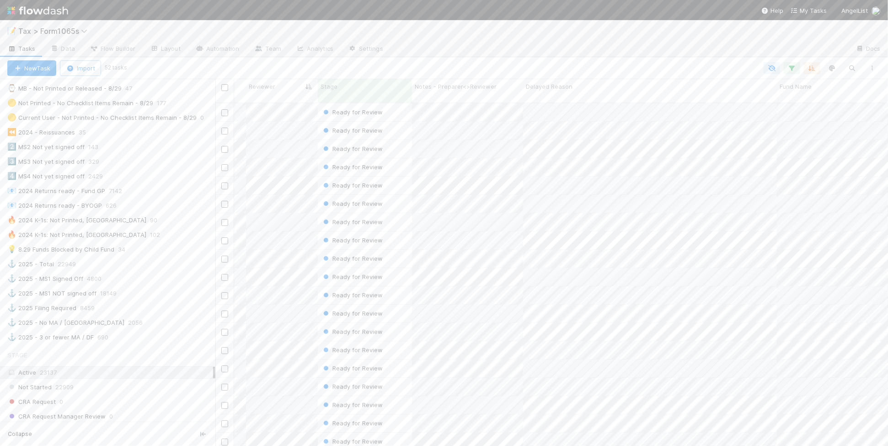
scroll to position [0, 301]
click at [170, 255] on div "💡 8.29 Funds Blocked by Child Fund 34" at bounding box center [111, 249] width 208 height 11
click at [873, 68] on icon "button" at bounding box center [872, 67] width 9 height 5
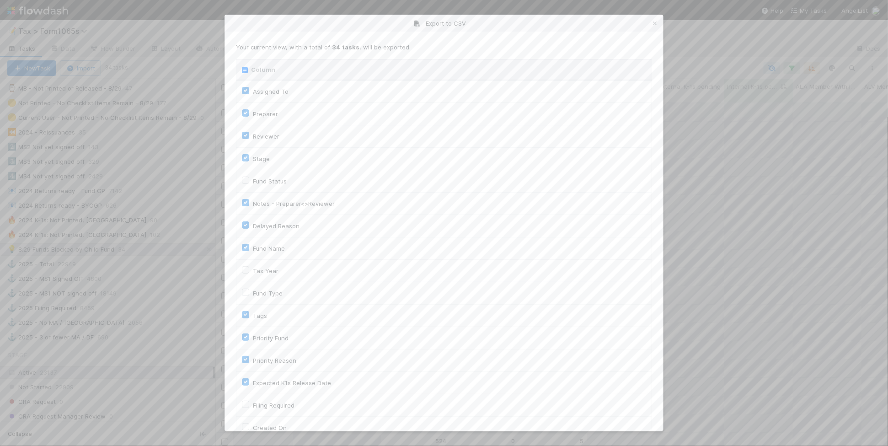
click at [245, 71] on input "Column" at bounding box center [245, 70] width 6 height 6
checkbox input "true"
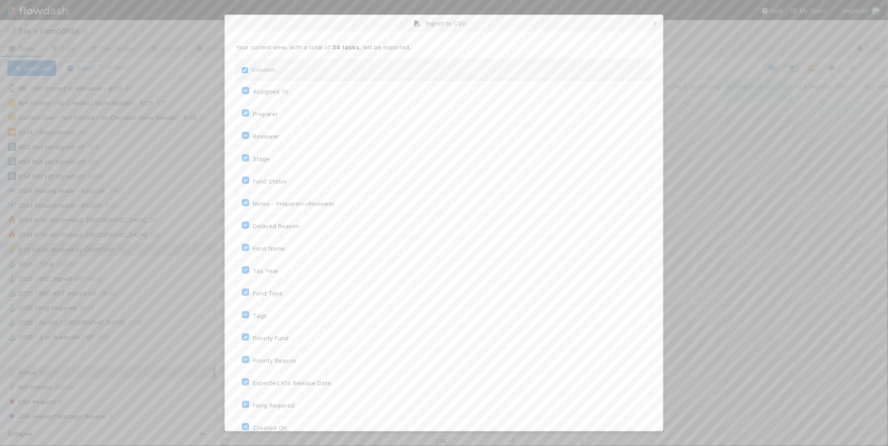
checkbox input "true"
checkbox On "true"
checkbox input "true"
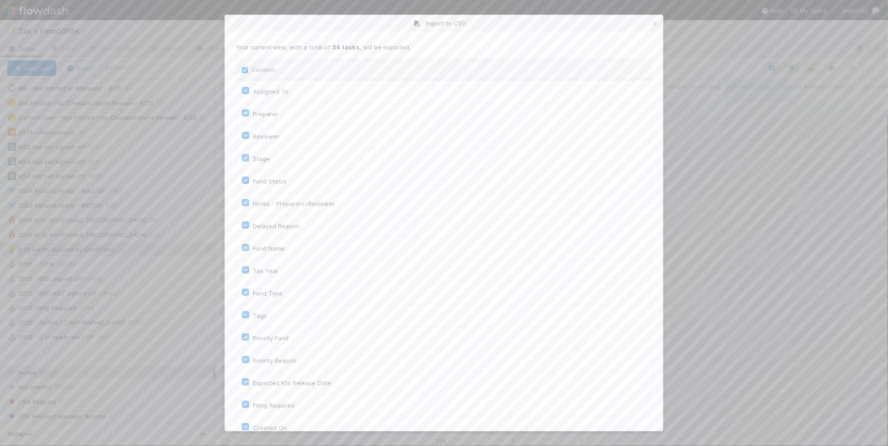
checkbox input "true"
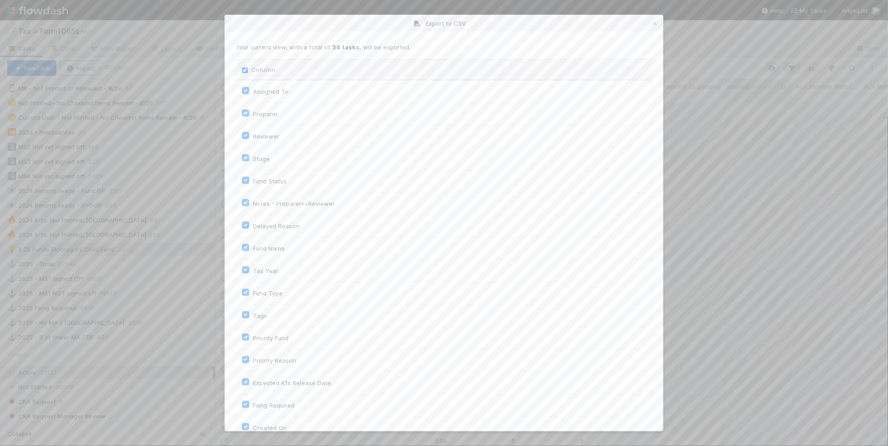
checkbox input "true"
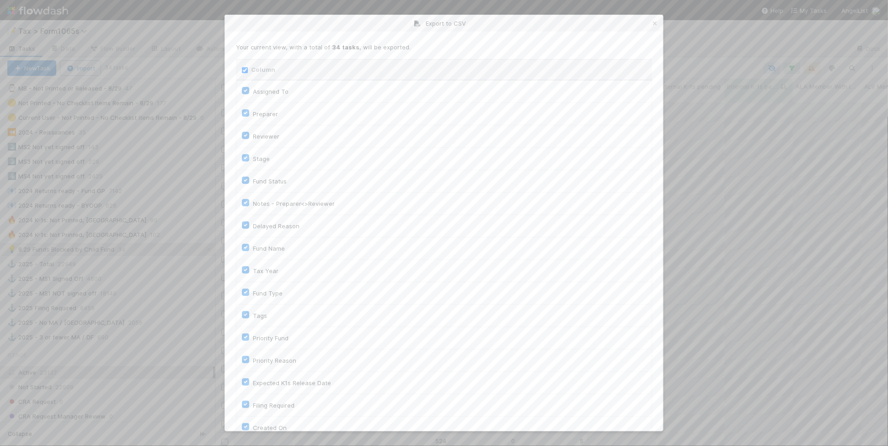
checkbox input "true"
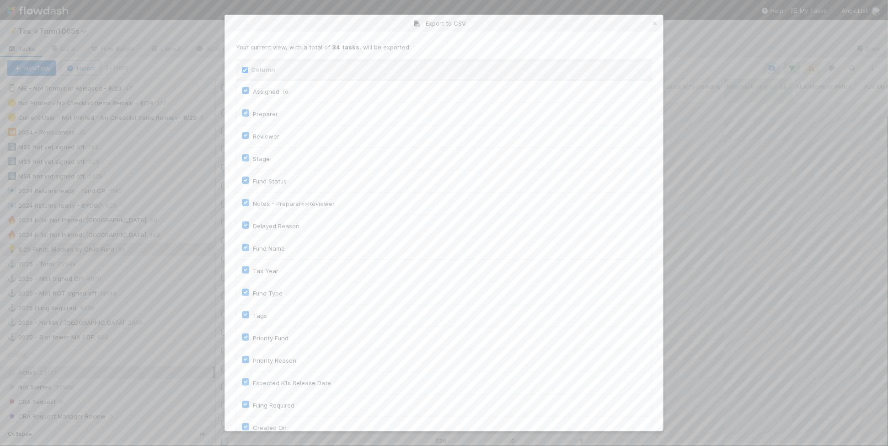
checkbox input "true"
click at [245, 71] on input "Column" at bounding box center [245, 70] width 6 height 6
checkbox input "false"
checkbox To "false"
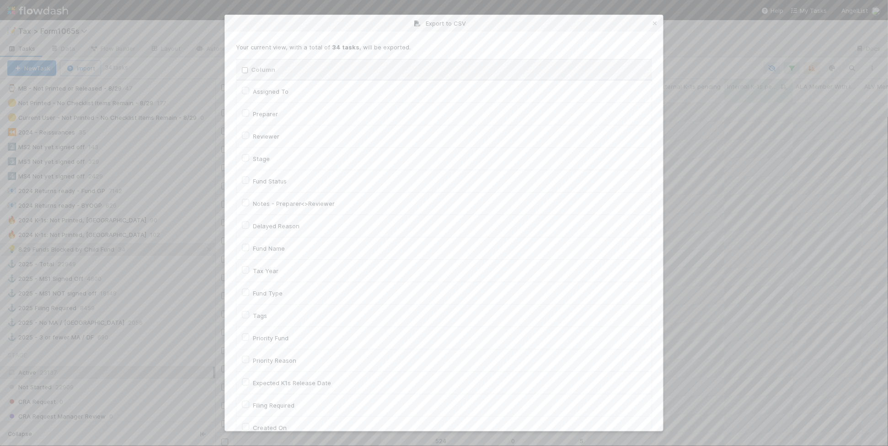
checkbox input "false"
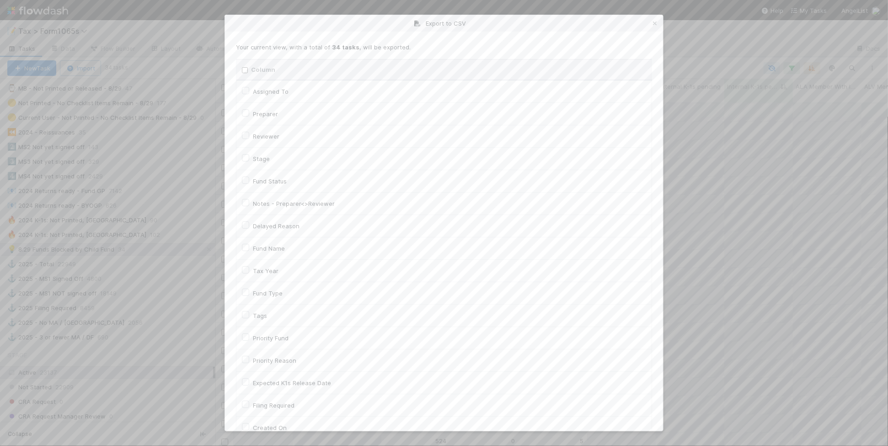
checkbox input "false"
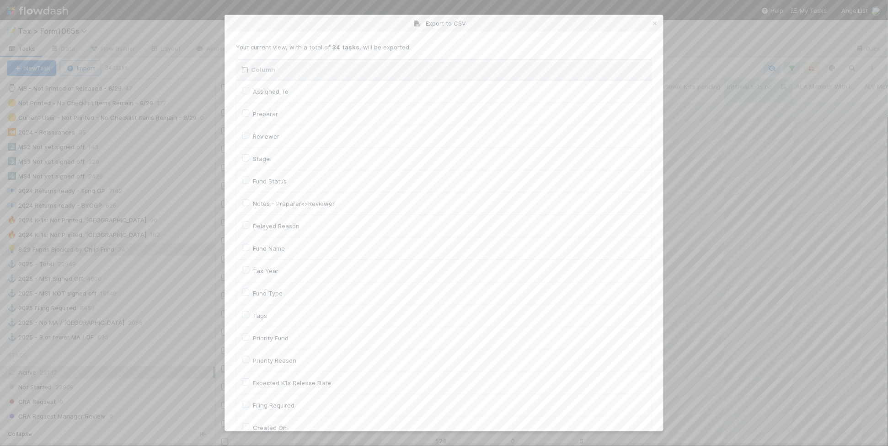
checkbox input "false"
checkbox On "false"
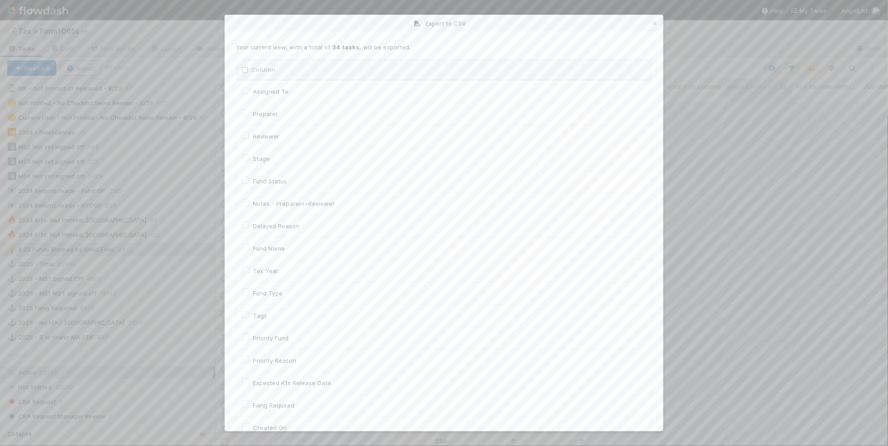
checkbox input "false"
checkbox On "false"
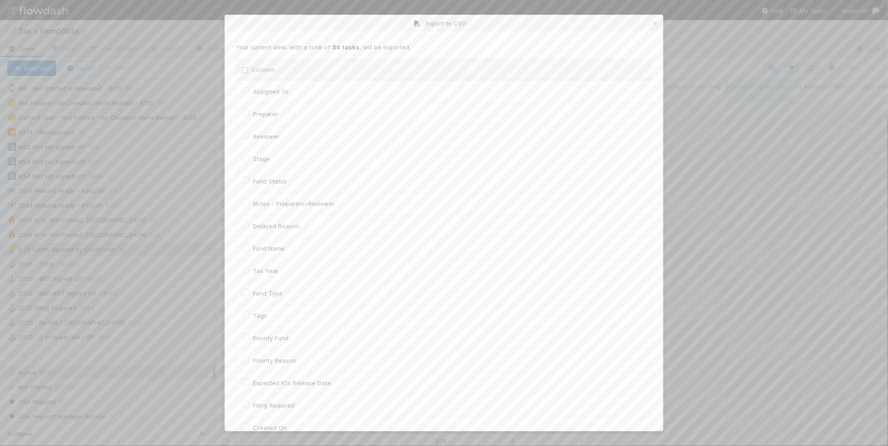
checkbox input "false"
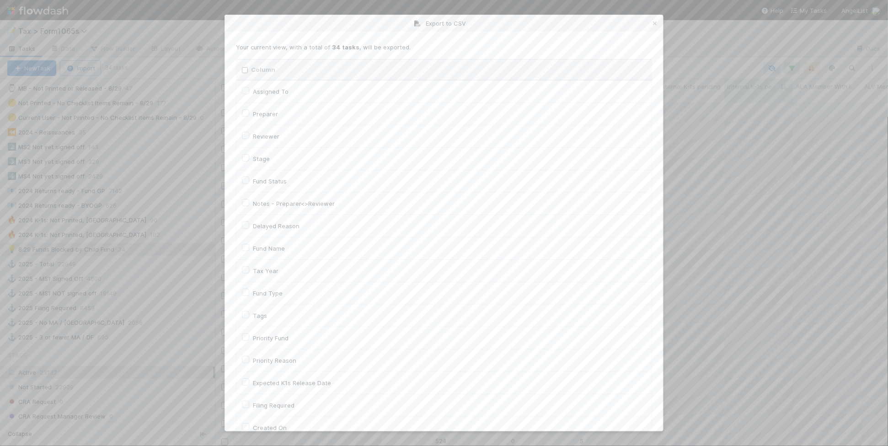
checkbox input "false"
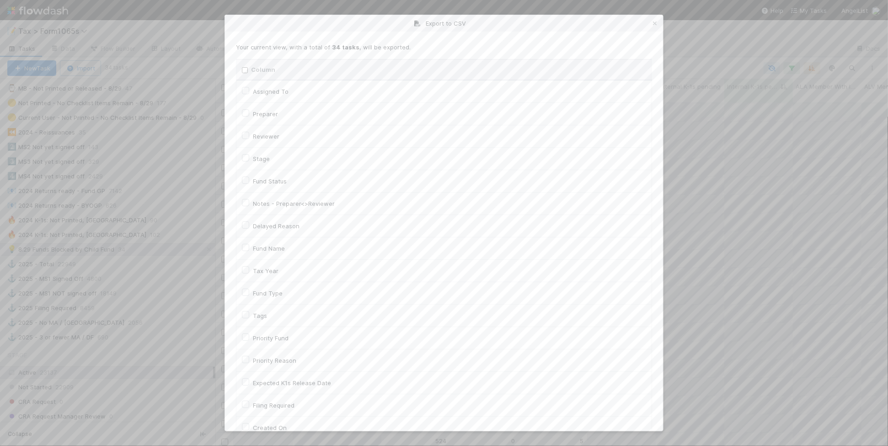
checkbox input "false"
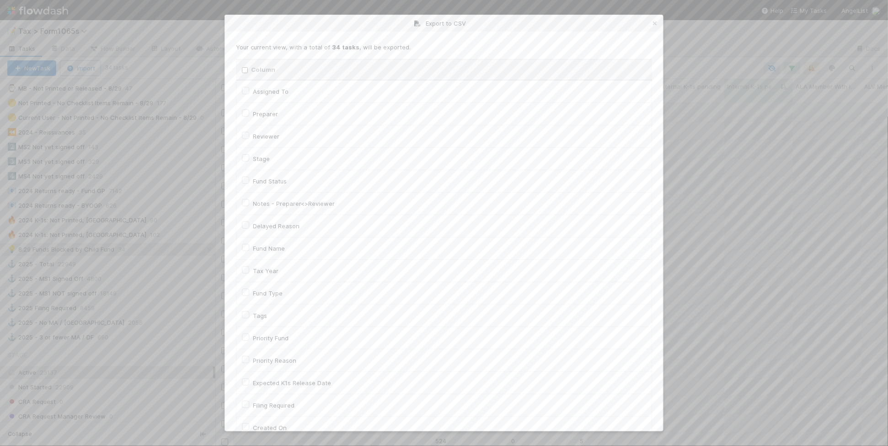
checkbox input "false"
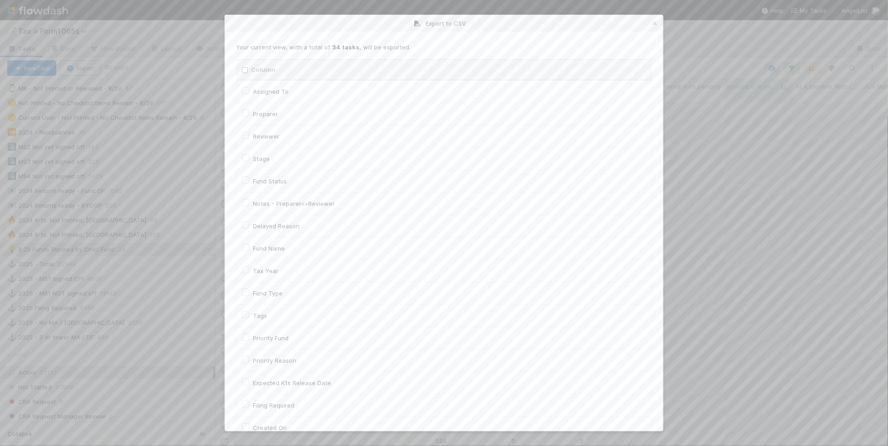
checkbox input "false"
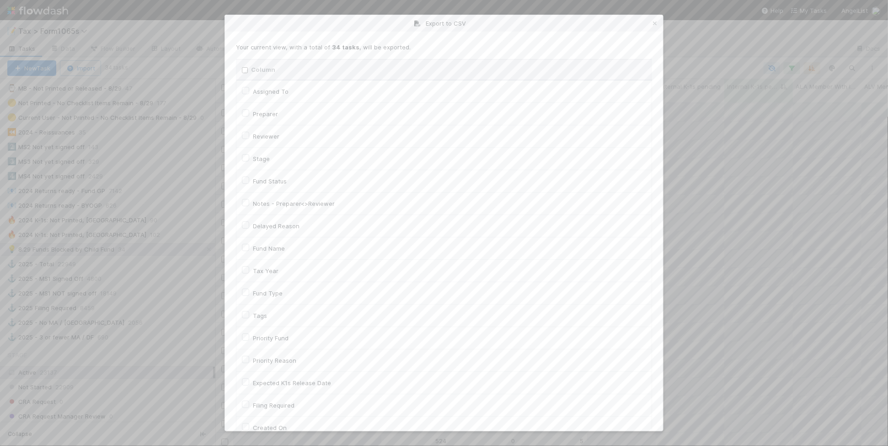
checkbox input "false"
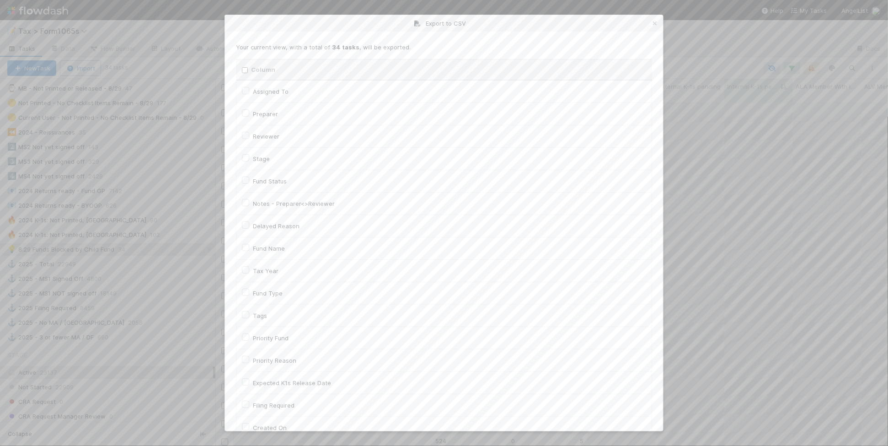
checkbox input "false"
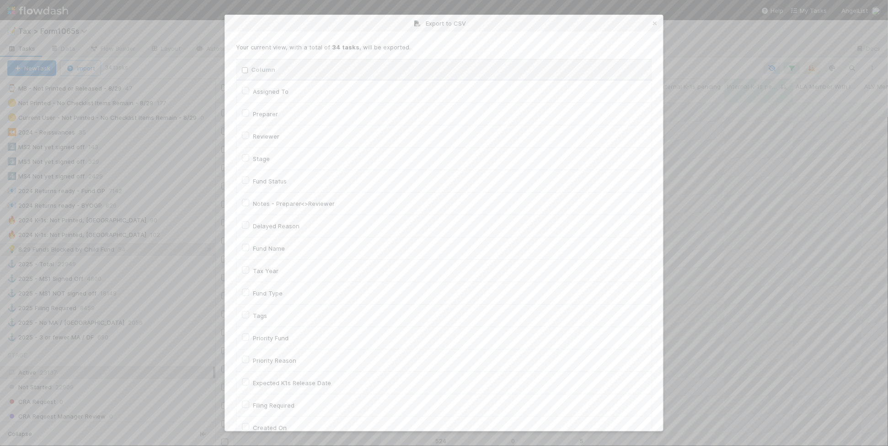
checkbox input "false"
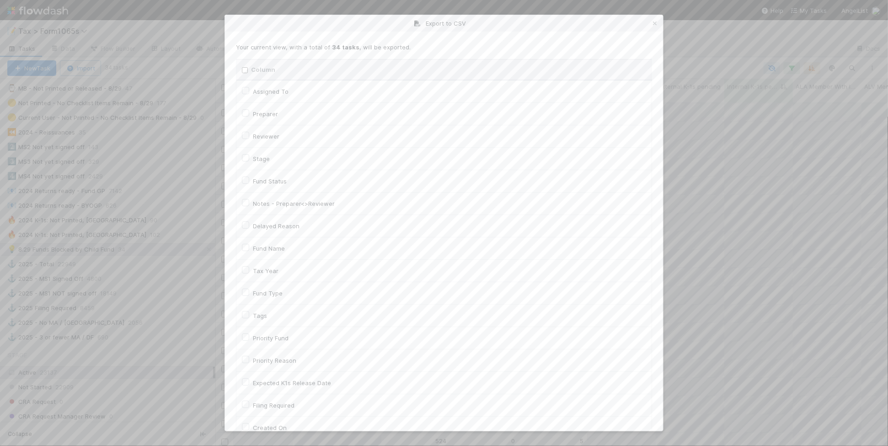
checkbox input "false"
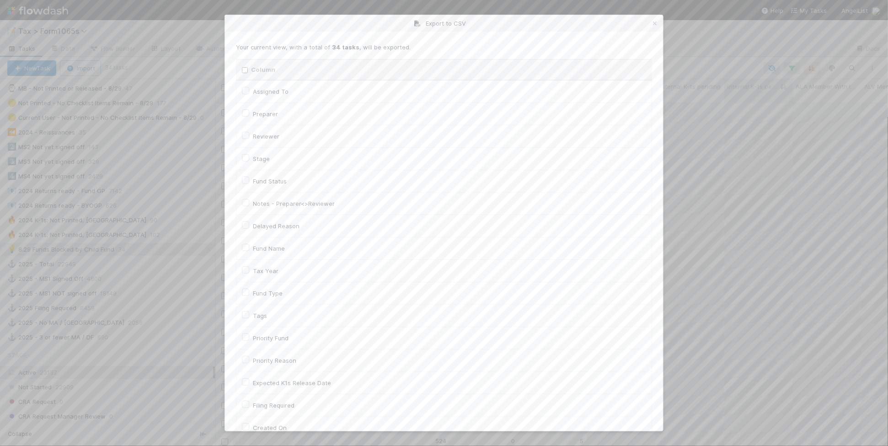
checkbox input "false"
checkbox URL "false"
click at [273, 255] on td "Fund Name" at bounding box center [444, 248] width 416 height 22
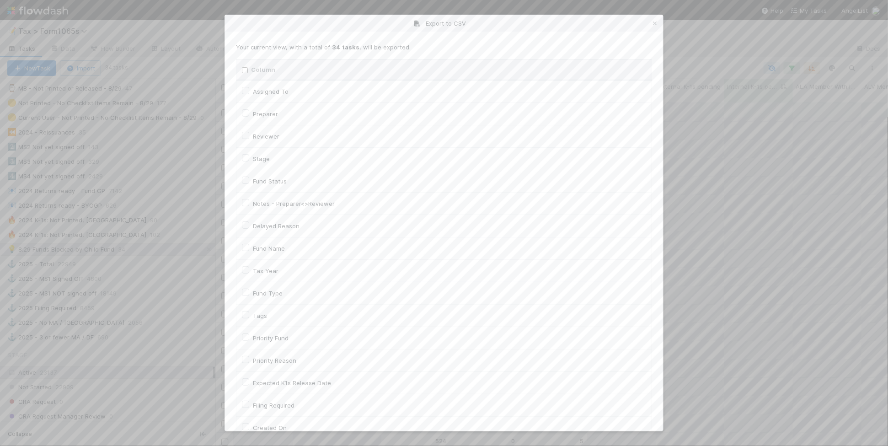
click at [276, 251] on label "Fund Name" at bounding box center [269, 248] width 32 height 11
click at [249, 251] on input "Fund Name" at bounding box center [245, 247] width 7 height 8
checkbox input "true"
click at [282, 272] on label "Service Tier" at bounding box center [270, 266] width 34 height 11
click at [249, 269] on input "Service Tier" at bounding box center [245, 265] width 7 height 8
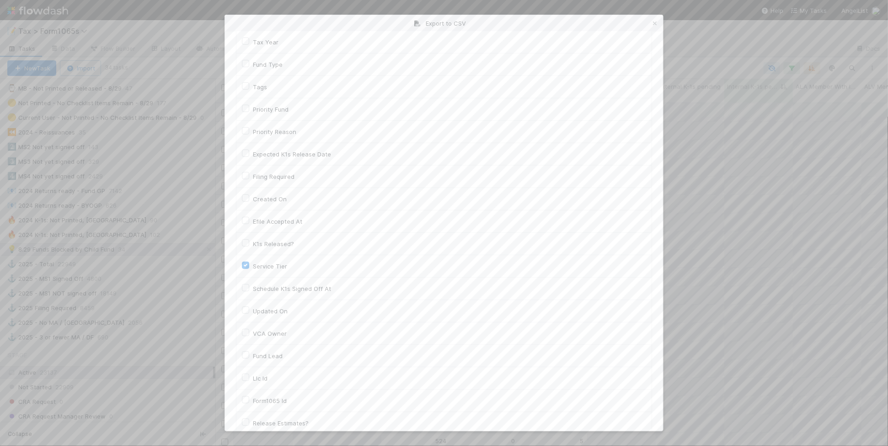
click at [282, 272] on label "Service Tier" at bounding box center [270, 266] width 34 height 11
click at [249, 269] on input "Service Tier" at bounding box center [245, 265] width 7 height 8
checkbox input "false"
click at [264, 376] on label "Llc Id" at bounding box center [260, 378] width 15 height 11
click at [246, 269] on div "Llc Id" at bounding box center [444, 263] width 404 height 11
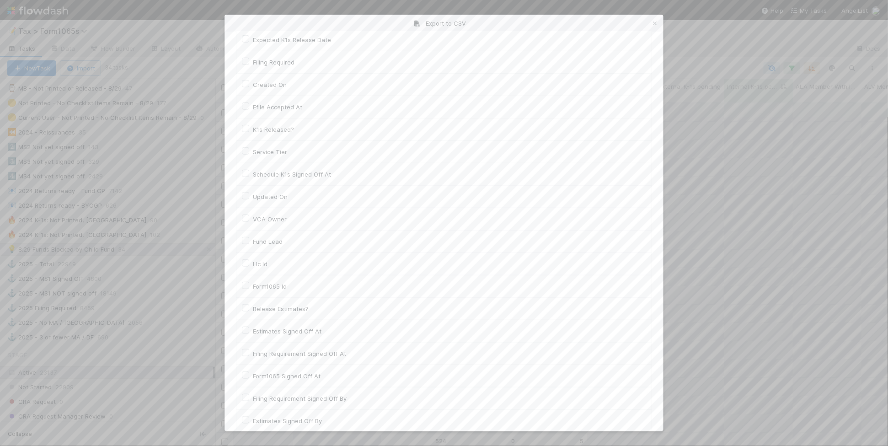
click at [253, 268] on label "Llc Id" at bounding box center [260, 263] width 15 height 11
click at [249, 267] on input "Llc Id" at bounding box center [245, 262] width 7 height 8
checkbox input "true"
click at [302, 354] on label "Internal K-1s pending" at bounding box center [283, 349] width 61 height 11
click at [249, 353] on input "Internal K-1s pending" at bounding box center [245, 348] width 7 height 8
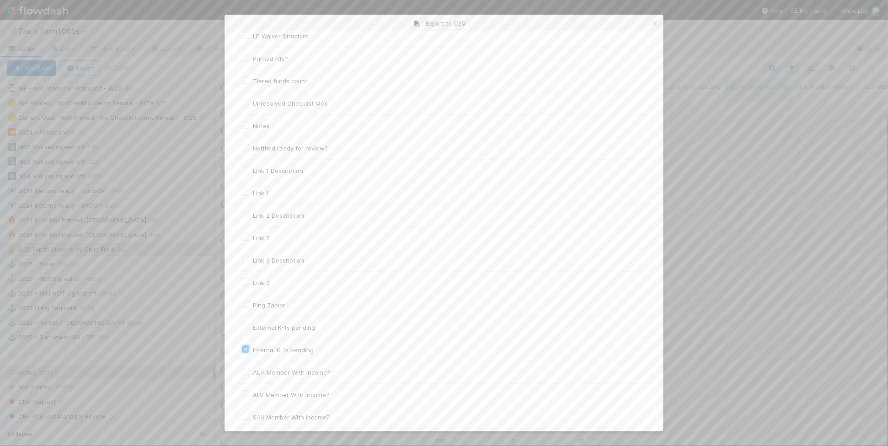
checkbox input "true"
click at [263, 408] on button "Generate CSV" at bounding box center [263, 412] width 54 height 16
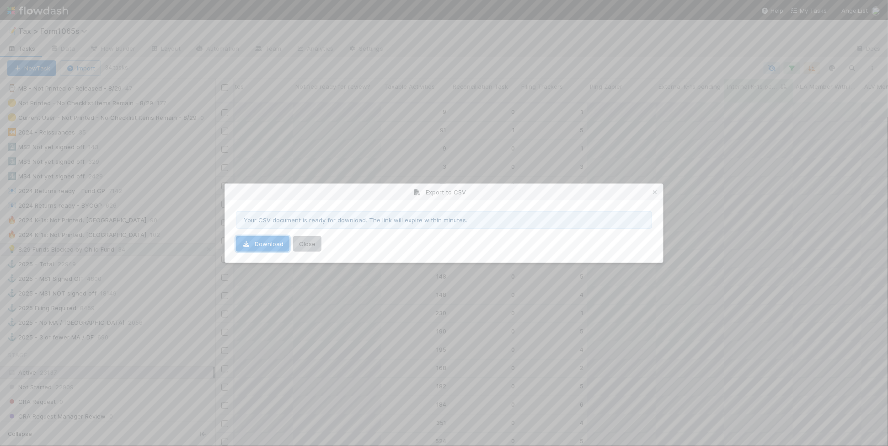
click at [277, 247] on link "Download" at bounding box center [263, 244] width 54 height 16
click at [654, 191] on icon at bounding box center [654, 192] width 9 height 6
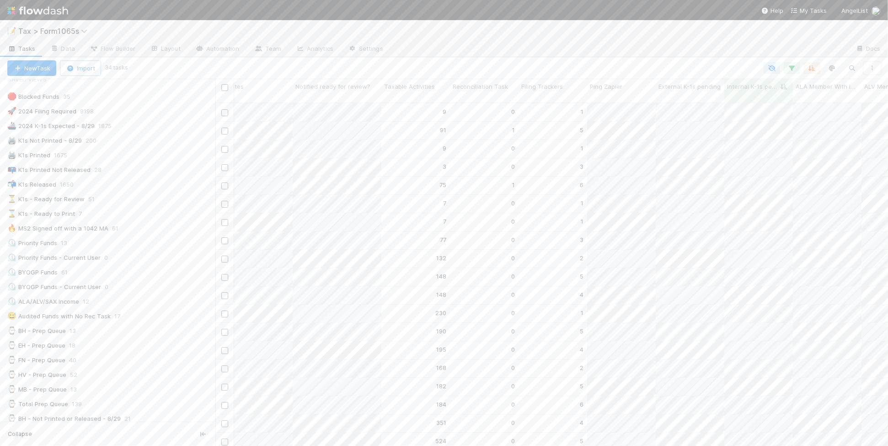
scroll to position [0, 0]
click at [154, 214] on div "⏳ K1s - Ready for Review 51" at bounding box center [111, 210] width 208 height 11
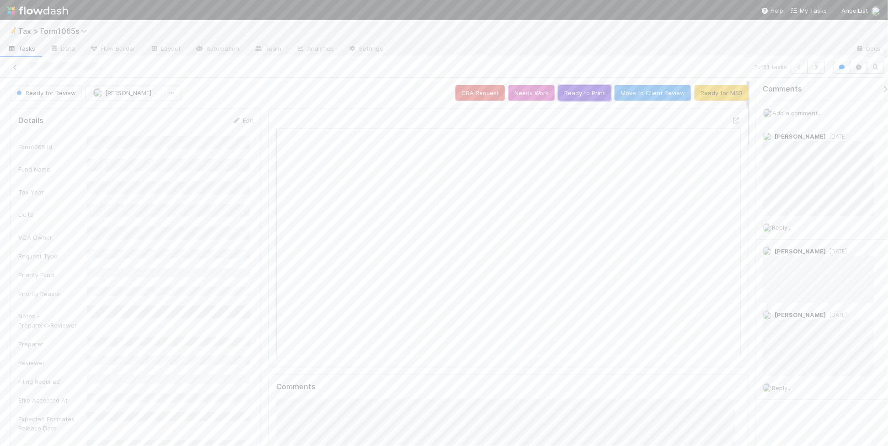
click at [579, 96] on button "Ready to Print" at bounding box center [584, 93] width 53 height 16
click at [816, 69] on icon "button" at bounding box center [816, 66] width 9 height 5
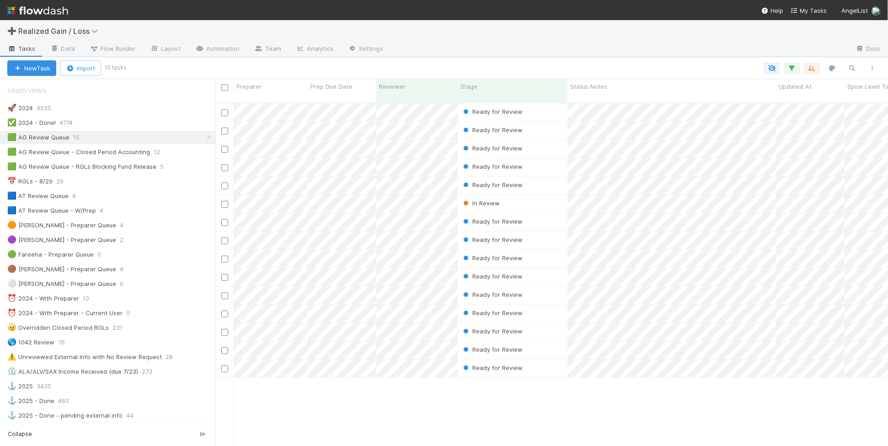
scroll to position [9, 9]
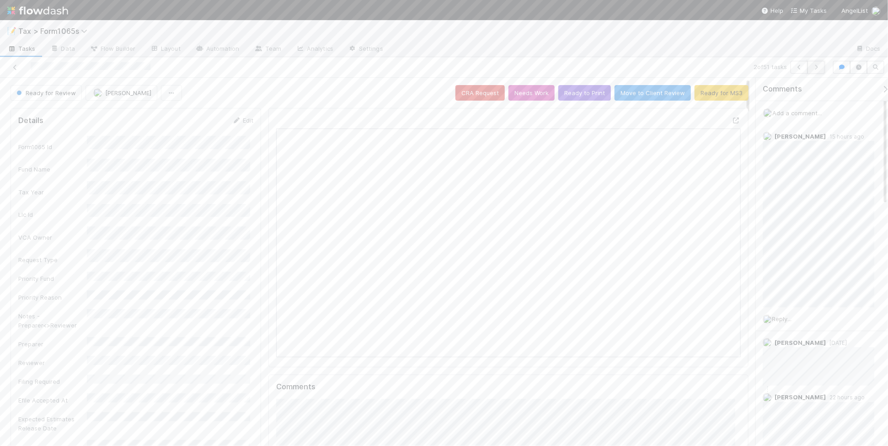
click at [816, 67] on icon "button" at bounding box center [816, 66] width 9 height 5
click at [815, 67] on icon "button" at bounding box center [816, 66] width 9 height 5
click at [815, 69] on icon "button" at bounding box center [816, 66] width 9 height 5
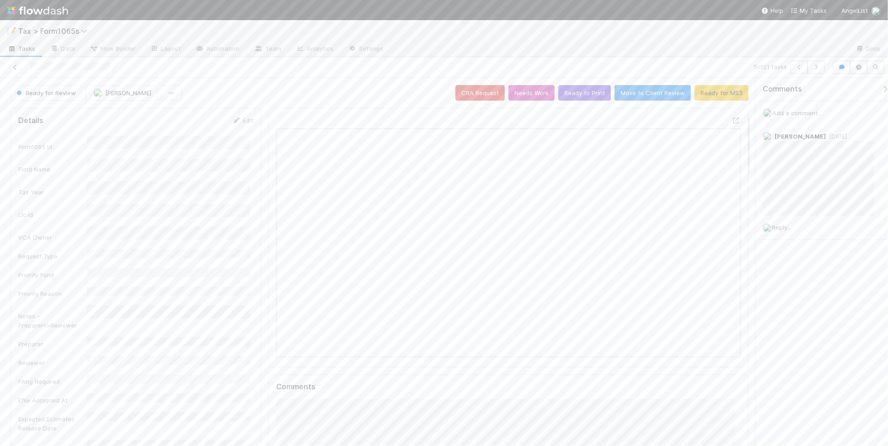
scroll to position [114, 0]
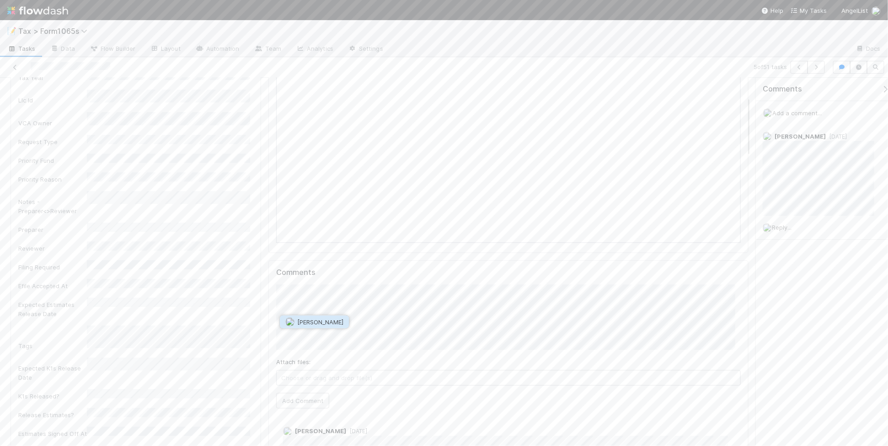
click at [312, 324] on span "[PERSON_NAME]" at bounding box center [320, 321] width 46 height 7
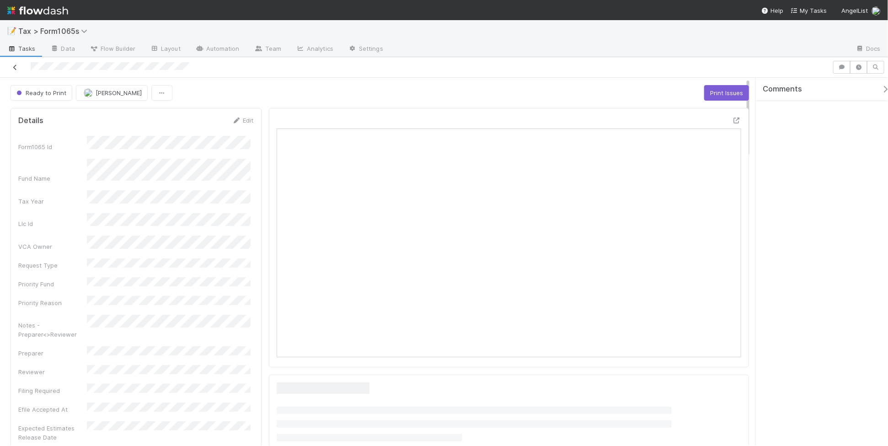
click at [15, 65] on icon at bounding box center [15, 67] width 9 height 6
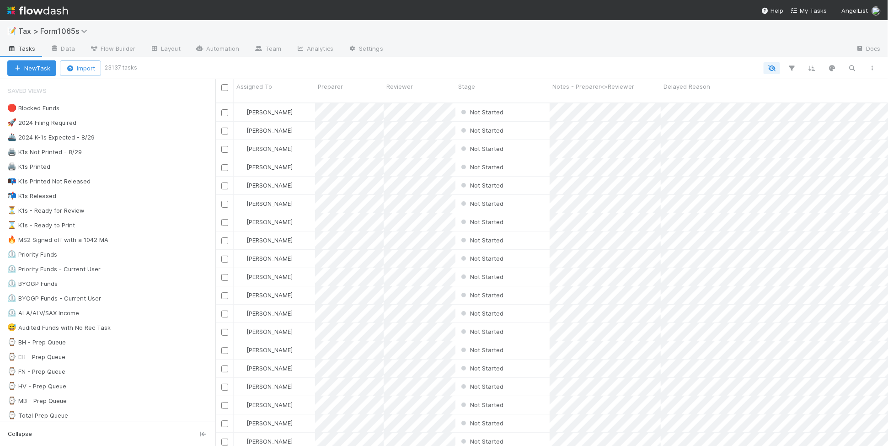
scroll to position [342, 664]
click at [138, 124] on div "🚀 2024 Filing Required 9198" at bounding box center [111, 122] width 208 height 11
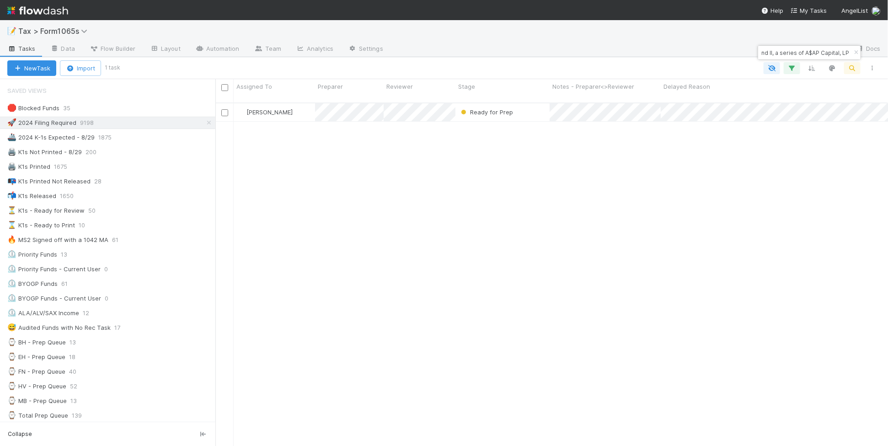
scroll to position [342, 664]
type input "Fund II, a series of A$AP Capital, LP"
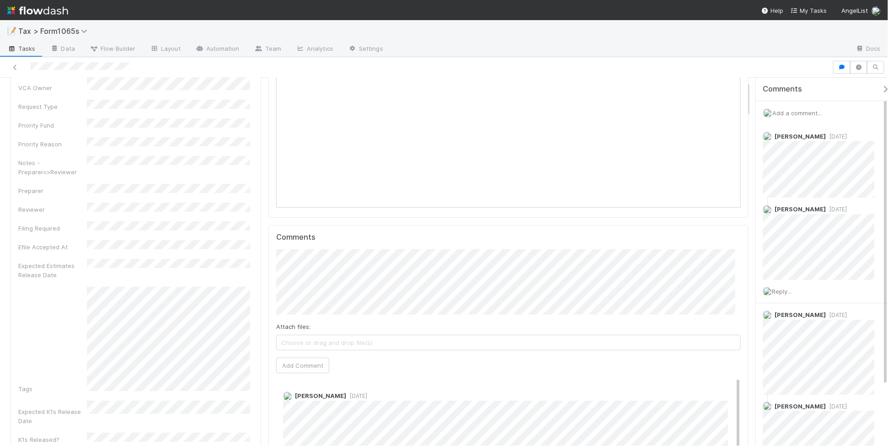
scroll to position [172, 0]
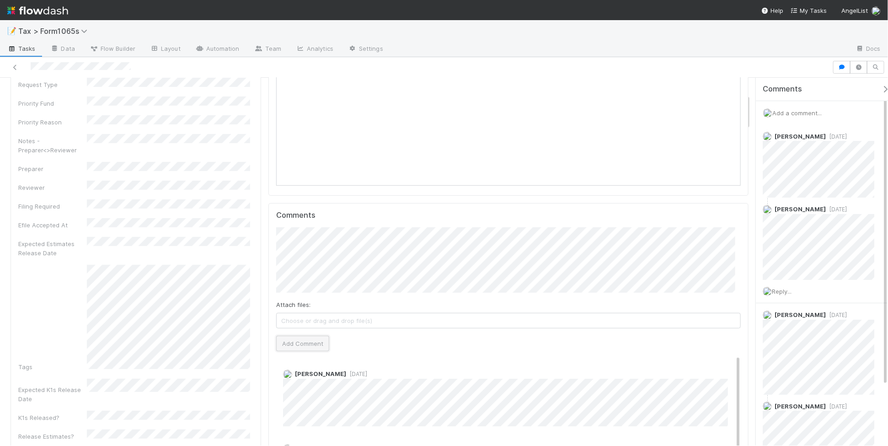
click at [324, 341] on button "Add Comment" at bounding box center [302, 344] width 53 height 16
click at [15, 67] on icon at bounding box center [15, 67] width 9 height 6
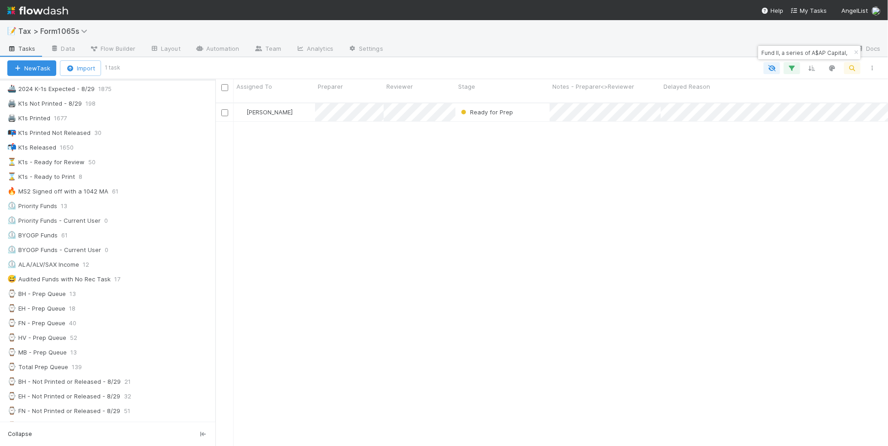
scroll to position [58, 0]
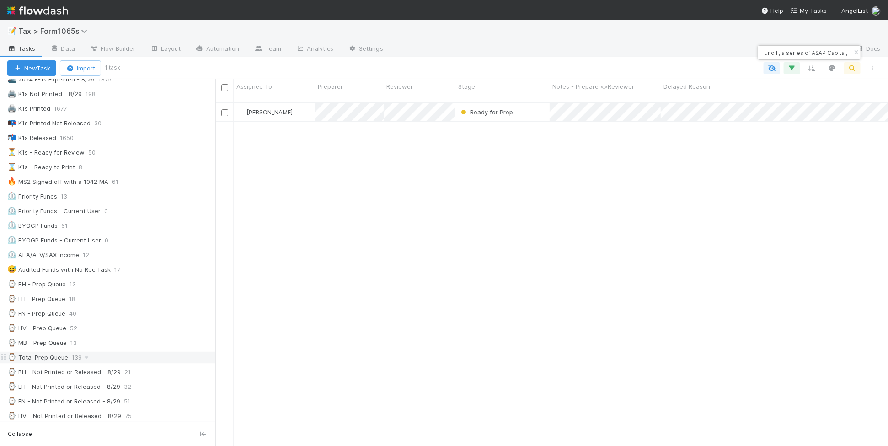
click at [143, 363] on div "⌚ Total Prep Queue 139" at bounding box center [111, 357] width 208 height 11
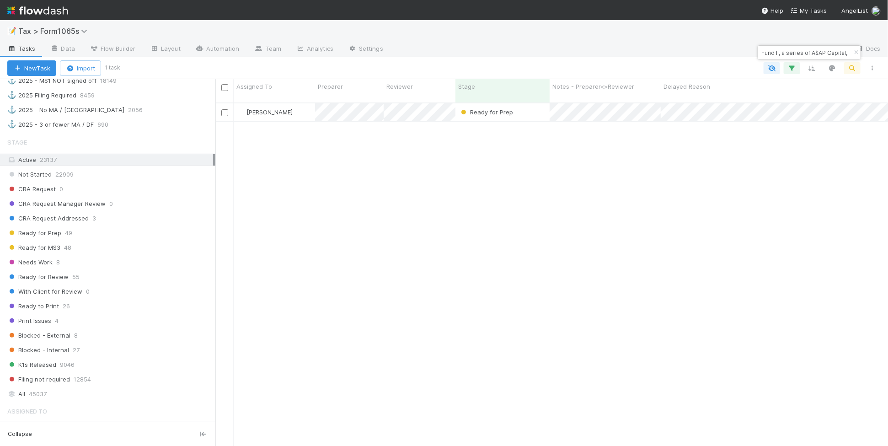
scroll to position [630, 0]
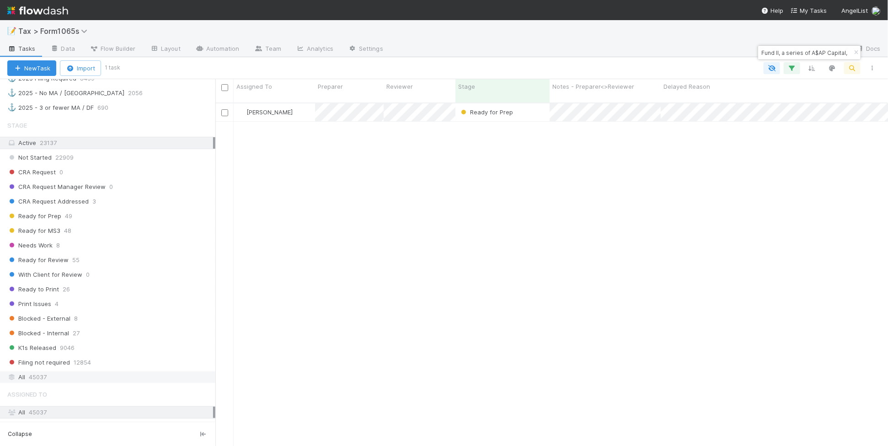
click at [128, 383] on div "All 45037" at bounding box center [110, 376] width 206 height 11
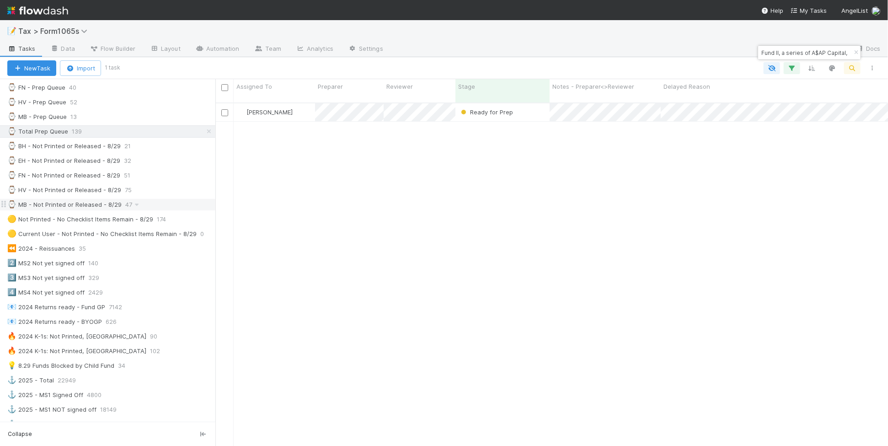
scroll to position [290, 0]
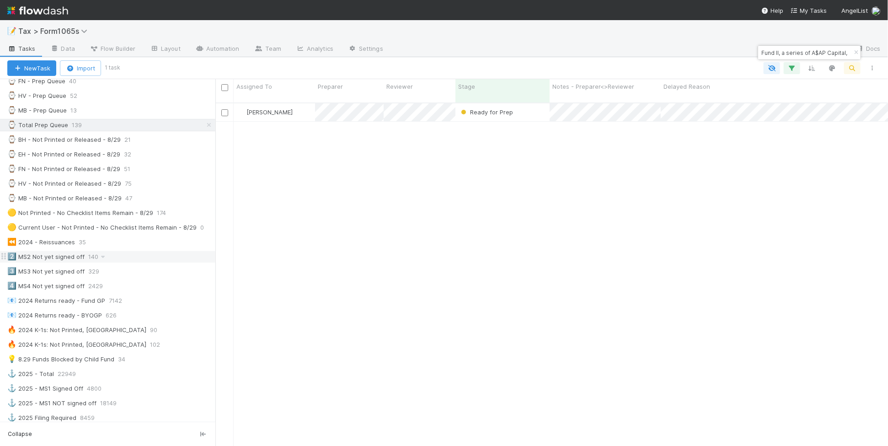
click at [169, 261] on div "2️⃣ MS2 Not yet signed off 140" at bounding box center [111, 256] width 208 height 11
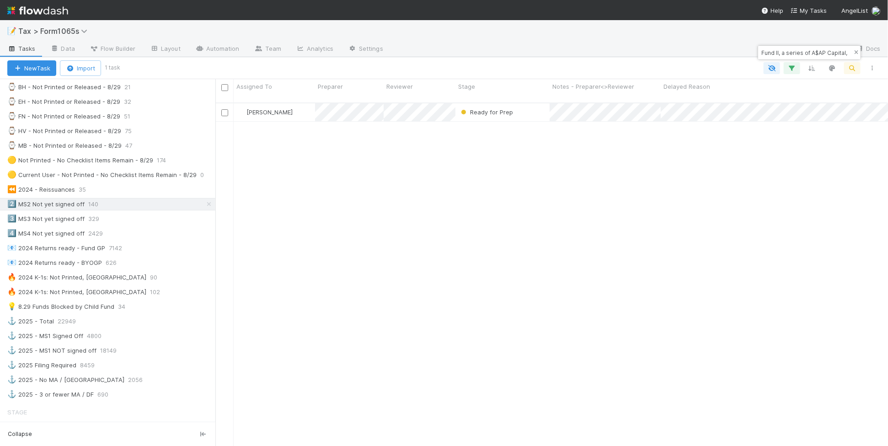
click at [853, 53] on icon "button" at bounding box center [856, 52] width 9 height 5
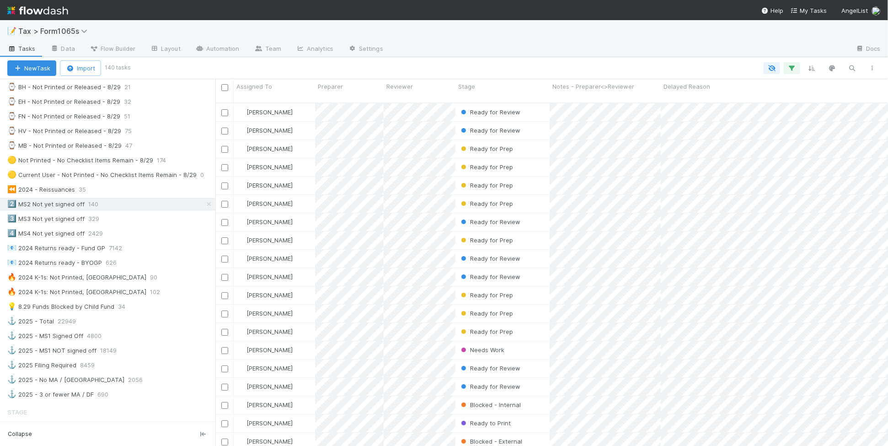
scroll to position [342, 664]
click at [485, 90] on div "Stage" at bounding box center [502, 86] width 89 height 9
drag, startPoint x: 486, startPoint y: 104, endPoint x: 485, endPoint y: 67, distance: 37.1
click at [487, 104] on div "Sort First → Last" at bounding box center [511, 104] width 104 height 14
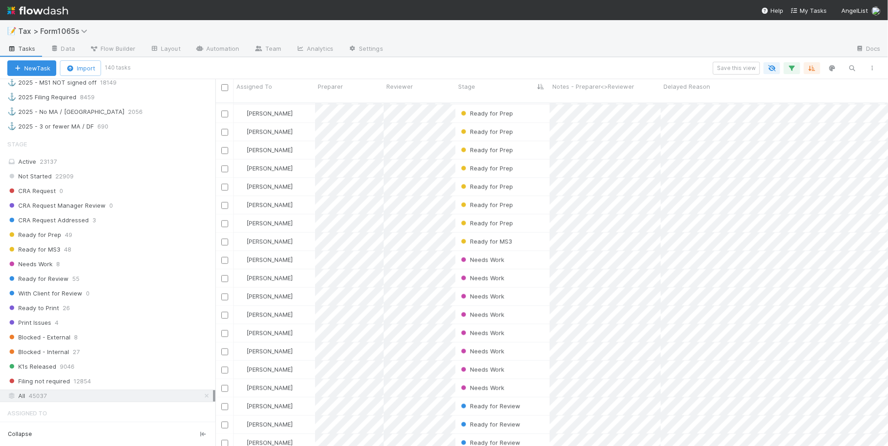
scroll to position [609, 0]
click at [97, 170] on div "Active 23137" at bounding box center [110, 163] width 206 height 11
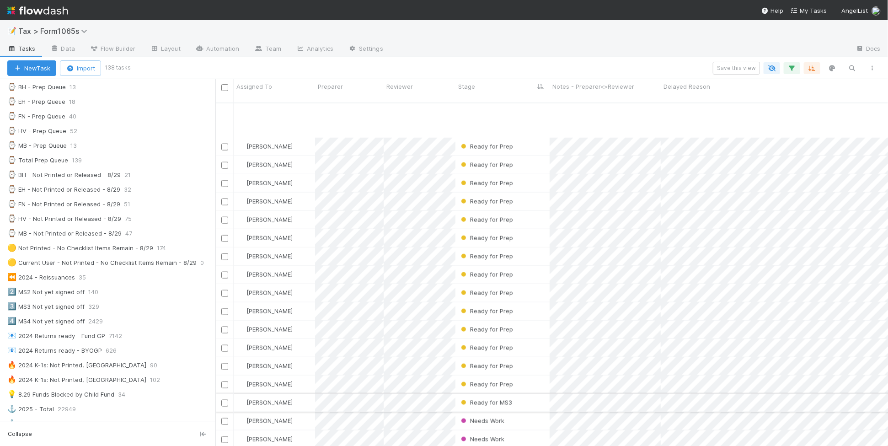
scroll to position [572, 0]
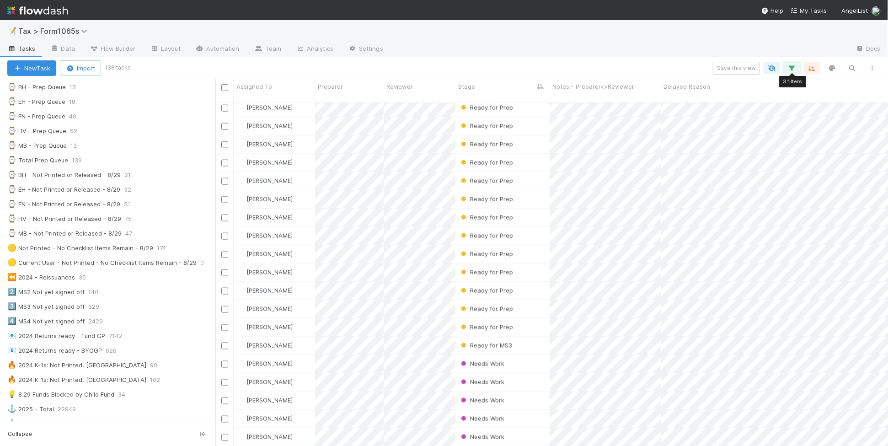
click at [794, 70] on icon "button" at bounding box center [792, 68] width 9 height 8
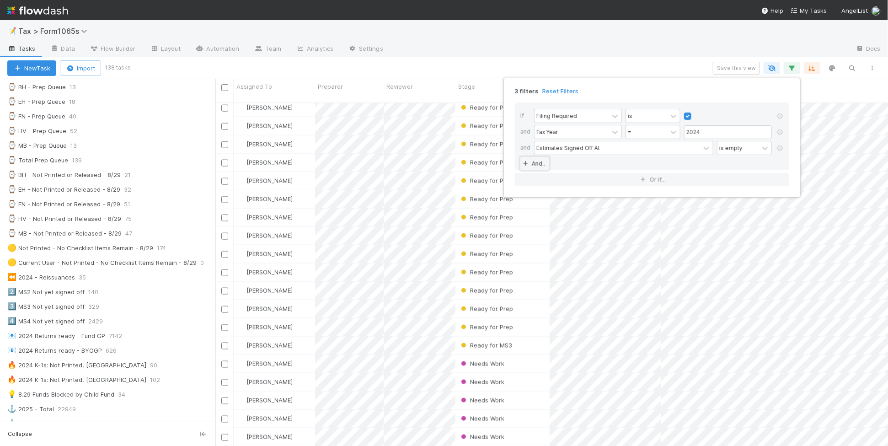
click at [542, 163] on link "And.." at bounding box center [534, 163] width 29 height 13
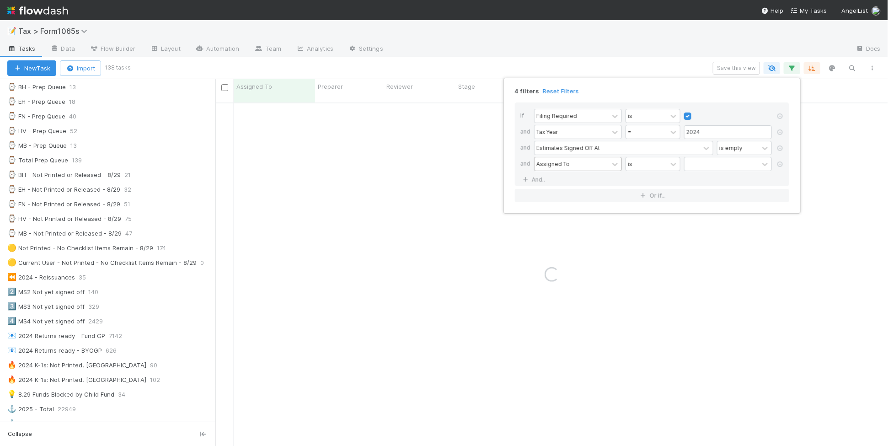
click at [564, 167] on div "Assigned To" at bounding box center [553, 164] width 33 height 8
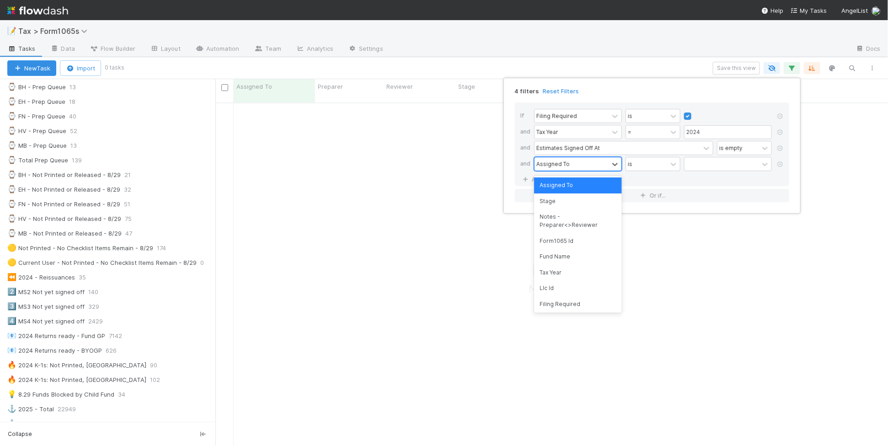
scroll to position [334, 655]
type input "sta"
click at [605, 186] on div "Stage" at bounding box center [578, 185] width 88 height 16
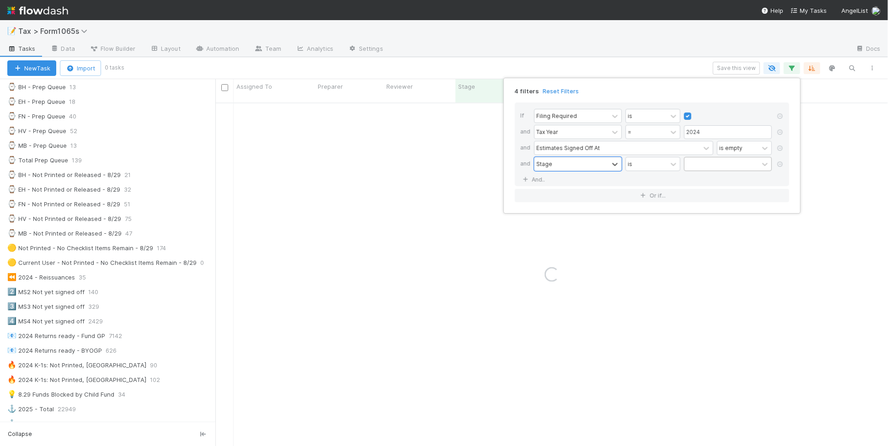
click at [710, 165] on div at bounding box center [722, 163] width 74 height 13
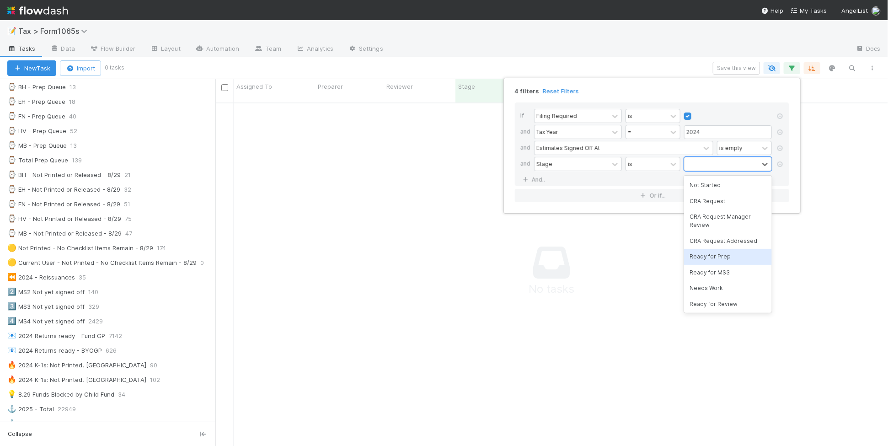
click at [741, 261] on div "Ready for Prep" at bounding box center [728, 257] width 88 height 16
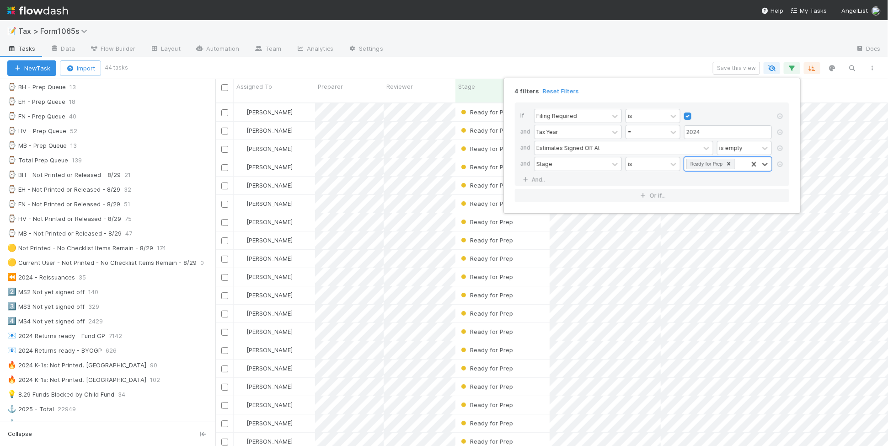
scroll to position [342, 664]
click at [517, 62] on div "4 filters Reset Filters If Filing Required is and Tax Year = 2024 and Estimates…" at bounding box center [444, 223] width 888 height 446
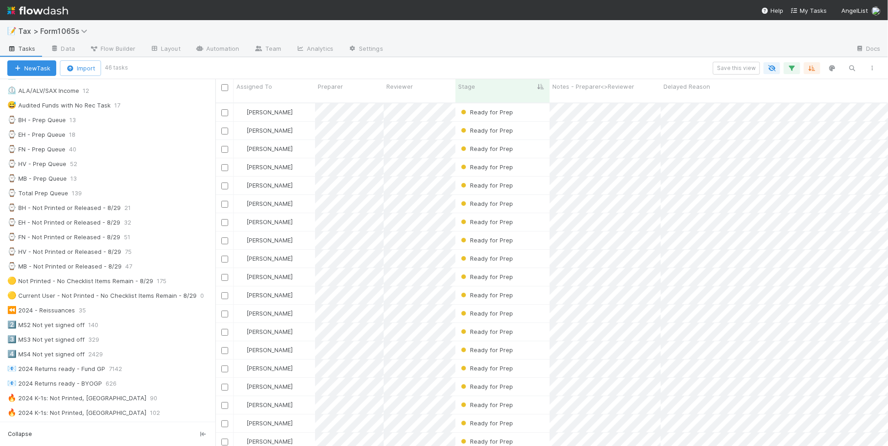
scroll to position [286, 0]
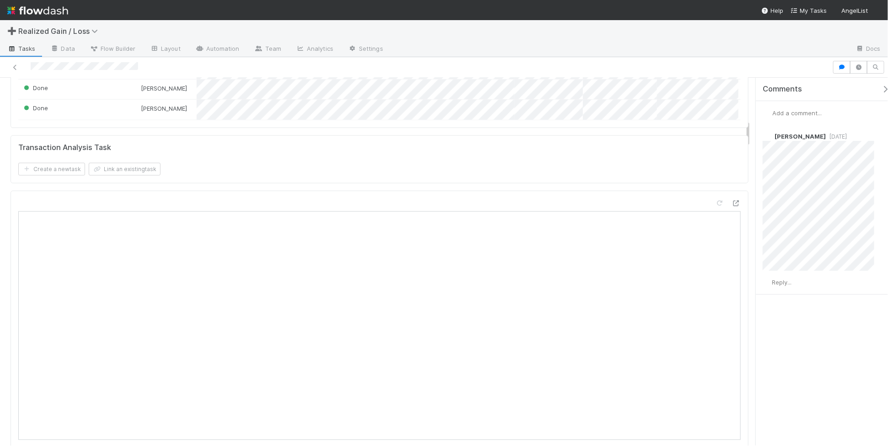
scroll to position [614, 0]
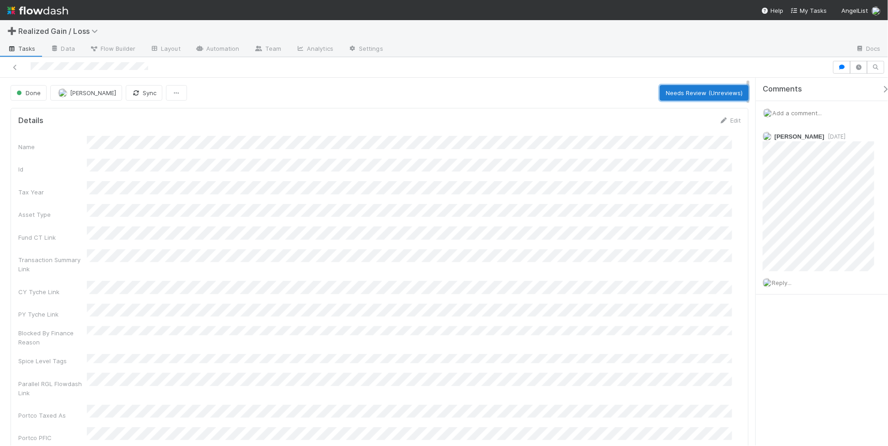
click at [674, 93] on button "Needs Review (Unreviews)" at bounding box center [704, 93] width 89 height 16
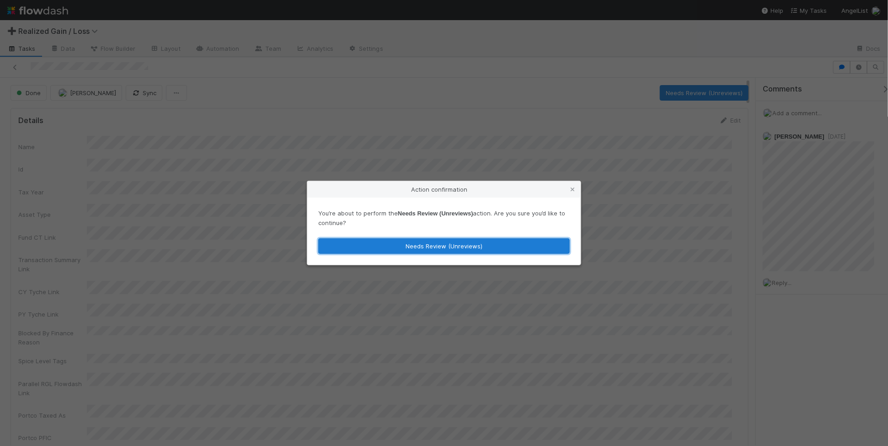
click at [477, 248] on button "Needs Review (Unreviews)" at bounding box center [444, 246] width 252 height 16
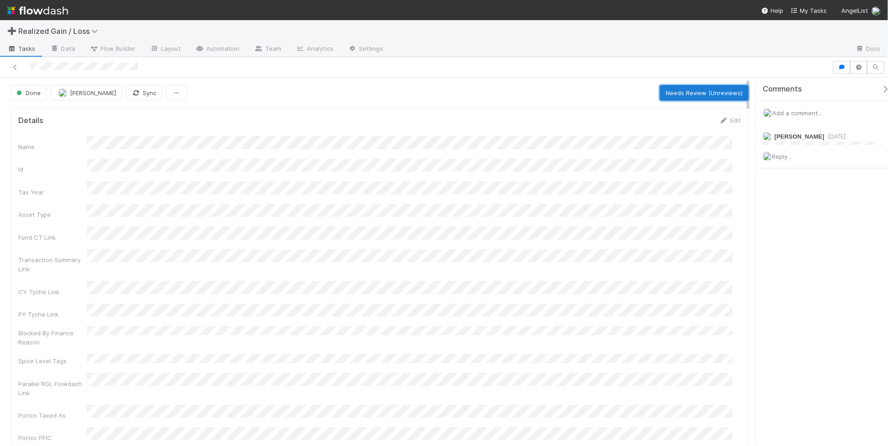
click at [685, 89] on button "Needs Review (Unreviews)" at bounding box center [704, 93] width 89 height 16
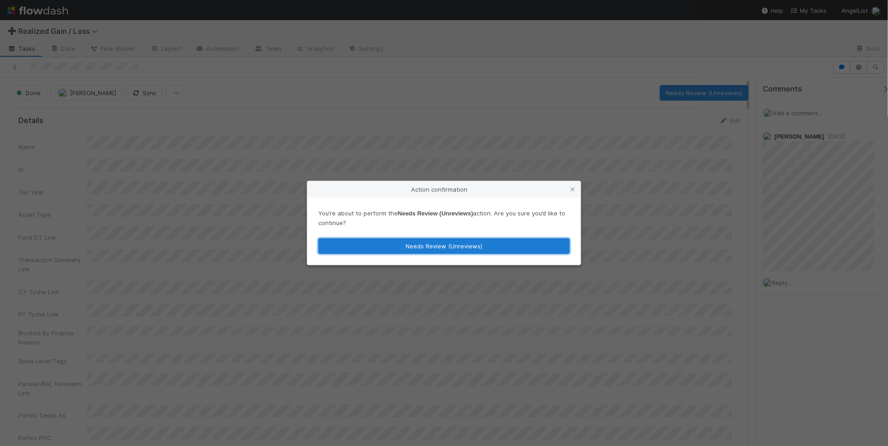
click at [447, 249] on button "Needs Review (Unreviews)" at bounding box center [444, 246] width 252 height 16
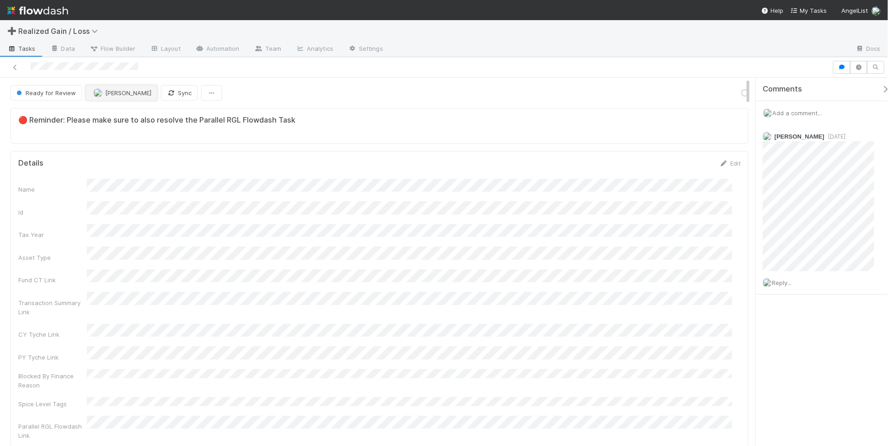
click at [119, 97] on button "[PERSON_NAME]" at bounding box center [122, 93] width 72 height 16
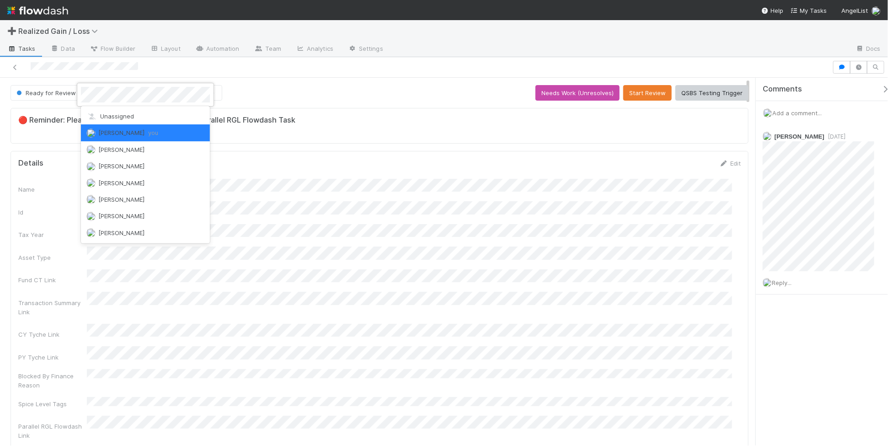
click at [333, 76] on div at bounding box center [444, 223] width 888 height 446
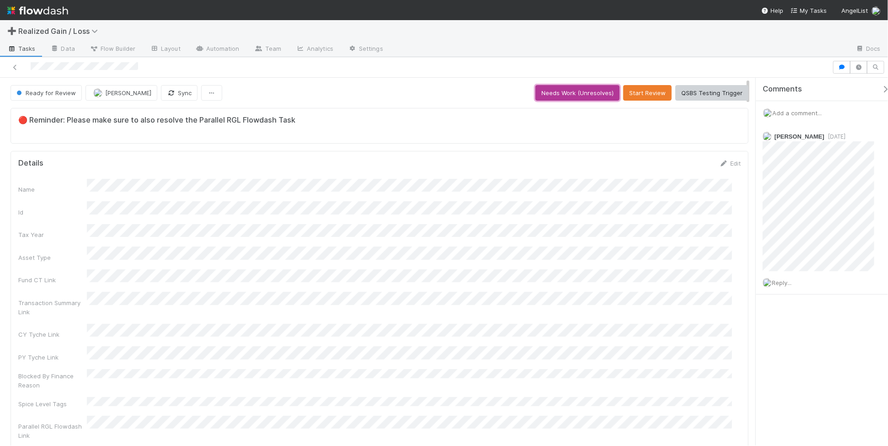
click at [537, 94] on button "Needs Work (Unresolves)" at bounding box center [578, 93] width 84 height 16
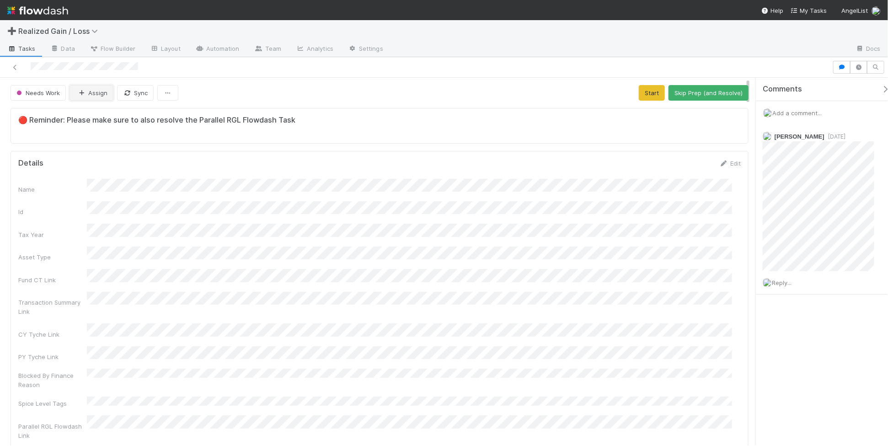
click at [91, 96] on button "Assign" at bounding box center [92, 93] width 44 height 16
click at [113, 113] on span "[PERSON_NAME]" at bounding box center [107, 116] width 46 height 7
click at [301, 109] on div "🔴 Reminder: Please make sure to also resolve the Parallel RGL Flowdash Task" at bounding box center [380, 126] width 738 height 36
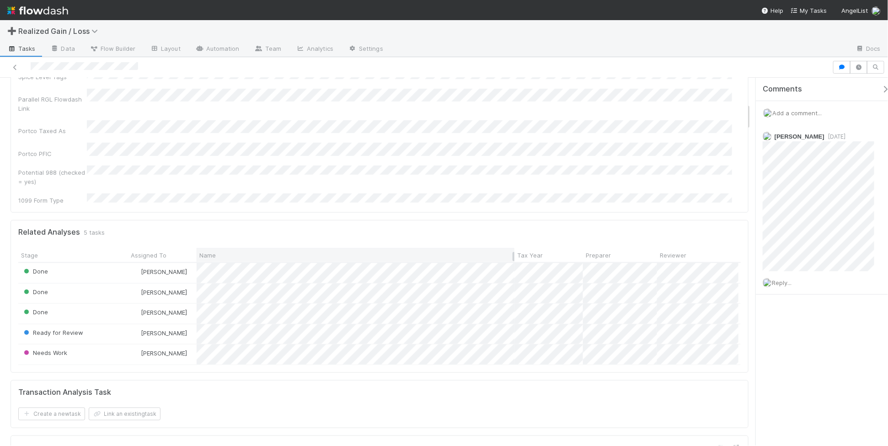
scroll to position [343, 0]
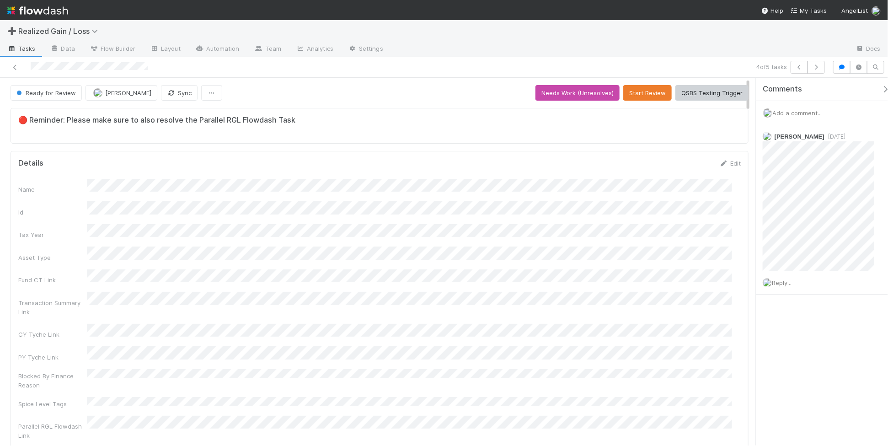
drag, startPoint x: 67, startPoint y: 95, endPoint x: 537, endPoint y: 135, distance: 471.9
click at [67, 94] on div "Ready for Review" at bounding box center [48, 93] width 75 height 16
click at [592, 95] on button "Needs Work (Unresolves)" at bounding box center [578, 93] width 84 height 16
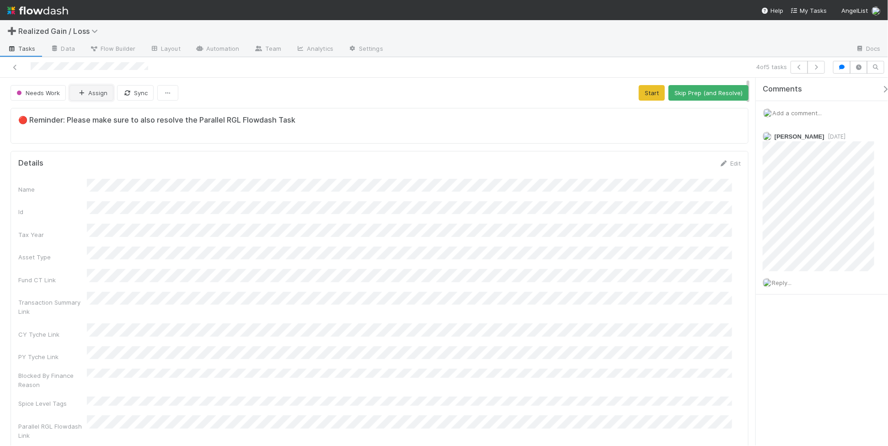
click at [92, 94] on button "Assign" at bounding box center [92, 93] width 44 height 16
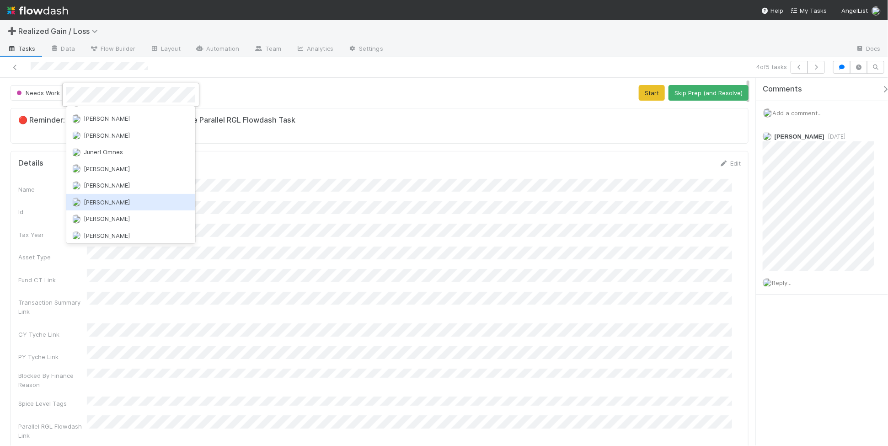
scroll to position [162, 0]
click at [138, 172] on div "[PERSON_NAME]" at bounding box center [130, 170] width 129 height 16
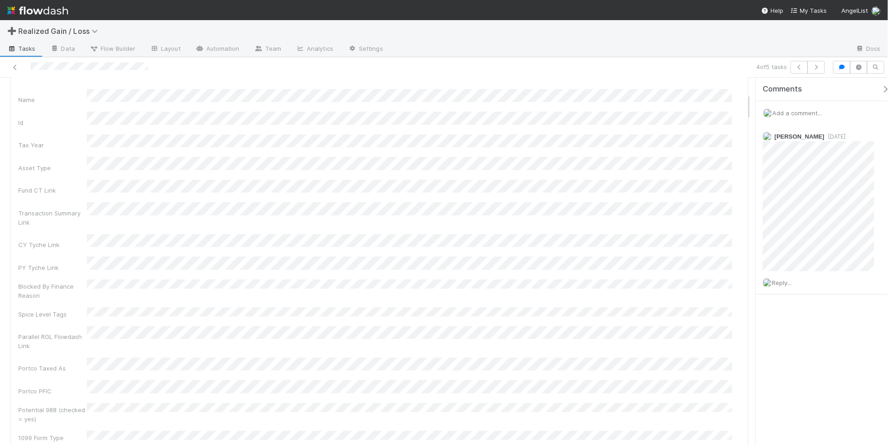
scroll to position [286, 0]
click at [667, 97] on button "Needs Review (Unreviews)" at bounding box center [704, 93] width 89 height 16
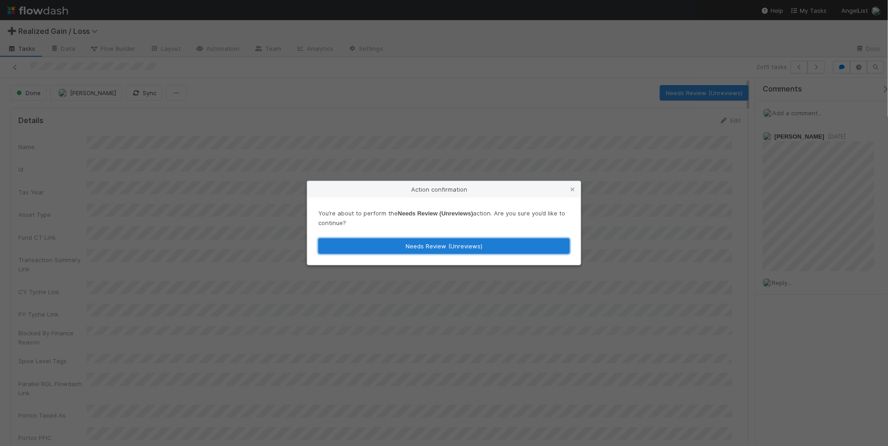
click at [513, 241] on button "Needs Review (Unreviews)" at bounding box center [444, 246] width 252 height 16
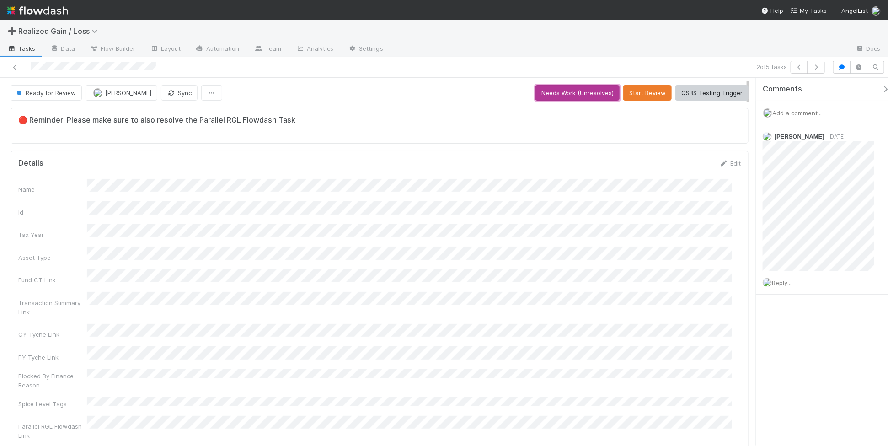
click at [585, 94] on button "Needs Work (Unresolves)" at bounding box center [578, 93] width 84 height 16
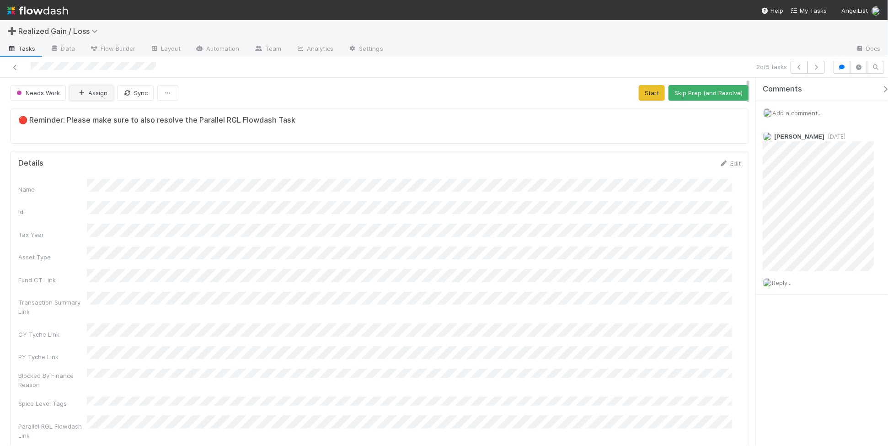
click at [95, 93] on button "Assign" at bounding box center [92, 93] width 44 height 16
drag, startPoint x: 118, startPoint y: 114, endPoint x: 133, endPoint y: 116, distance: 15.2
click at [119, 115] on span "[PERSON_NAME]" at bounding box center [107, 116] width 46 height 7
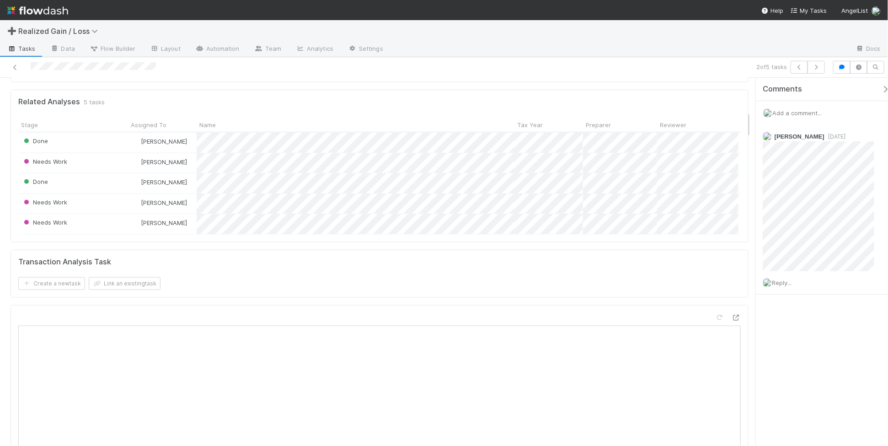
scroll to position [400, 0]
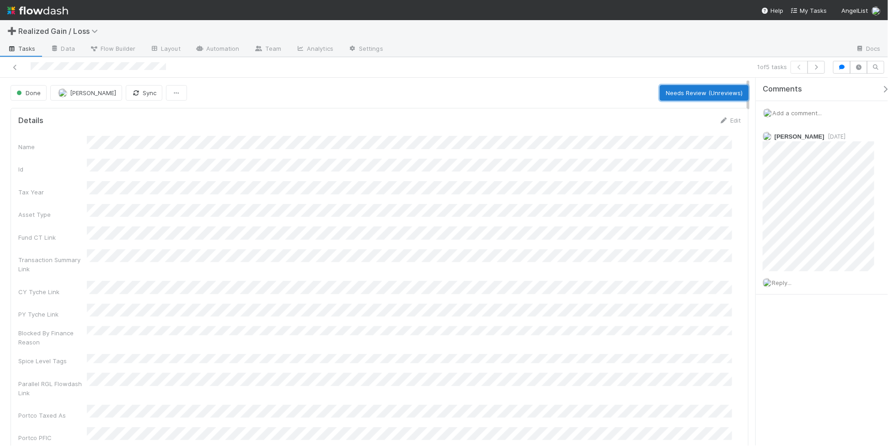
click at [700, 91] on button "Needs Review (Unreviews)" at bounding box center [704, 93] width 89 height 16
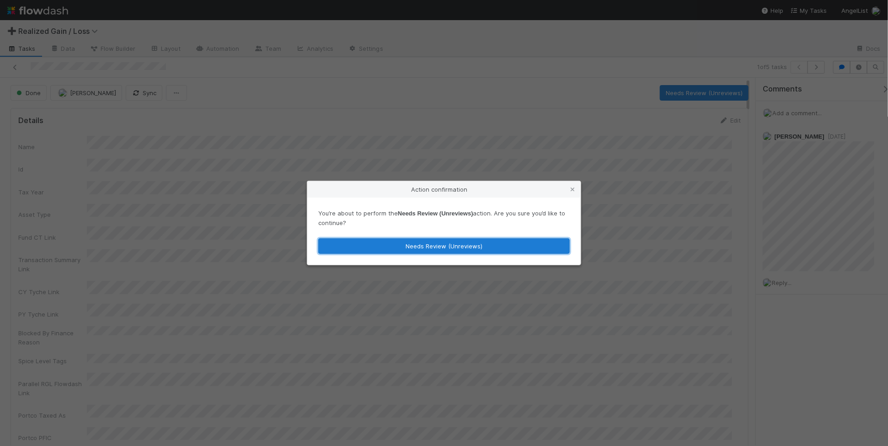
click at [474, 247] on button "Needs Review (Unreviews)" at bounding box center [444, 246] width 252 height 16
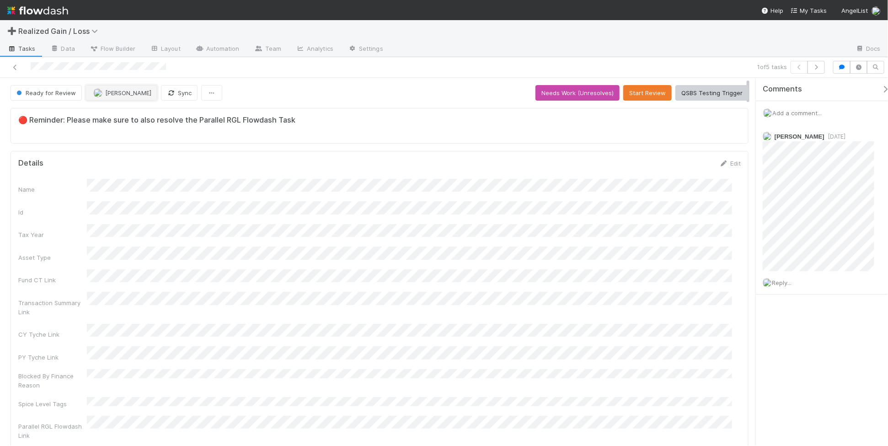
click at [115, 95] on span "[PERSON_NAME]" at bounding box center [128, 92] width 46 height 7
click at [138, 122] on div "[PERSON_NAME]" at bounding box center [145, 116] width 129 height 16
click at [595, 94] on button "Needs Work (Unresolves)" at bounding box center [578, 93] width 84 height 16
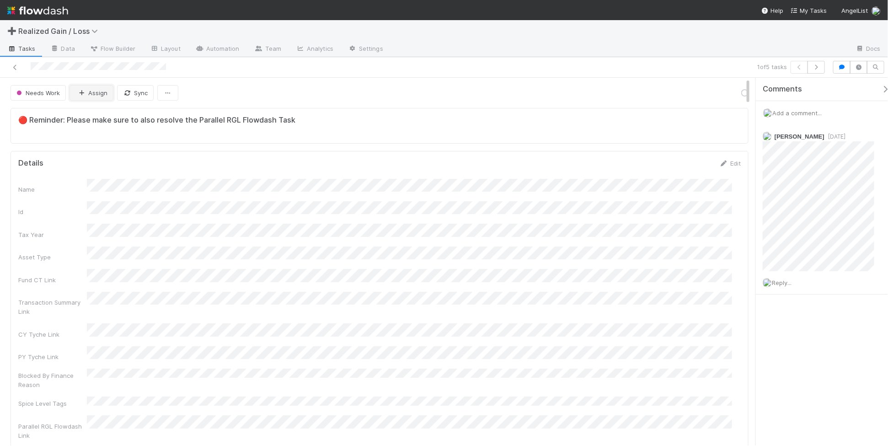
click at [81, 91] on icon "button" at bounding box center [81, 93] width 9 height 6
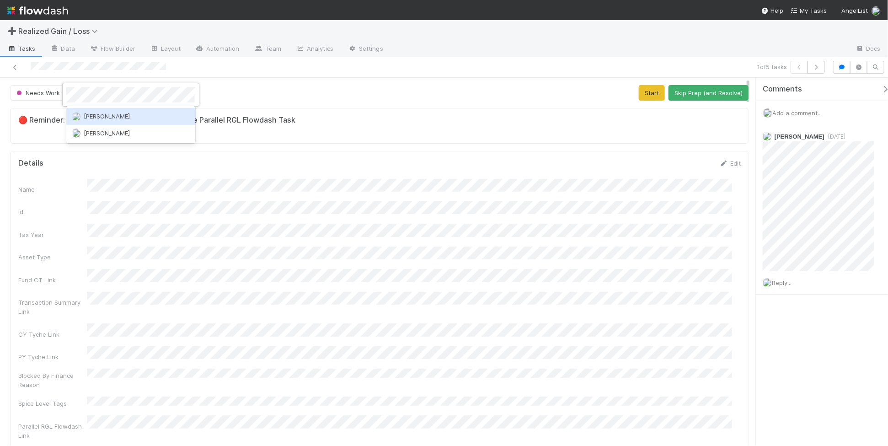
click at [107, 117] on span "[PERSON_NAME]" at bounding box center [107, 116] width 46 height 7
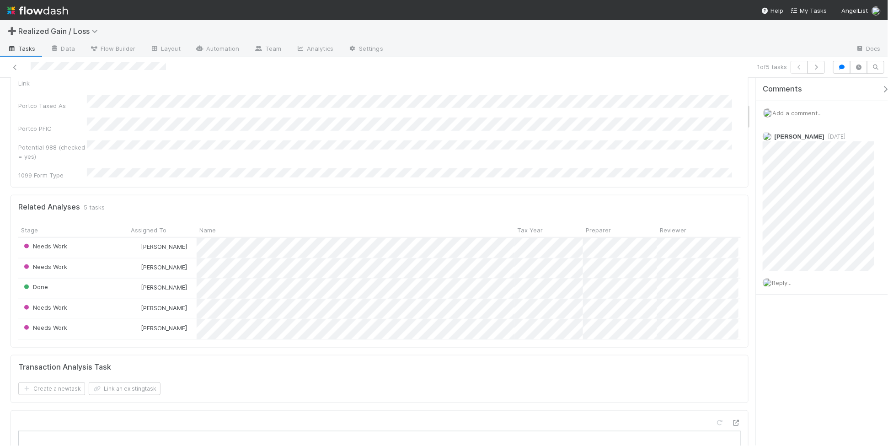
scroll to position [343, 0]
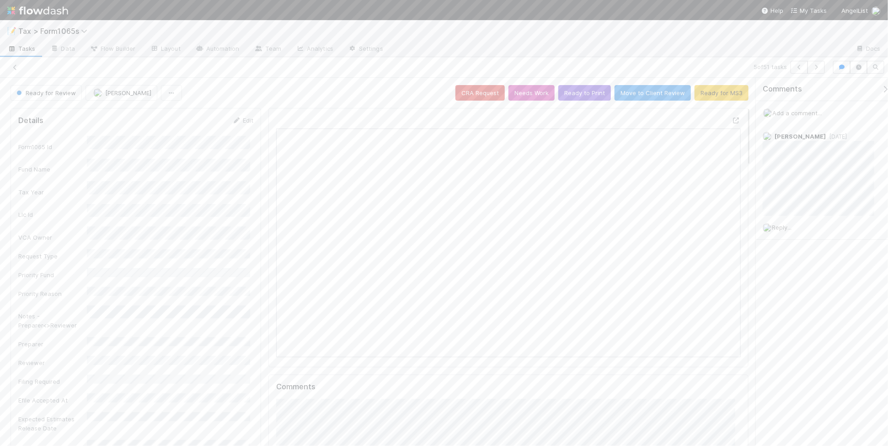
scroll to position [177, 450]
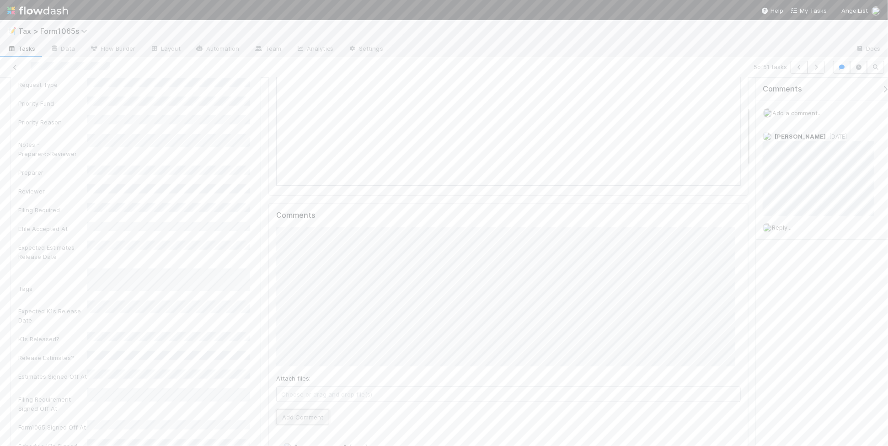
click at [300, 418] on button "Add Comment" at bounding box center [302, 417] width 53 height 16
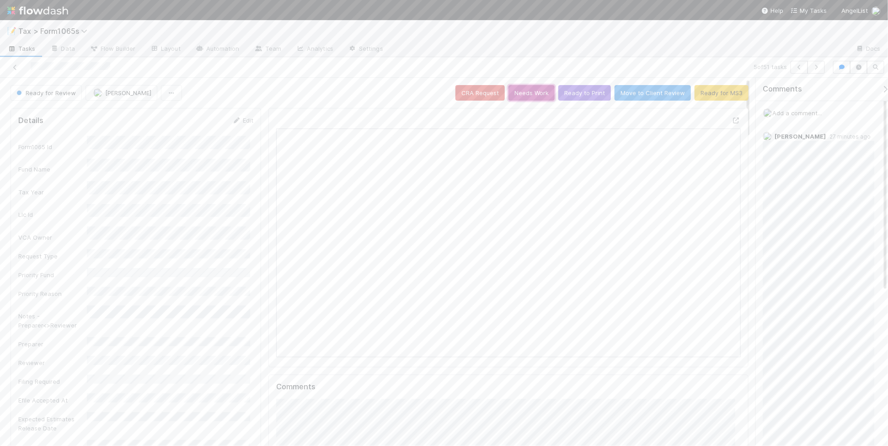
click at [517, 92] on button "Needs Work" at bounding box center [532, 93] width 46 height 16
click at [812, 70] on icon "button" at bounding box center [816, 66] width 9 height 5
click at [817, 68] on icon "button" at bounding box center [816, 66] width 9 height 5
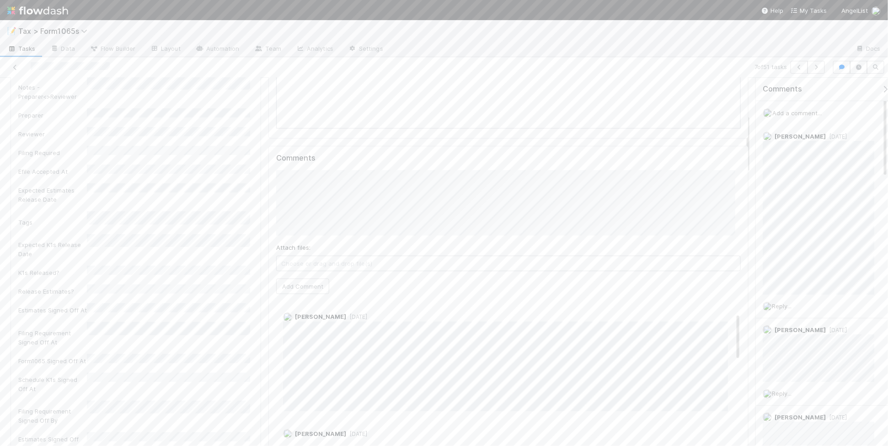
scroll to position [57, 0]
click at [310, 291] on button "Add Comment" at bounding box center [302, 287] width 53 height 16
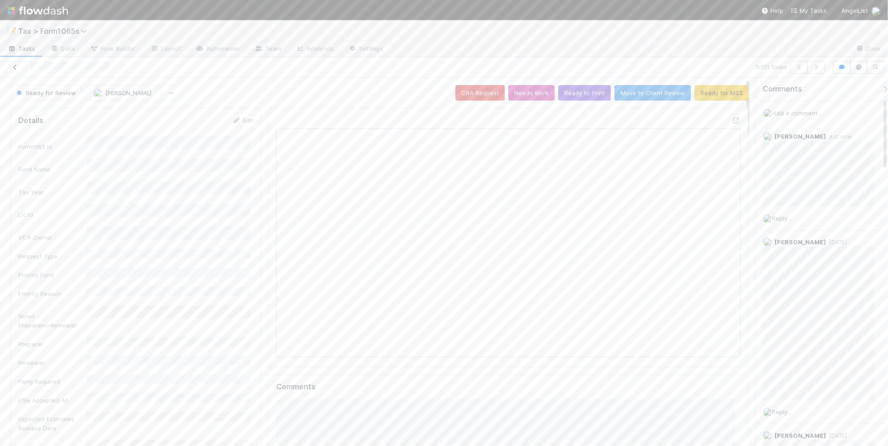
click at [13, 65] on icon at bounding box center [15, 67] width 9 height 6
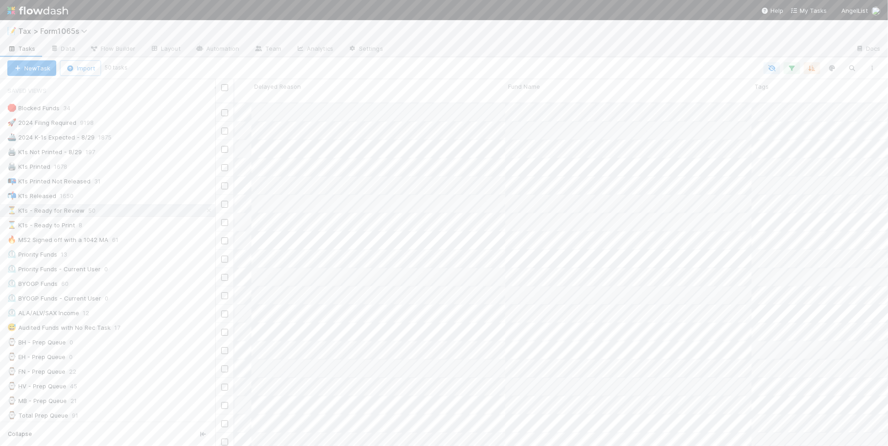
scroll to position [0, 448]
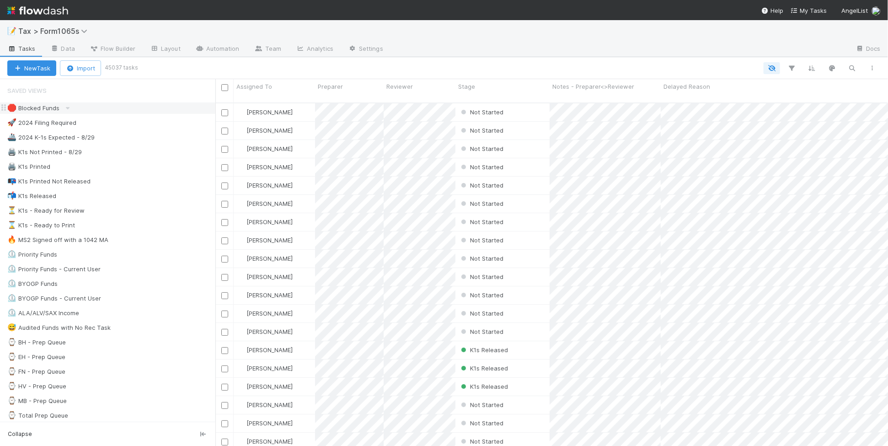
scroll to position [342, 664]
click at [256, 58] on div at bounding box center [444, 223] width 888 height 446
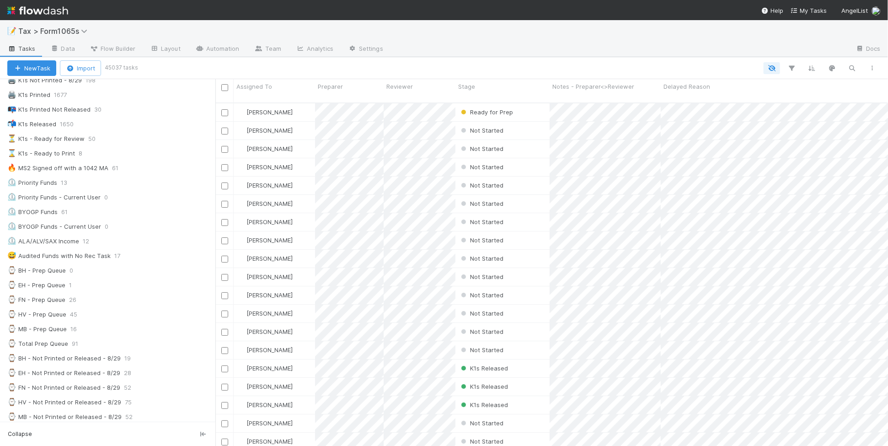
scroll to position [0, 0]
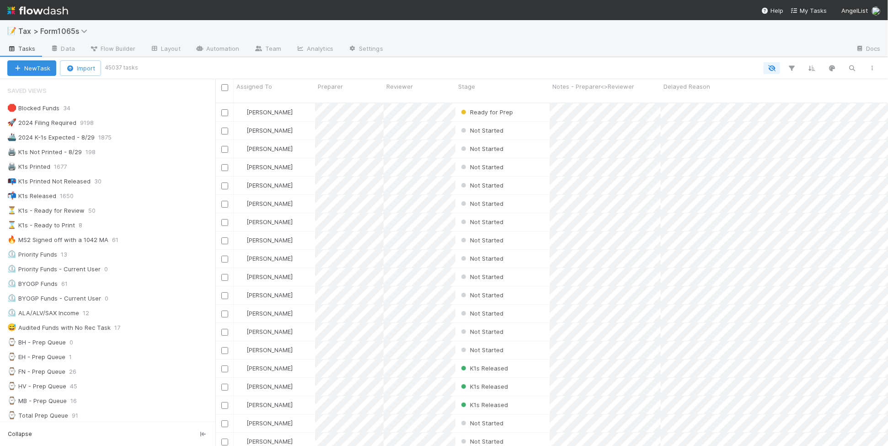
click at [44, 9] on img at bounding box center [37, 11] width 61 height 16
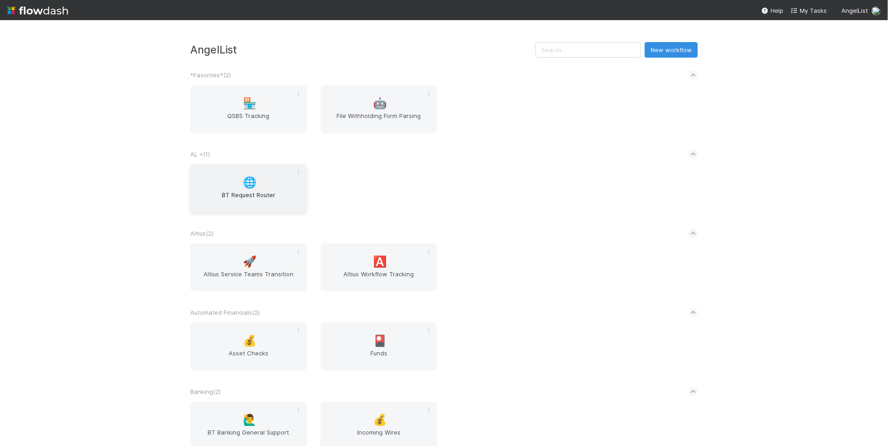
scroll to position [1615, 0]
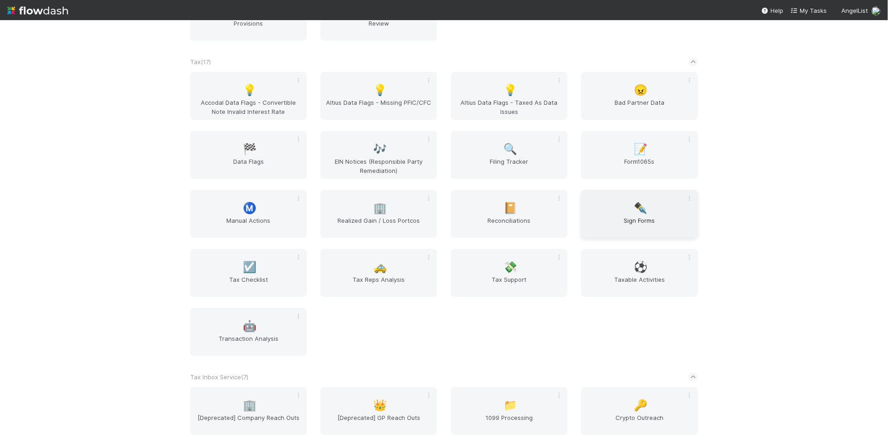
click at [609, 234] on span "Sign Forms" at bounding box center [639, 225] width 109 height 18
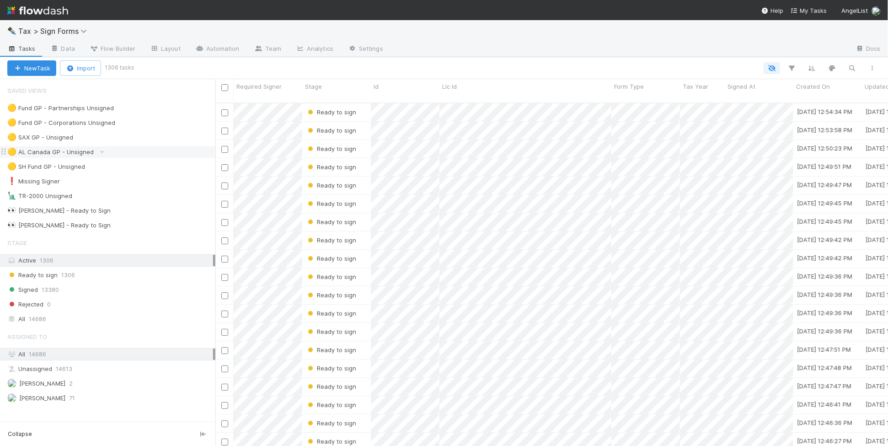
scroll to position [342, 664]
click at [145, 108] on div "🟡 Fund GP - Partnerships Unsigned 1292" at bounding box center [111, 107] width 208 height 11
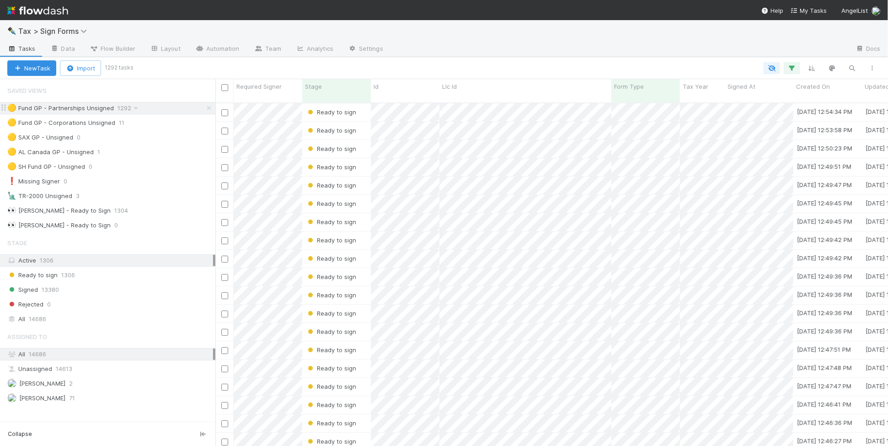
scroll to position [342, 664]
click at [279, 51] on link "Team" at bounding box center [268, 49] width 42 height 15
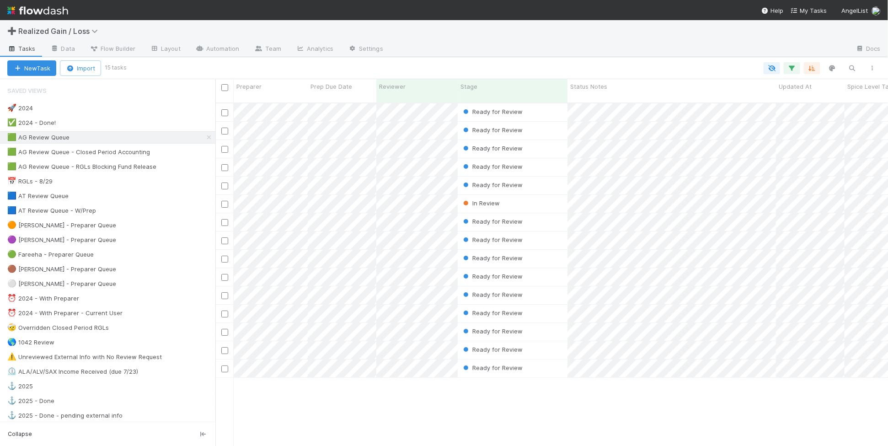
scroll to position [342, 664]
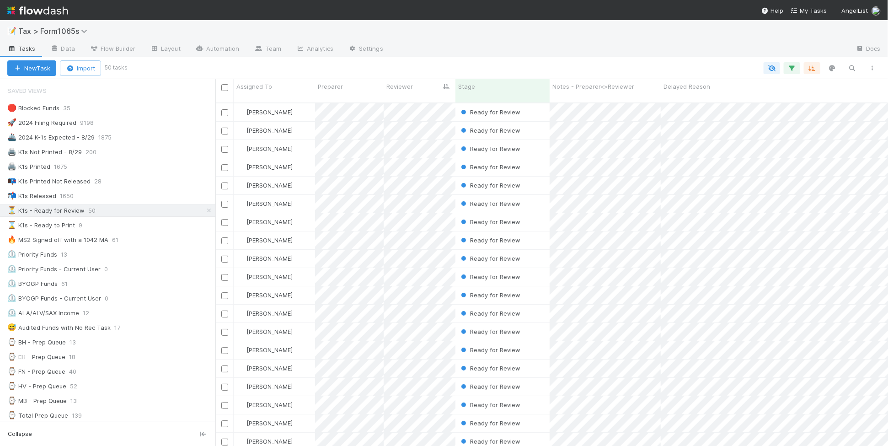
scroll to position [342, 664]
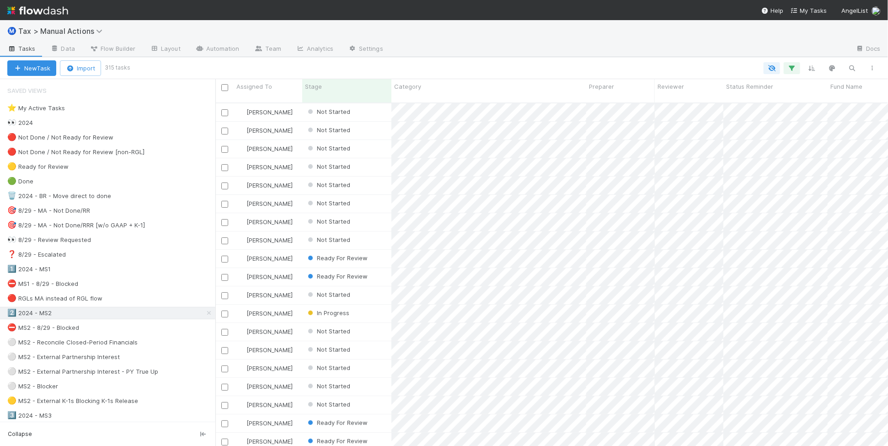
scroll to position [342, 664]
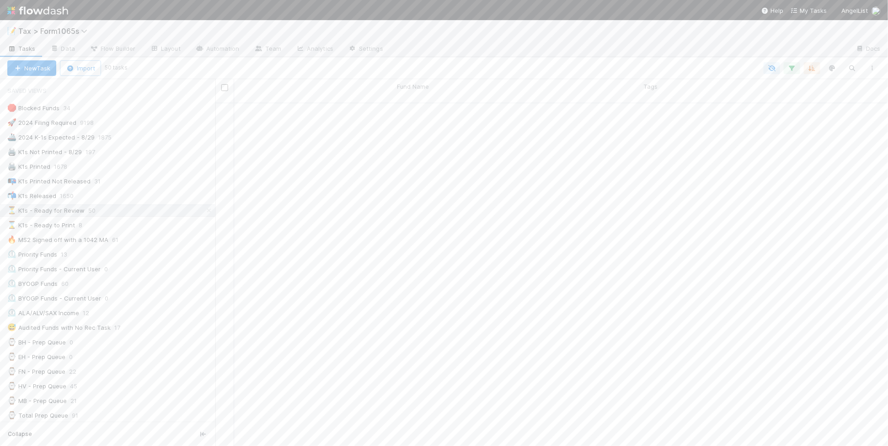
scroll to position [0, 520]
click at [813, 70] on icon "button" at bounding box center [812, 68] width 9 height 8
drag, startPoint x: 807, startPoint y: 98, endPoint x: 788, endPoint y: 99, distance: 19.2
click at [807, 101] on icon at bounding box center [807, 103] width 9 height 5
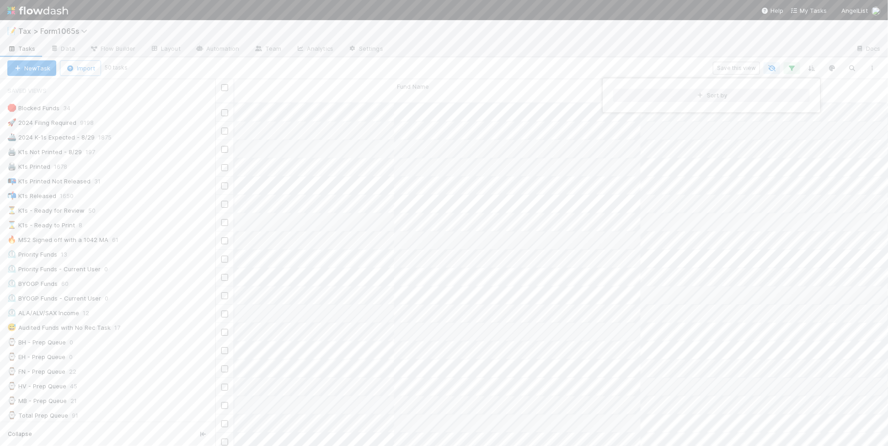
click at [419, 89] on div "Sort by" at bounding box center [444, 223] width 888 height 446
click at [419, 87] on div "Sort by" at bounding box center [444, 223] width 888 height 446
click at [409, 86] on span "Fund Name" at bounding box center [413, 86] width 32 height 9
click at [418, 103] on div "Sort A → Z" at bounding box center [449, 104] width 104 height 14
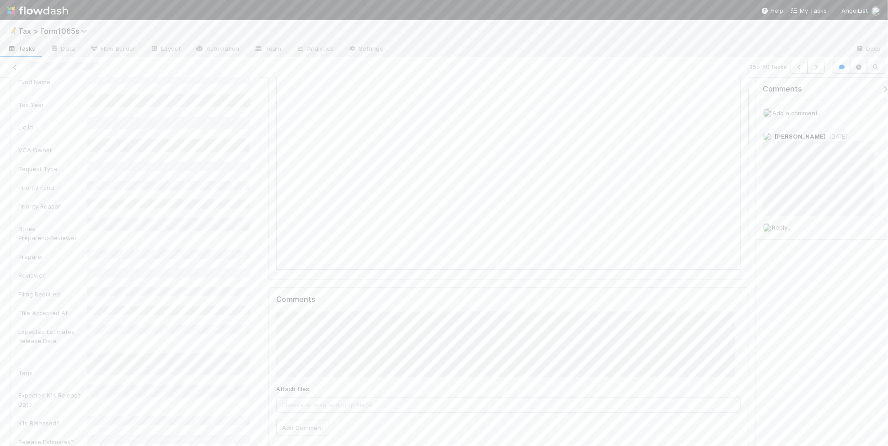
scroll to position [114, 0]
click at [313, 398] on button "Add Comment" at bounding box center [302, 401] width 53 height 16
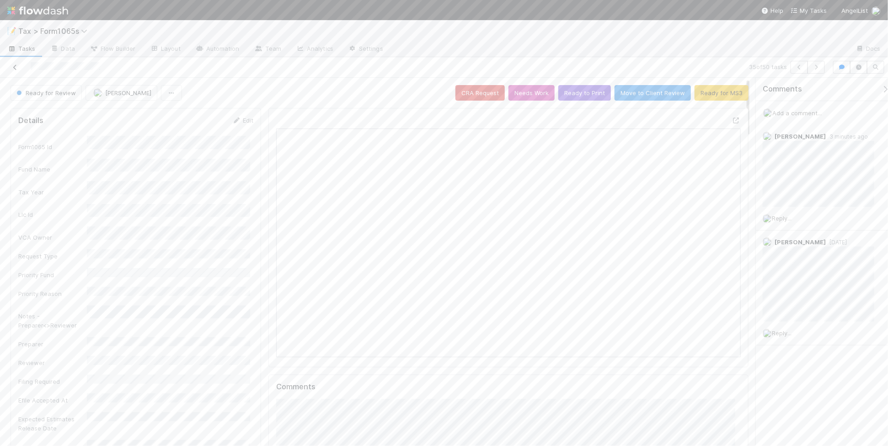
click at [12, 67] on icon at bounding box center [15, 67] width 9 height 6
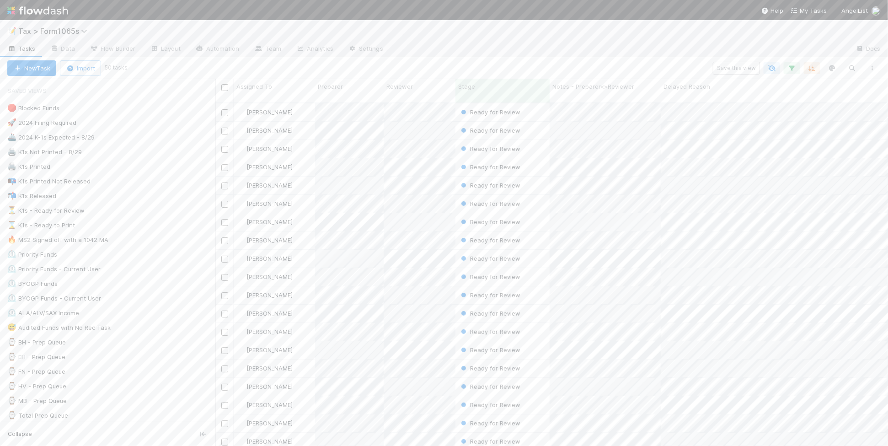
scroll to position [342, 664]
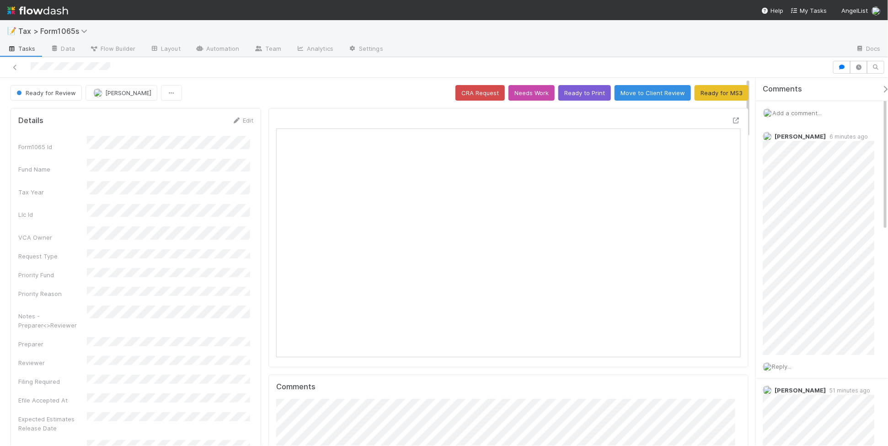
click at [792, 106] on div "Add a comment..." at bounding box center [826, 113] width 141 height 24
click at [790, 112] on span "Add a comment..." at bounding box center [797, 112] width 49 height 7
click at [801, 358] on button "Add Comment" at bounding box center [797, 358] width 53 height 16
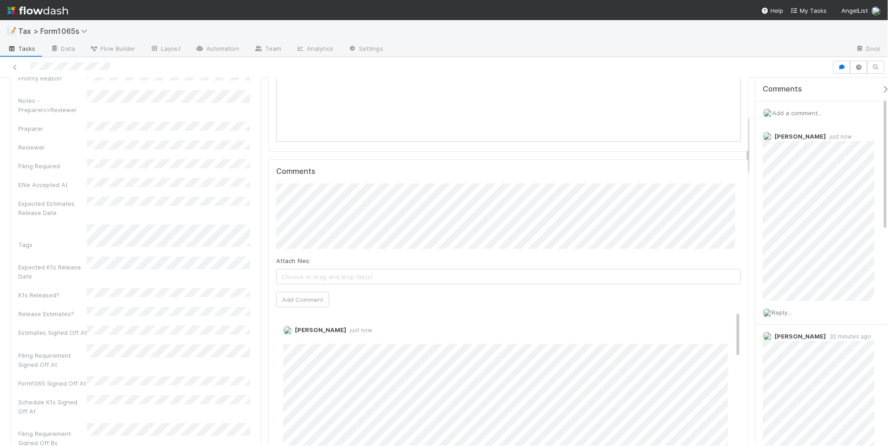
scroll to position [229, 0]
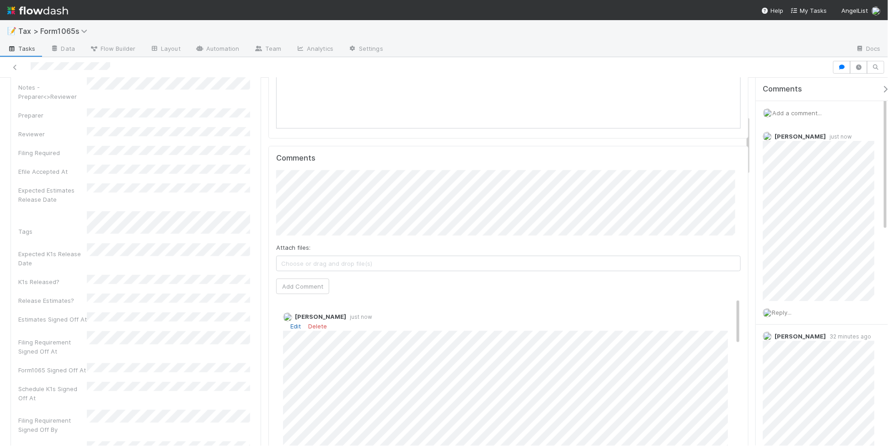
click at [293, 327] on link "Edit" at bounding box center [295, 325] width 11 height 7
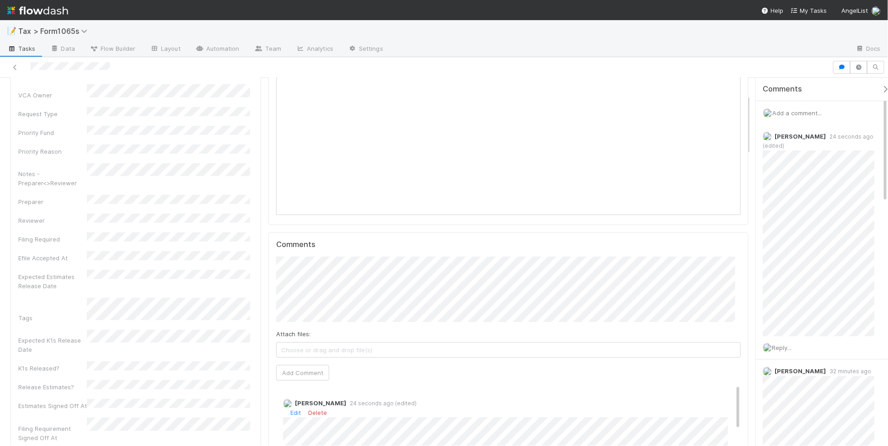
scroll to position [172, 0]
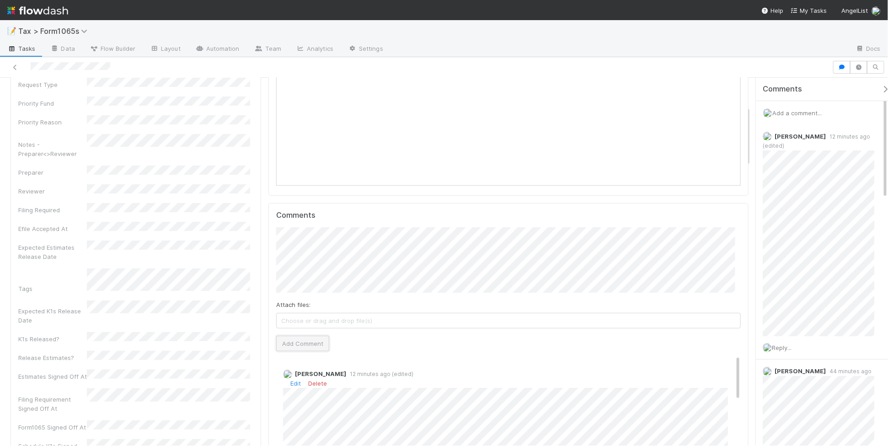
click at [319, 345] on button "Add Comment" at bounding box center [302, 344] width 53 height 16
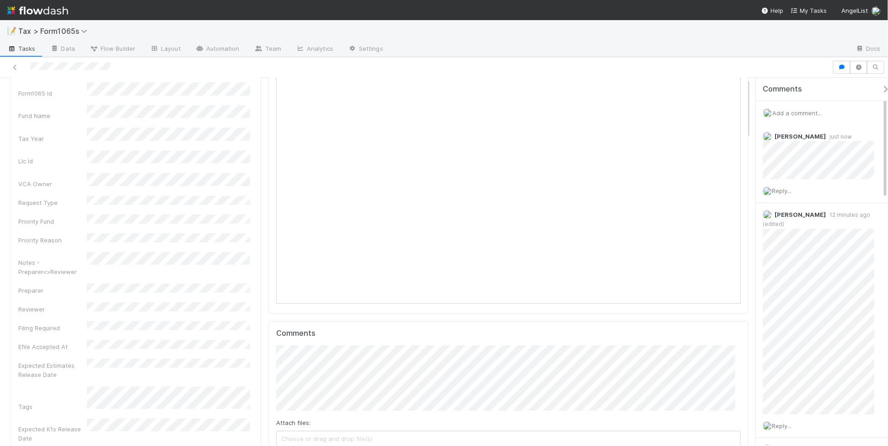
scroll to position [0, 0]
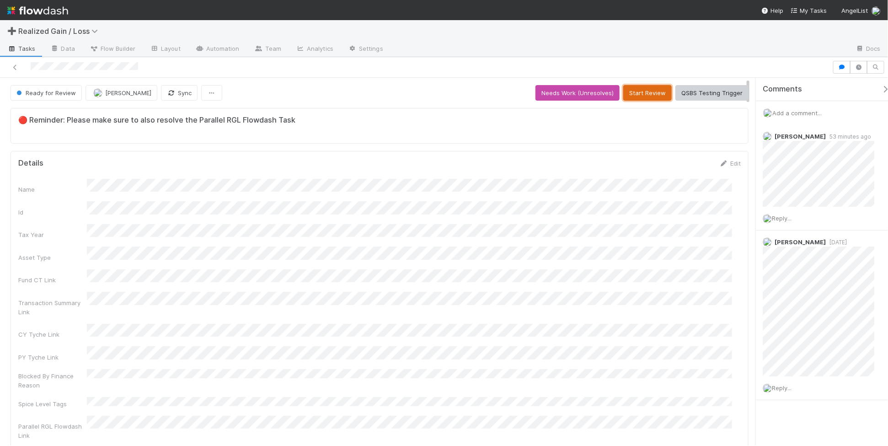
click at [647, 95] on button "Start Review" at bounding box center [647, 93] width 48 height 16
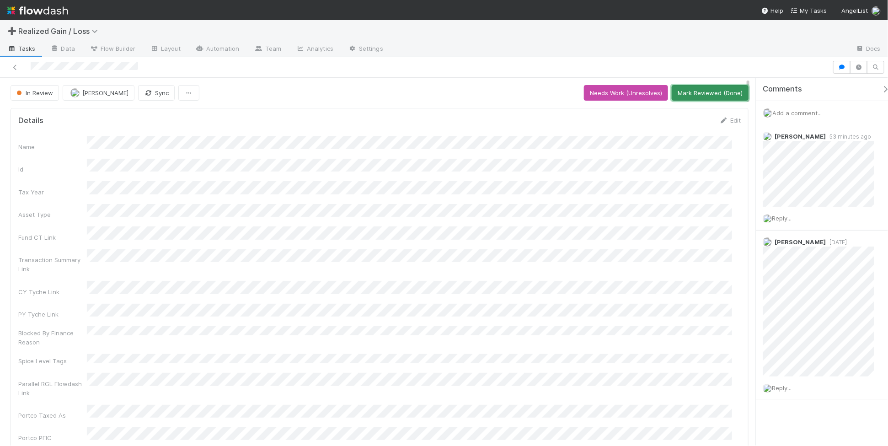
click at [728, 94] on button "Mark Reviewed (Done)" at bounding box center [710, 93] width 77 height 16
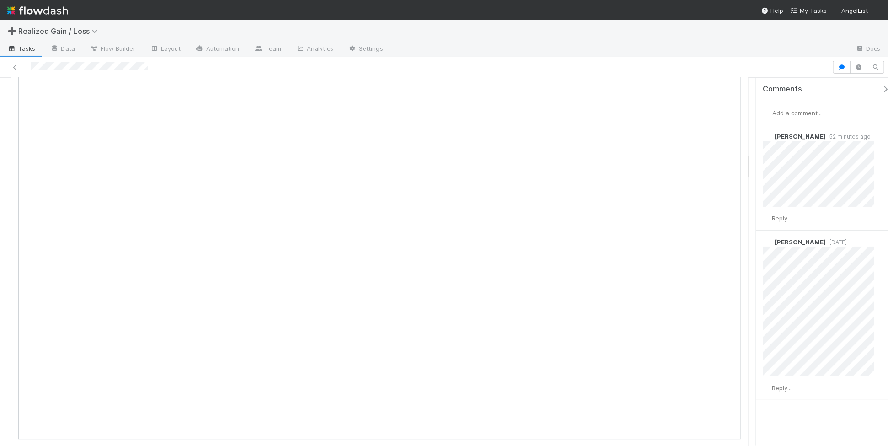
scroll to position [1029, 0]
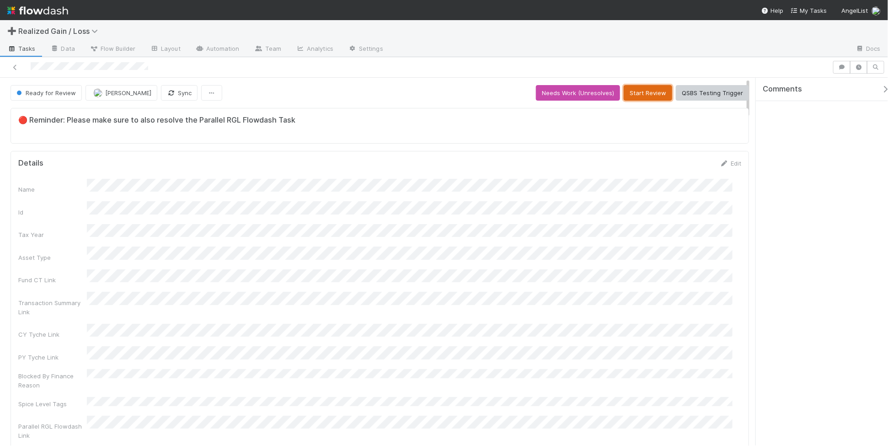
click at [630, 95] on button "Start Review" at bounding box center [648, 93] width 48 height 16
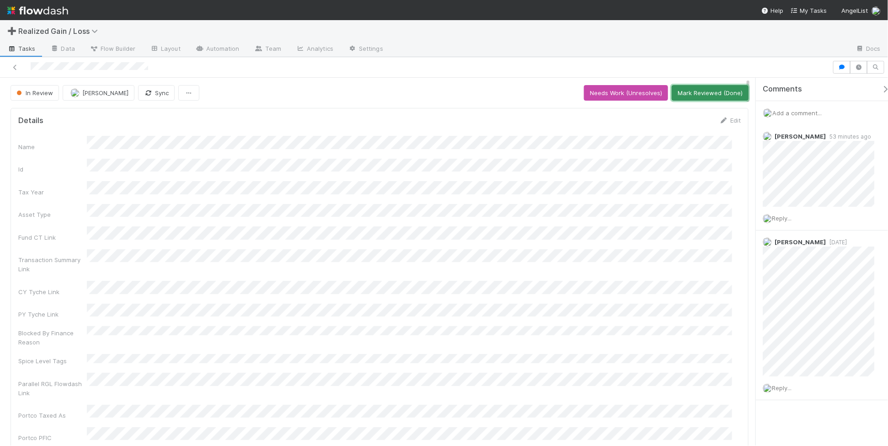
click at [682, 90] on button "Mark Reviewed (Done)" at bounding box center [710, 93] width 77 height 16
